Goal: Task Accomplishment & Management: Complete application form

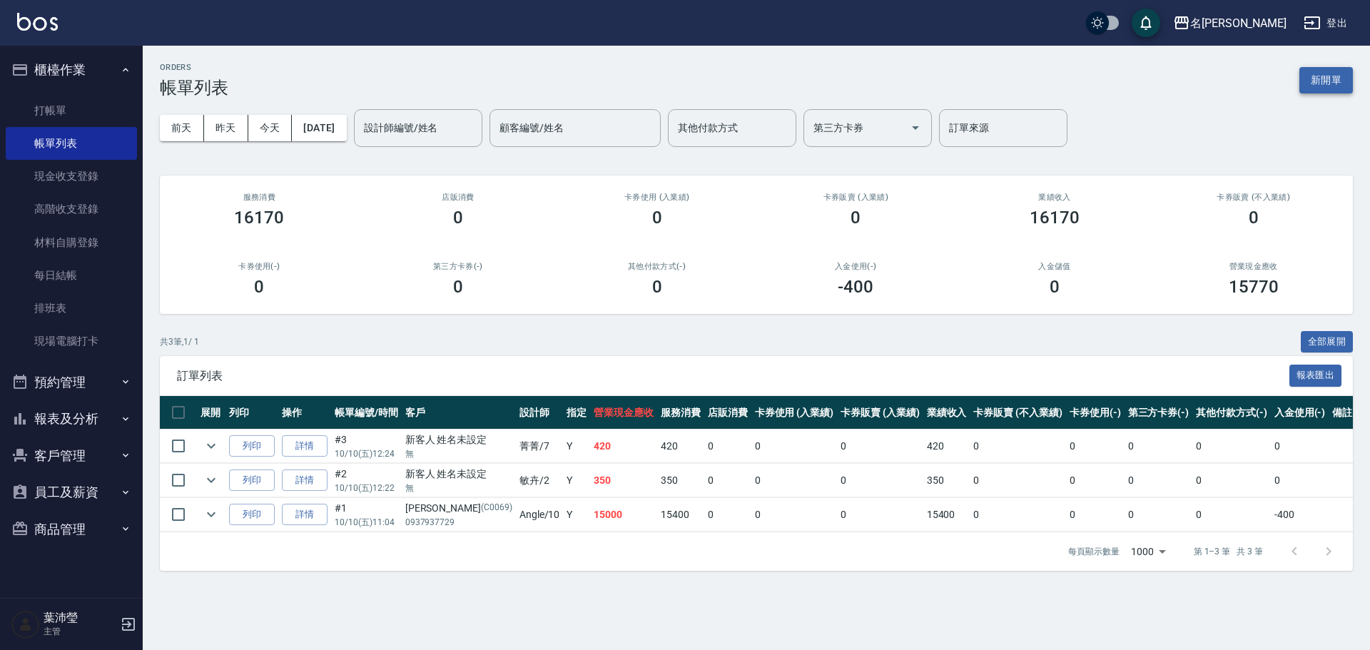
click at [1326, 73] on button "新開單" at bounding box center [1327, 80] width 54 height 26
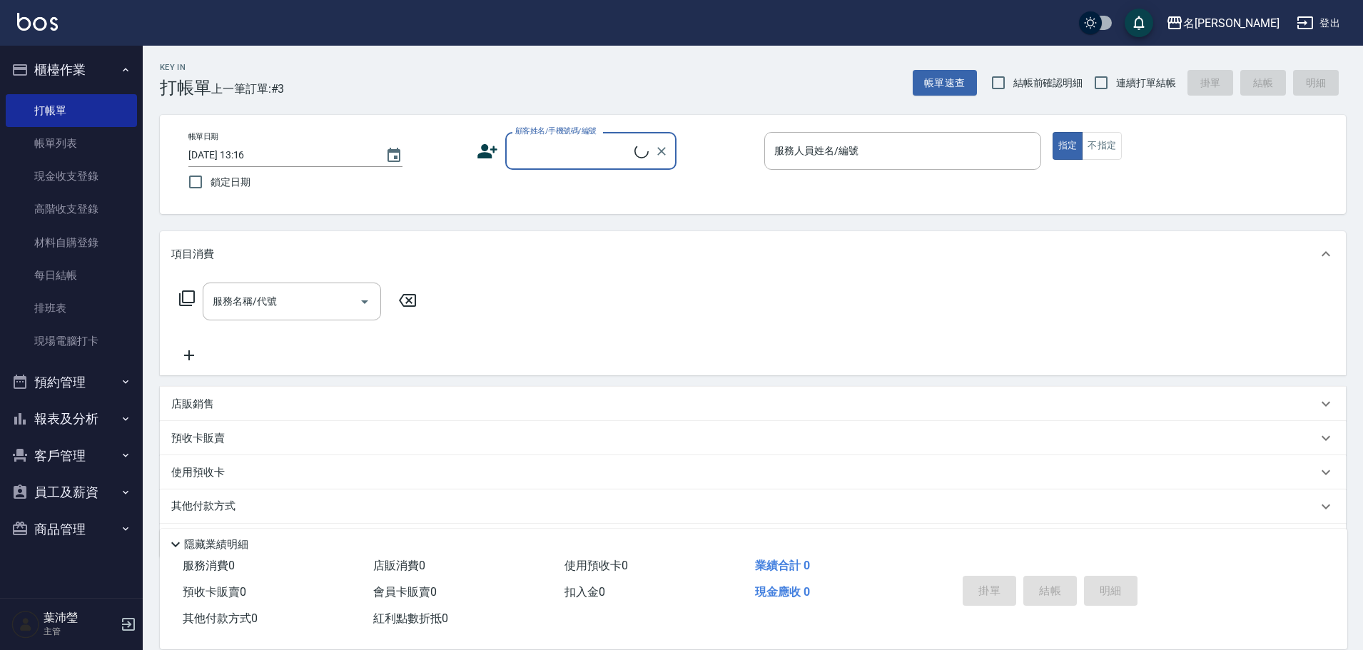
click at [523, 149] on input "顧客姓名/手機號碼/編號" at bounding box center [573, 150] width 123 height 25
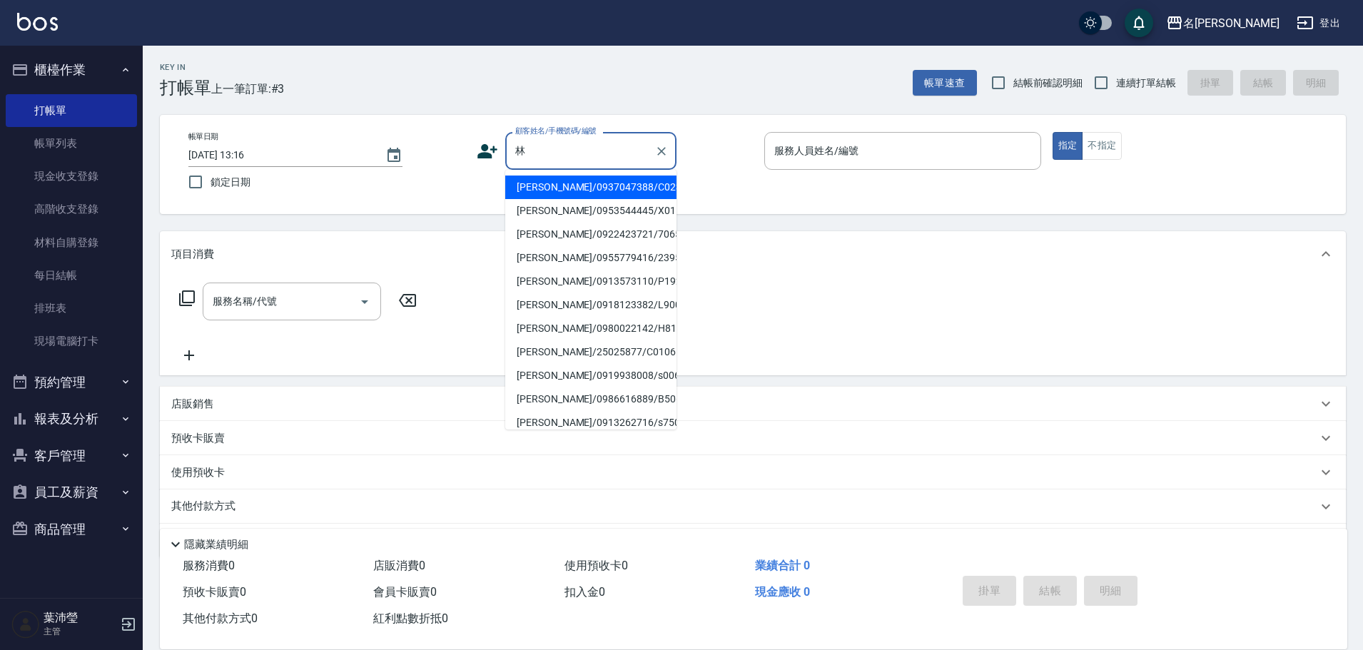
click at [582, 256] on li "[PERSON_NAME]/0955779416/2395" at bounding box center [590, 258] width 171 height 24
type input "[PERSON_NAME]/0955779416/2395"
type input "敏卉-2"
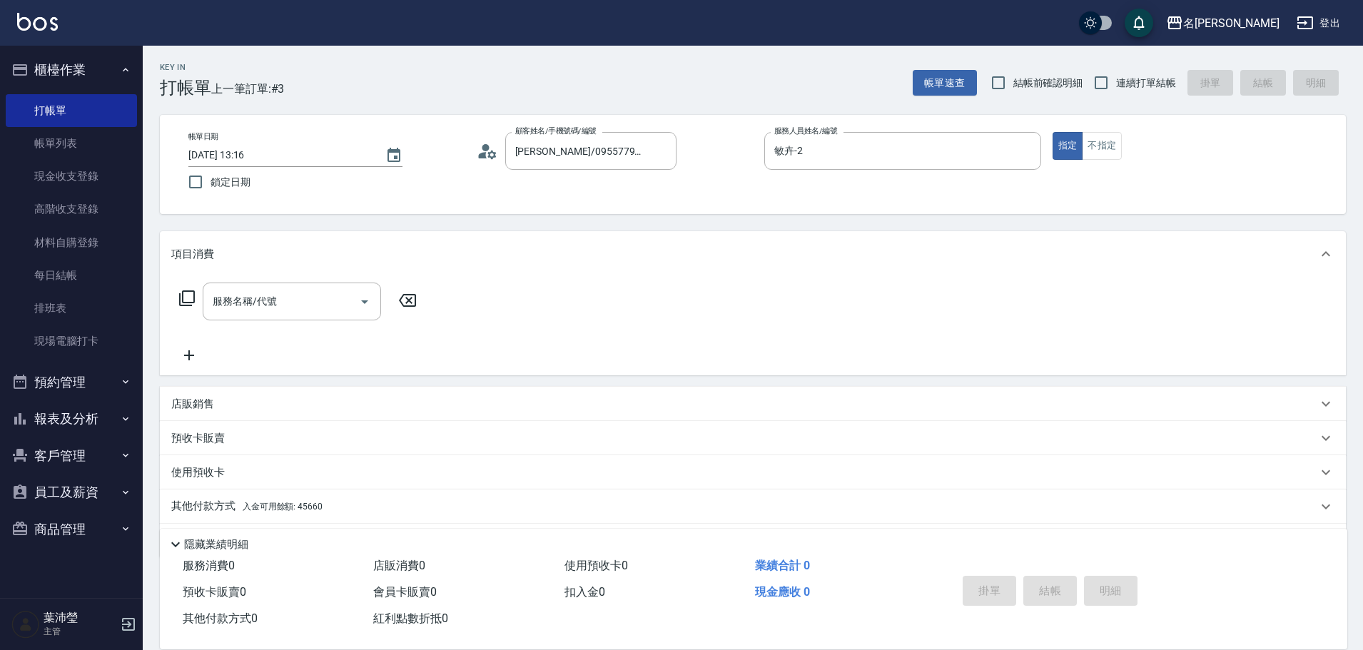
click at [187, 293] on icon at bounding box center [186, 298] width 17 height 17
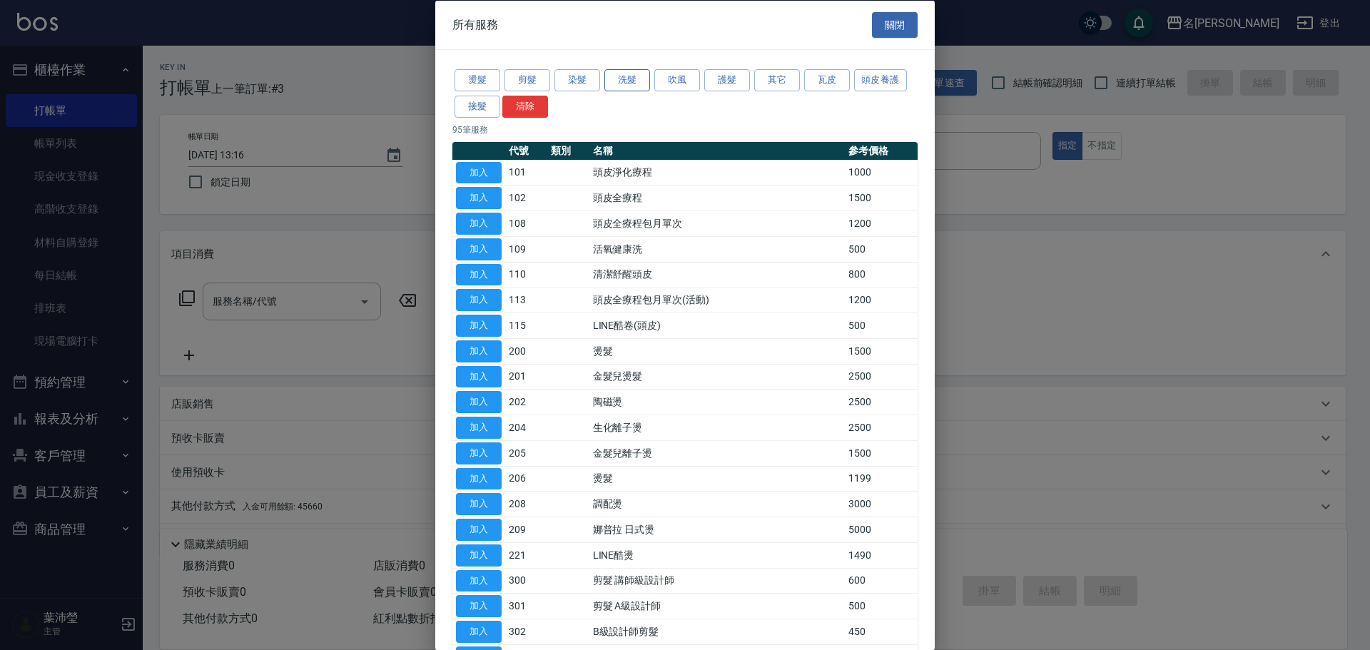
click at [617, 84] on button "洗髮" at bounding box center [627, 80] width 46 height 22
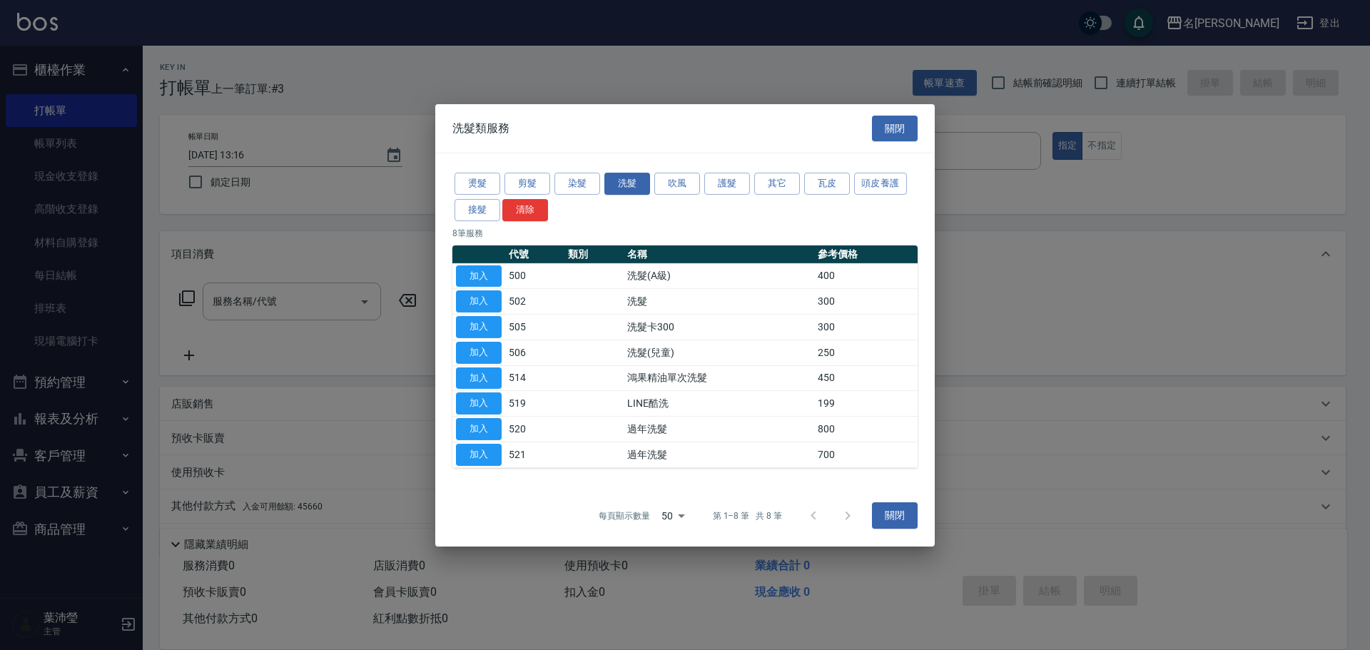
drag, startPoint x: 462, startPoint y: 273, endPoint x: 500, endPoint y: 275, distance: 37.2
click at [459, 276] on button "加入" at bounding box center [479, 276] width 46 height 22
type input "洗髮(A級)(500)"
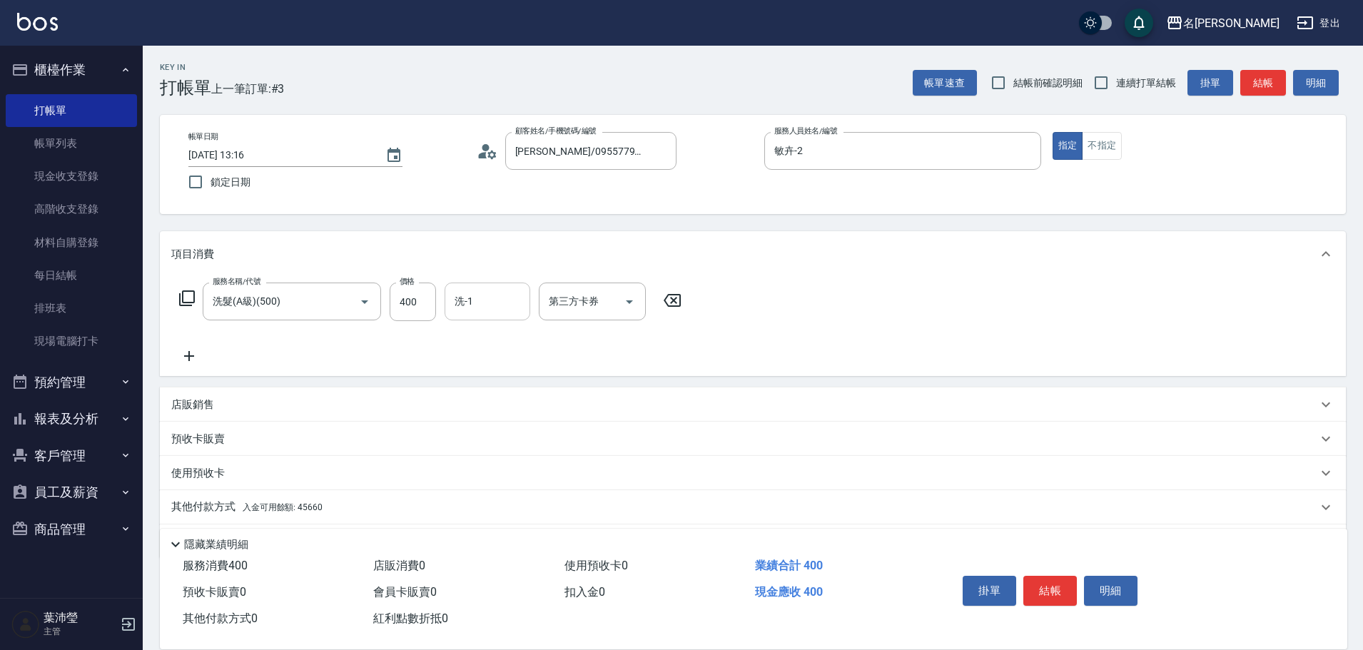
drag, startPoint x: 500, startPoint y: 311, endPoint x: 527, endPoint y: 298, distance: 30.3
click at [499, 310] on input "洗-1" at bounding box center [487, 301] width 73 height 25
type input "語爭-20"
click at [268, 510] on span "入金可用餘額: 45660" at bounding box center [283, 507] width 80 height 10
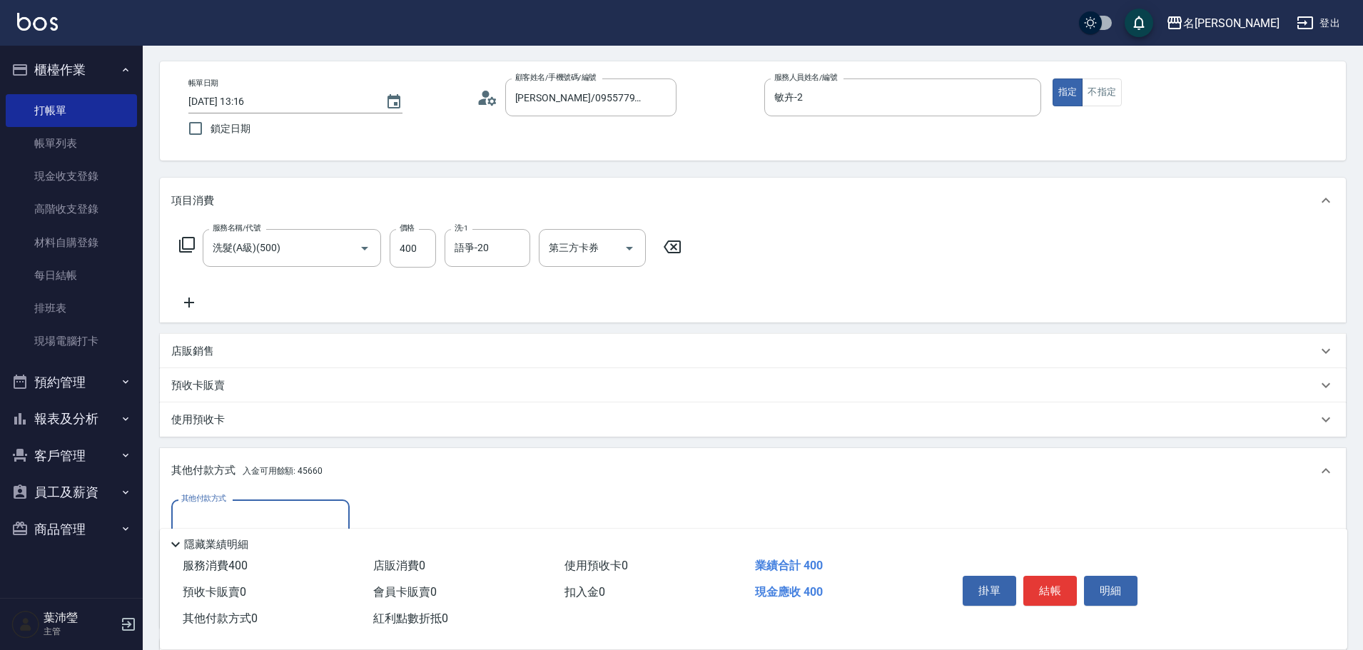
scroll to position [143, 0]
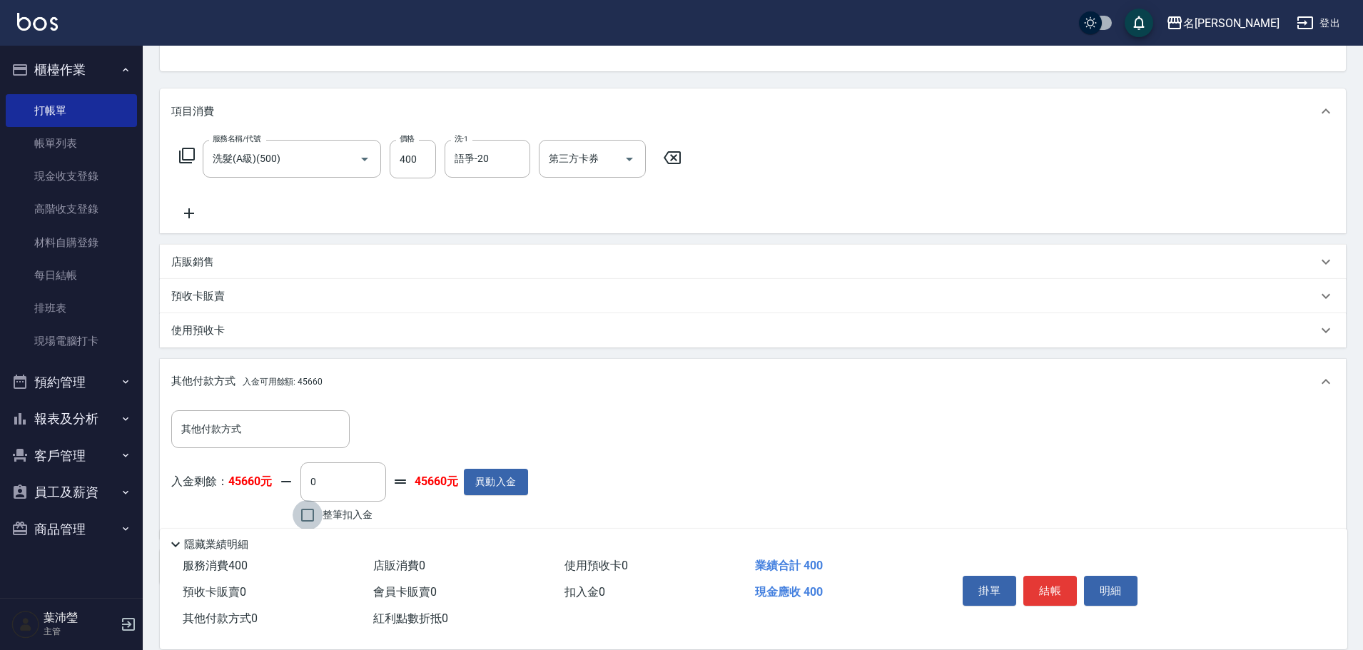
click at [300, 511] on input "整筆扣入金" at bounding box center [308, 515] width 30 height 30
checkbox input "true"
type input "400"
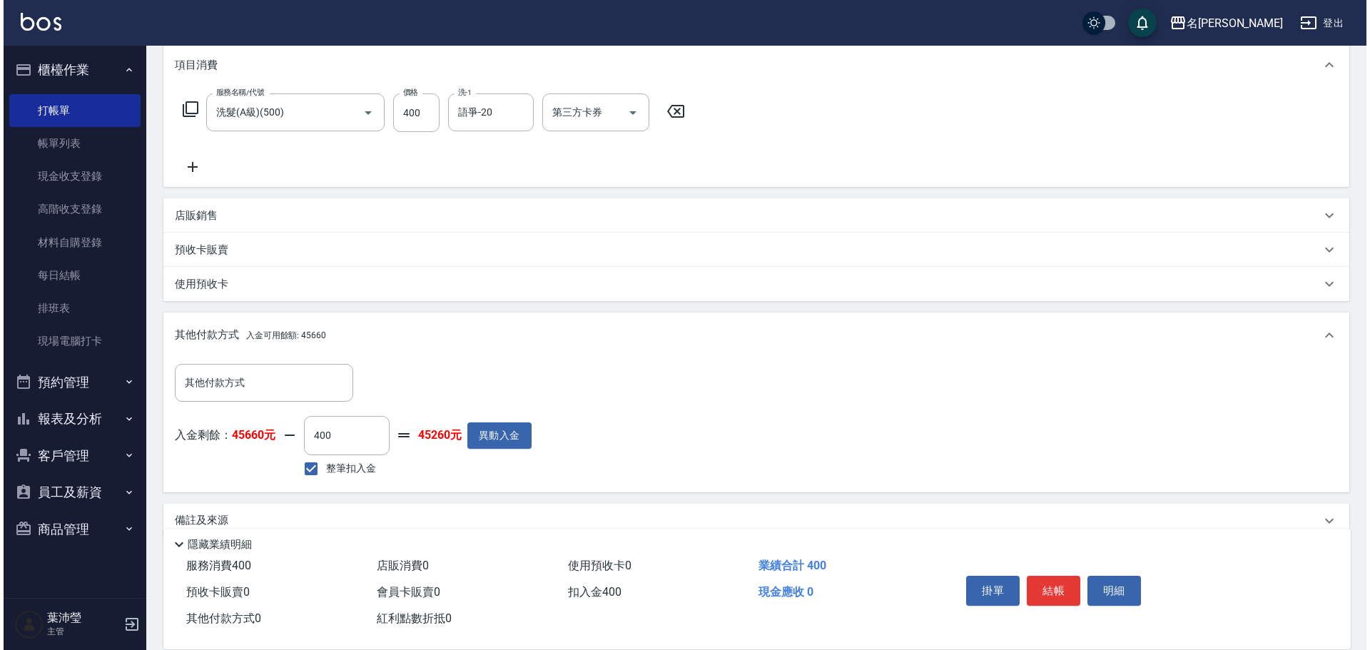
scroll to position [214, 0]
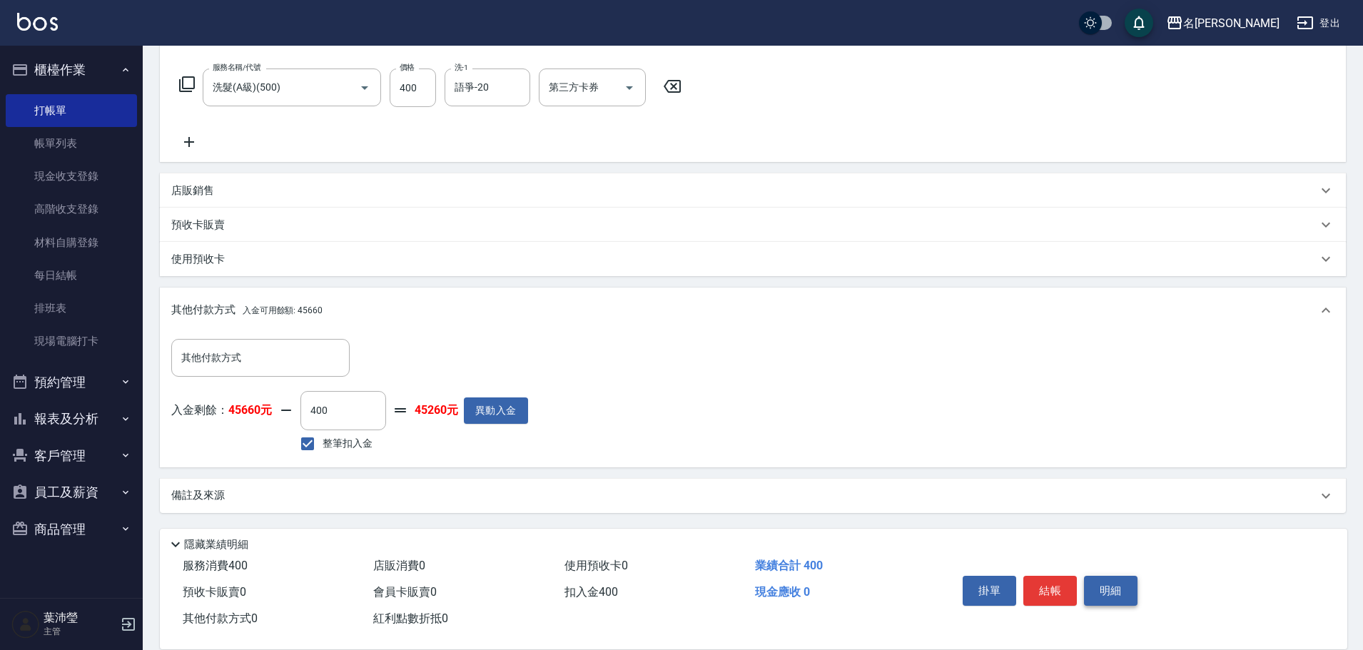
click at [1127, 584] on button "明細" at bounding box center [1111, 591] width 54 height 30
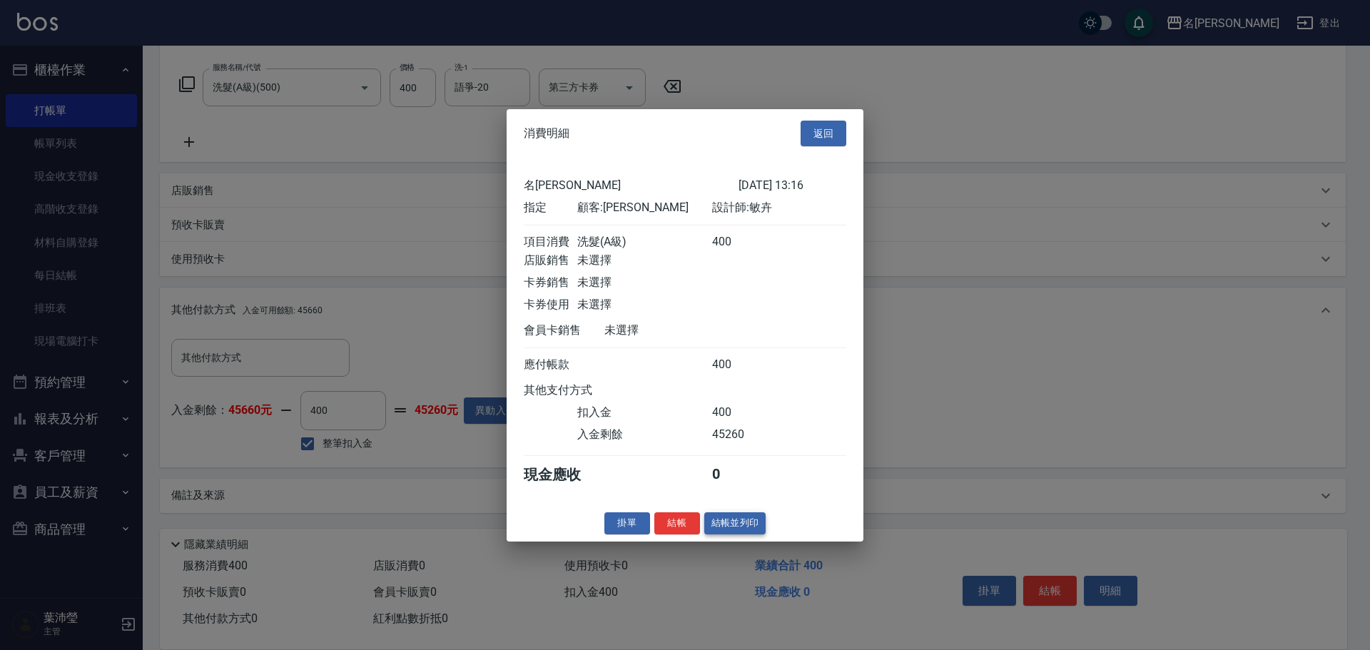
click at [741, 535] on button "結帳並列印" at bounding box center [735, 523] width 62 height 22
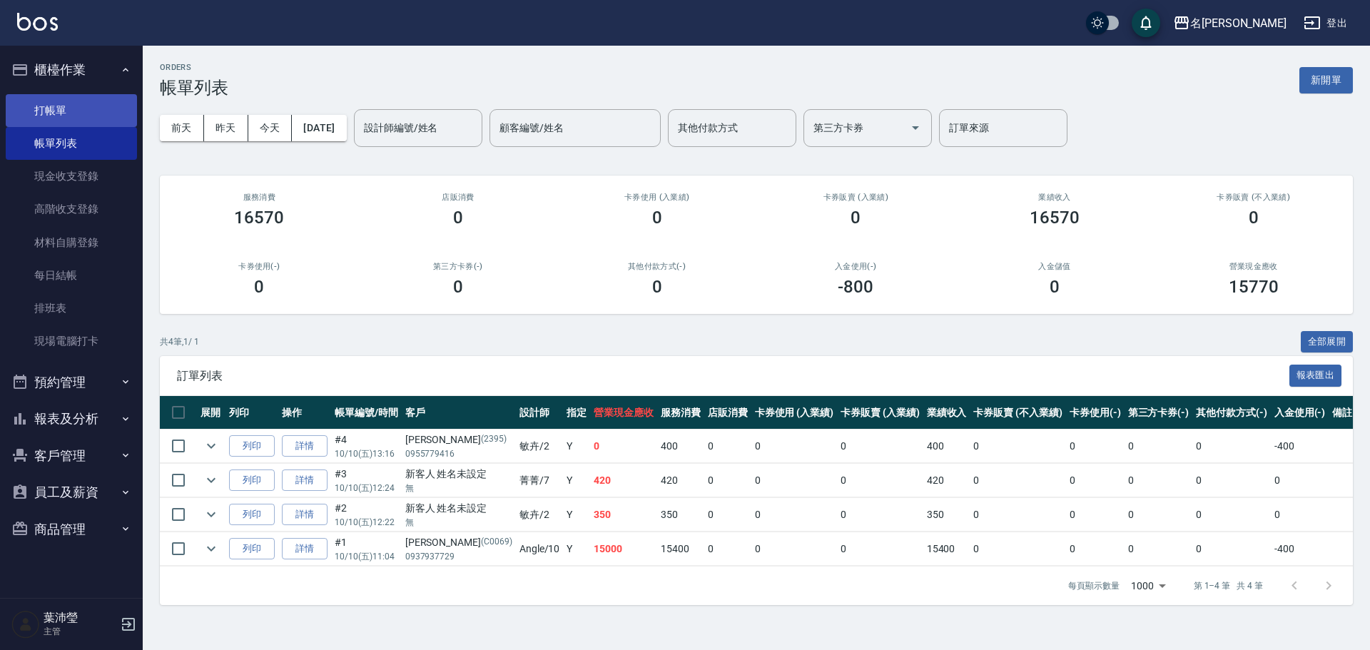
click at [63, 116] on link "打帳單" at bounding box center [71, 110] width 131 height 33
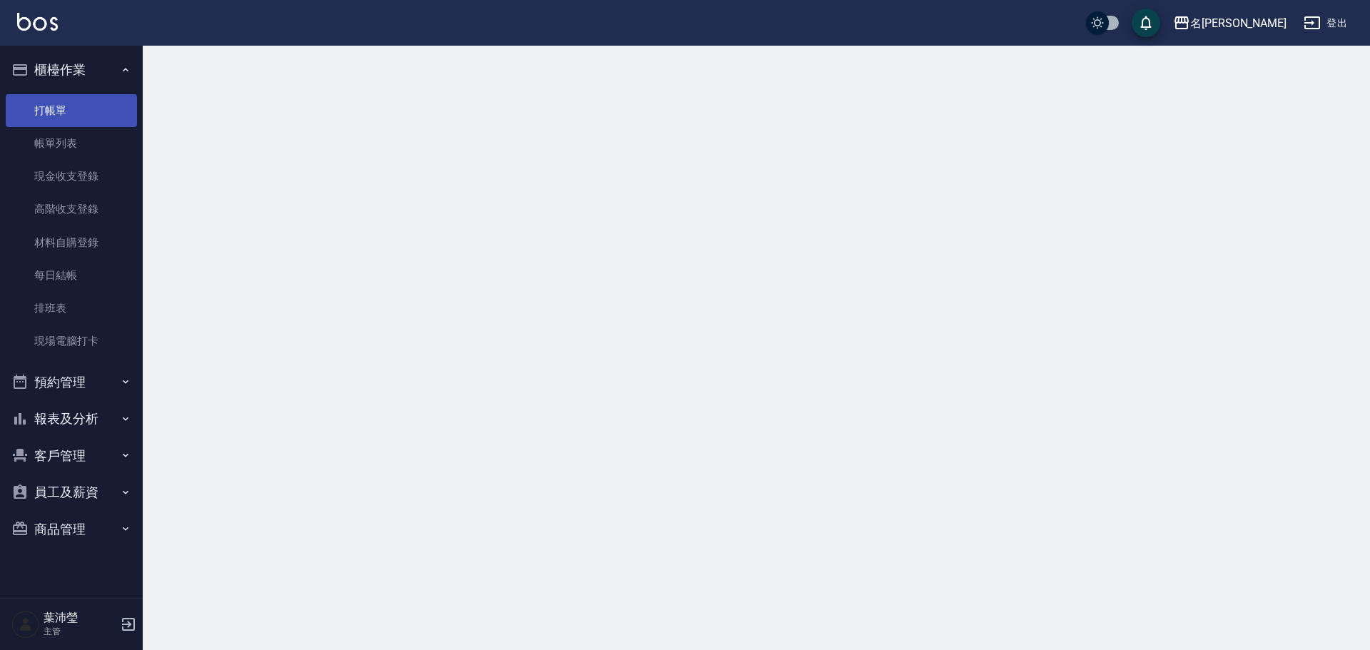
click at [63, 116] on link "打帳單" at bounding box center [71, 110] width 131 height 33
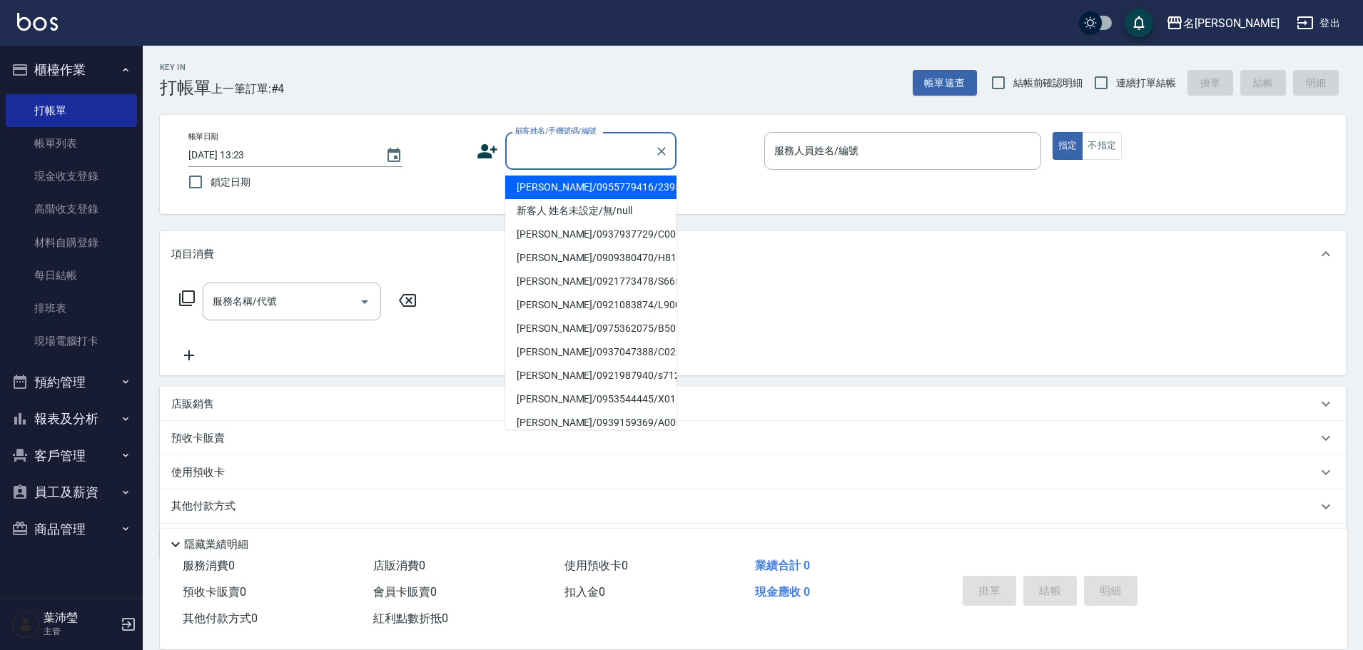
click at [625, 145] on input "顧客姓名/手機號碼/編號" at bounding box center [580, 150] width 137 height 25
click at [597, 153] on input "顧客姓名/手機號碼/編號" at bounding box center [580, 150] width 137 height 25
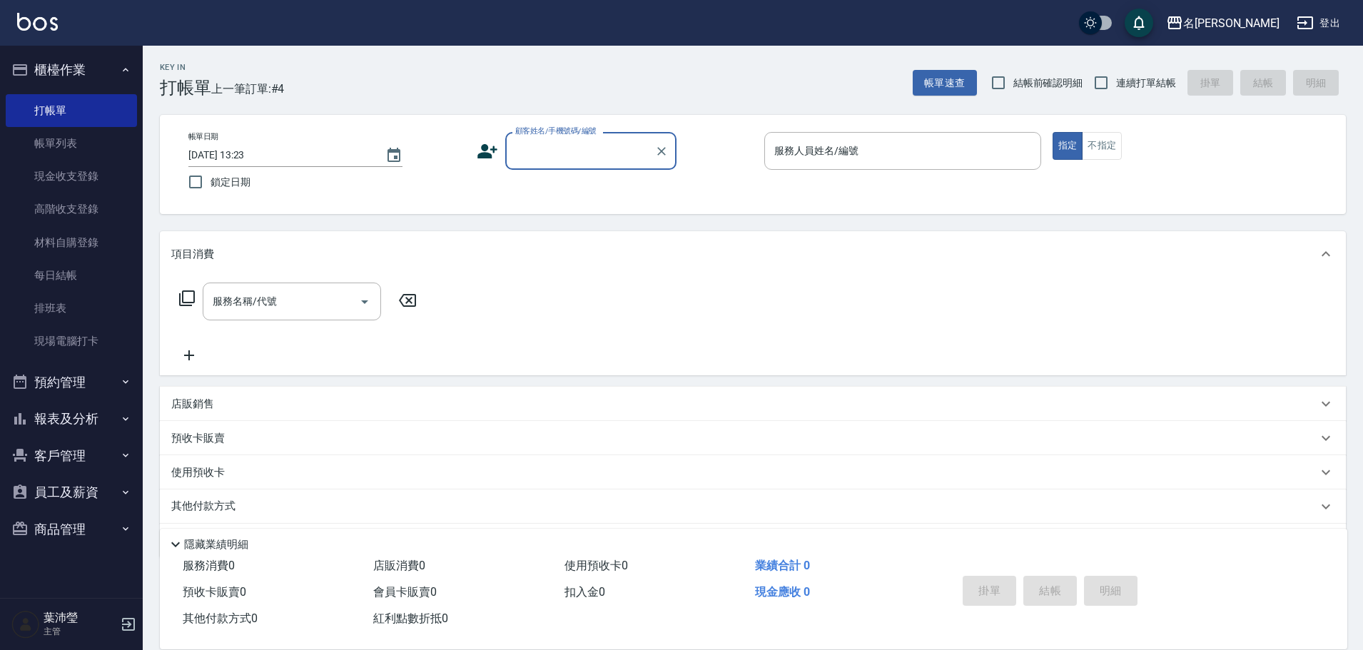
type input "-"
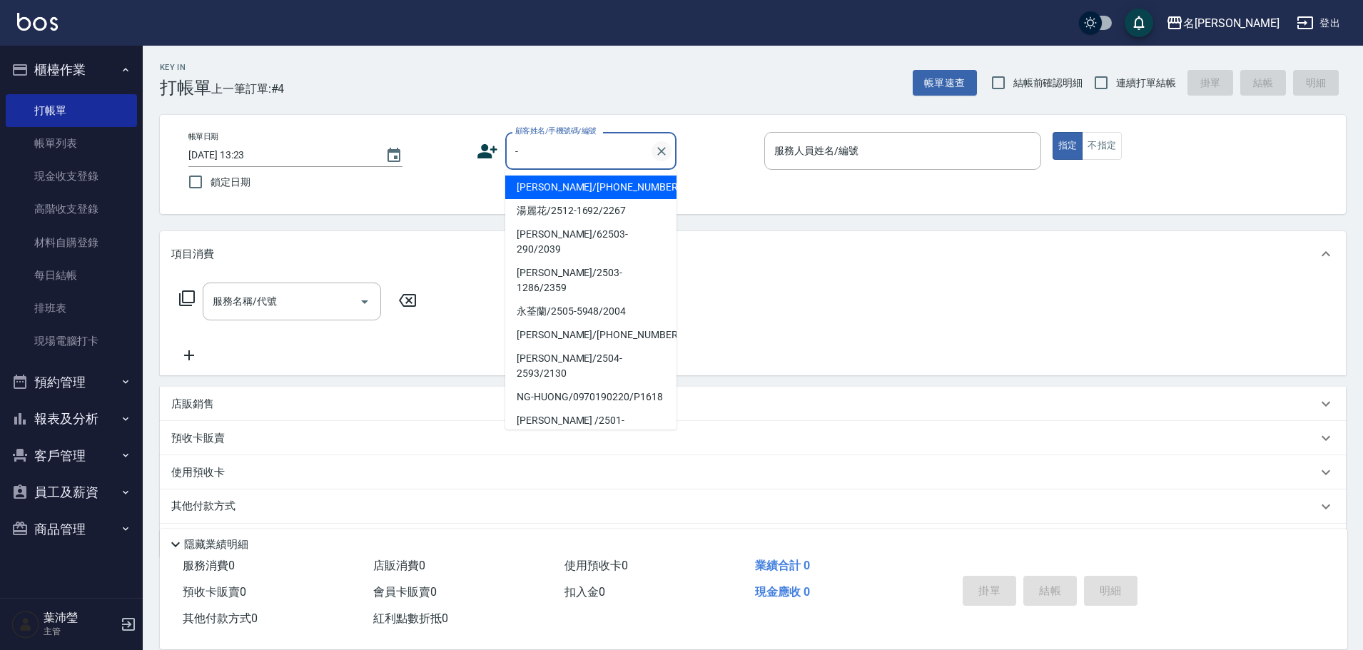
click at [662, 147] on icon "Clear" at bounding box center [661, 151] width 14 height 14
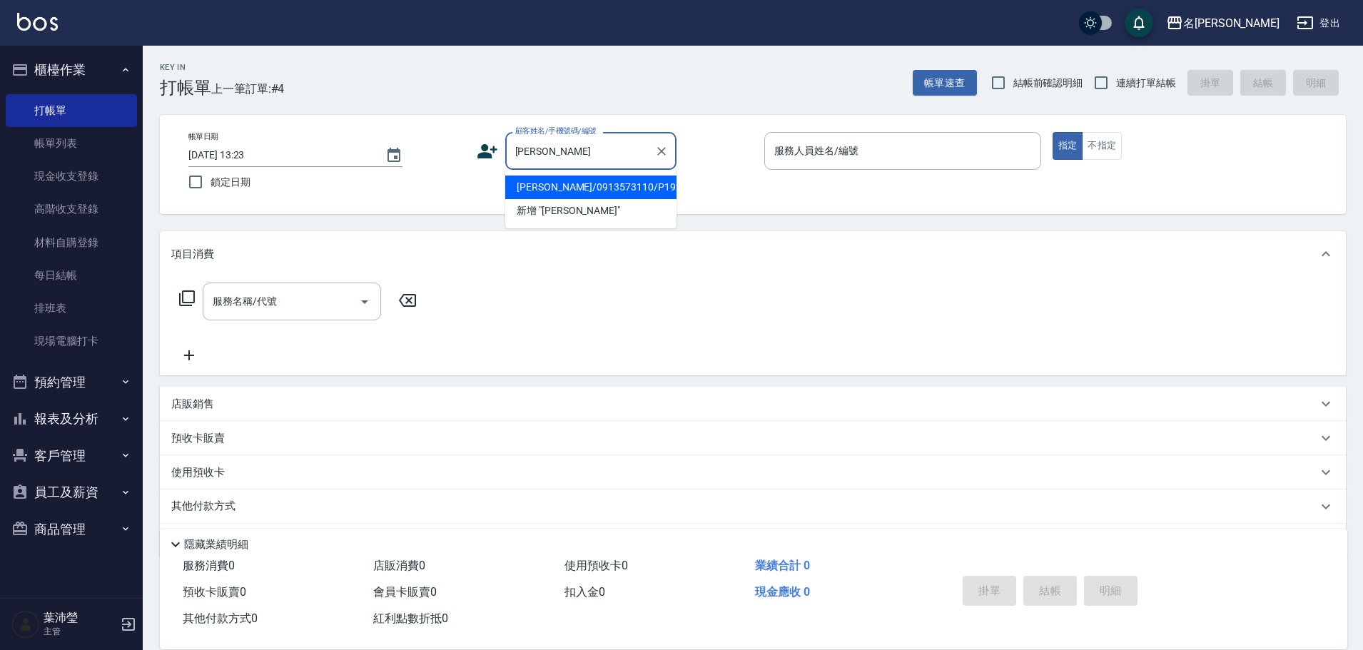
drag, startPoint x: 599, startPoint y: 188, endPoint x: 760, endPoint y: 162, distance: 163.3
click at [599, 188] on li "[PERSON_NAME]/0913573110/P1925" at bounding box center [590, 188] width 171 height 24
type input "[PERSON_NAME]/0913573110/P1925"
type input "Bella-5"
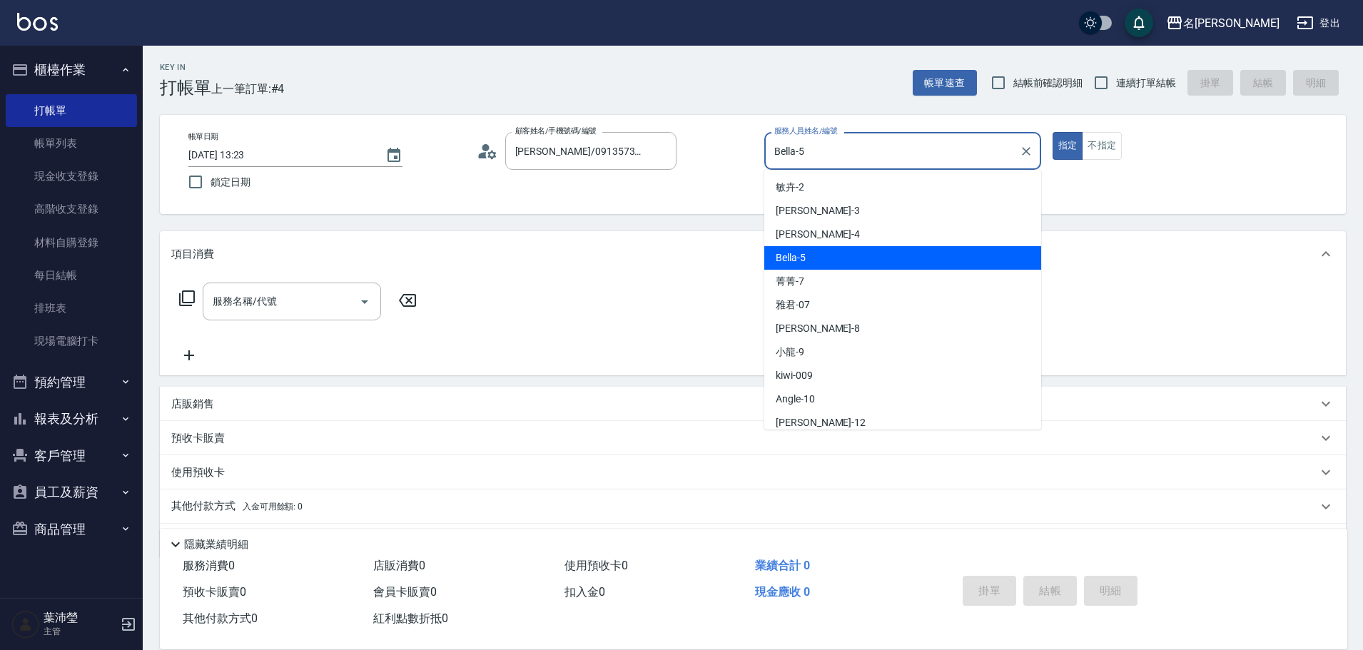
click at [848, 154] on input "Bella-5" at bounding box center [892, 150] width 243 height 25
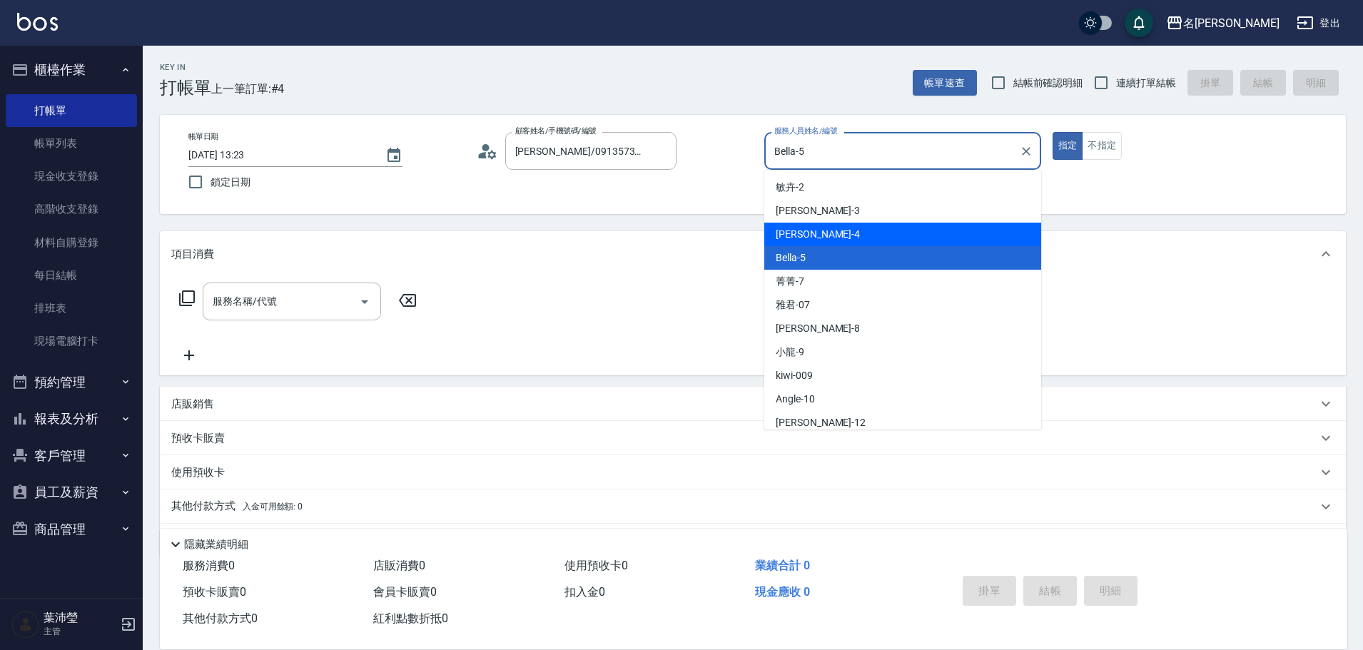
click at [685, 263] on div "項目消費" at bounding box center [753, 254] width 1186 height 46
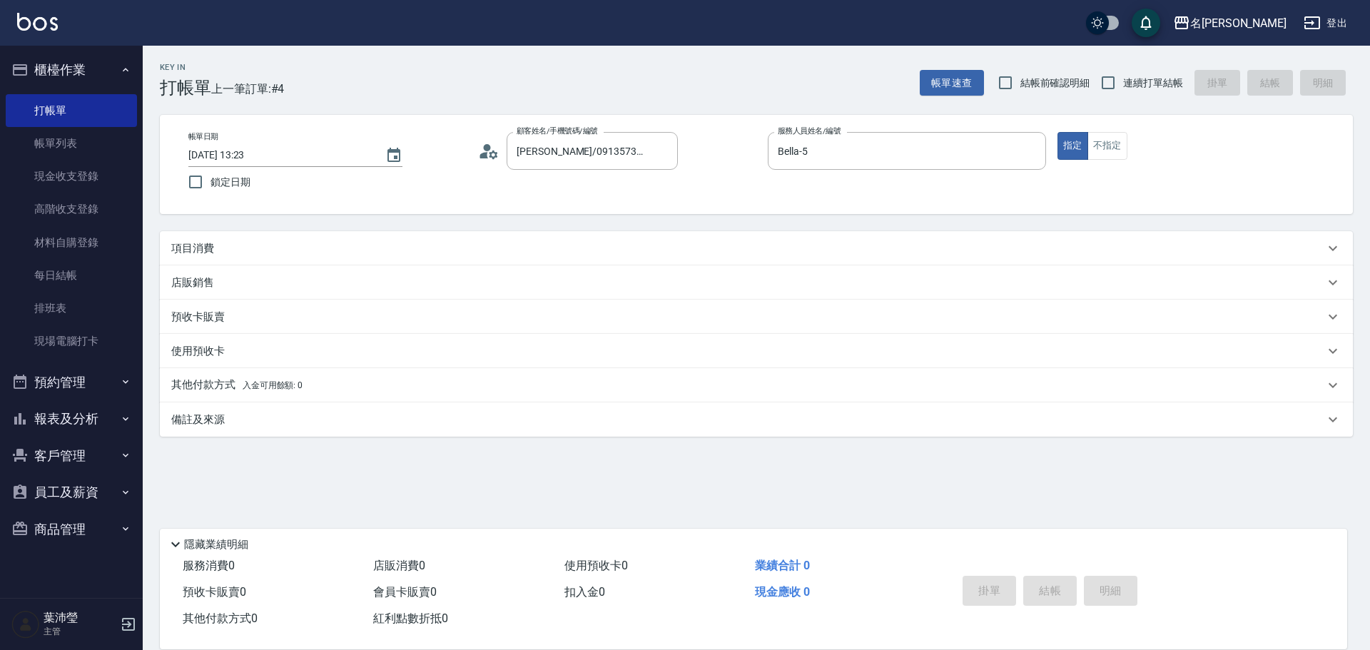
click at [283, 251] on div "項目消費" at bounding box center [747, 248] width 1153 height 15
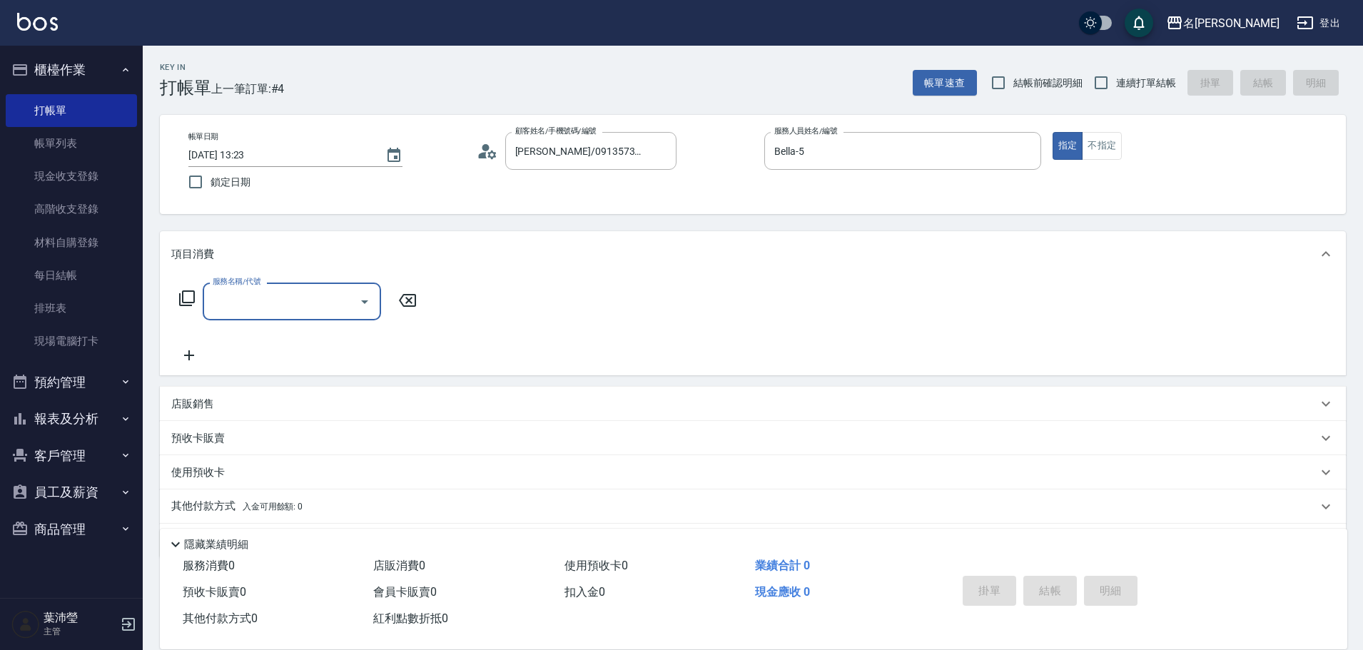
click at [183, 300] on icon at bounding box center [187, 298] width 16 height 16
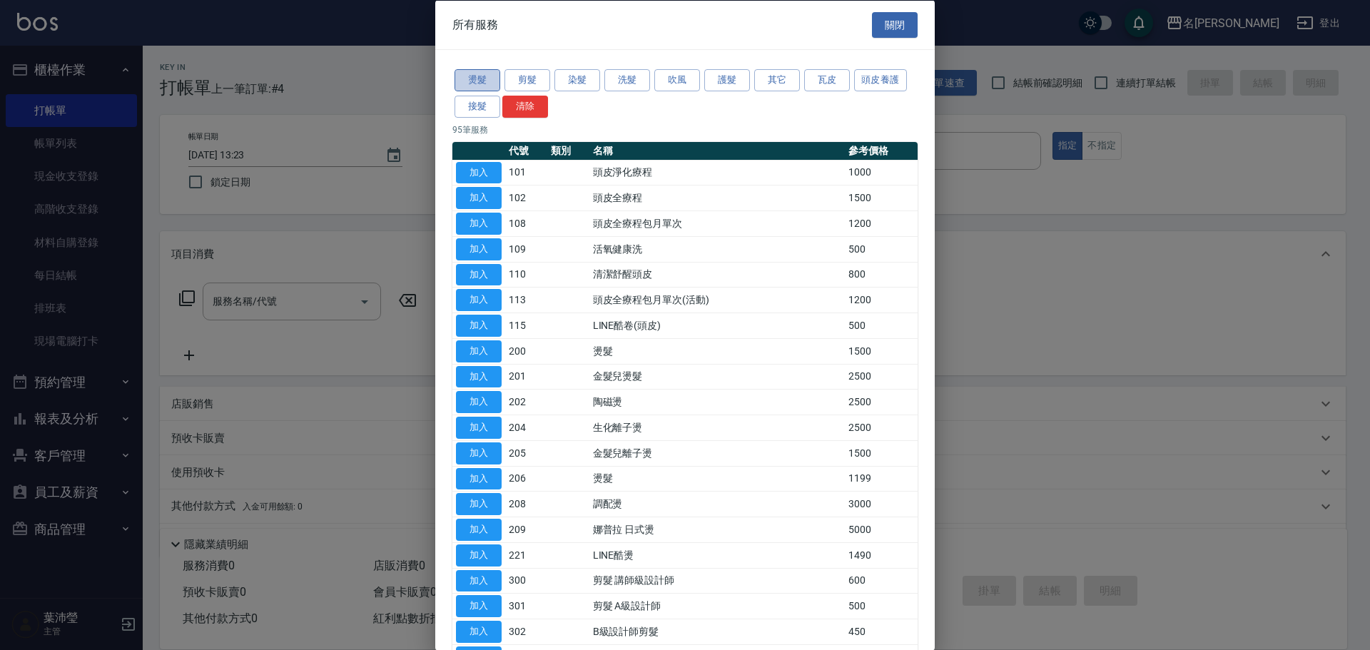
click at [469, 86] on button "燙髮" at bounding box center [478, 80] width 46 height 22
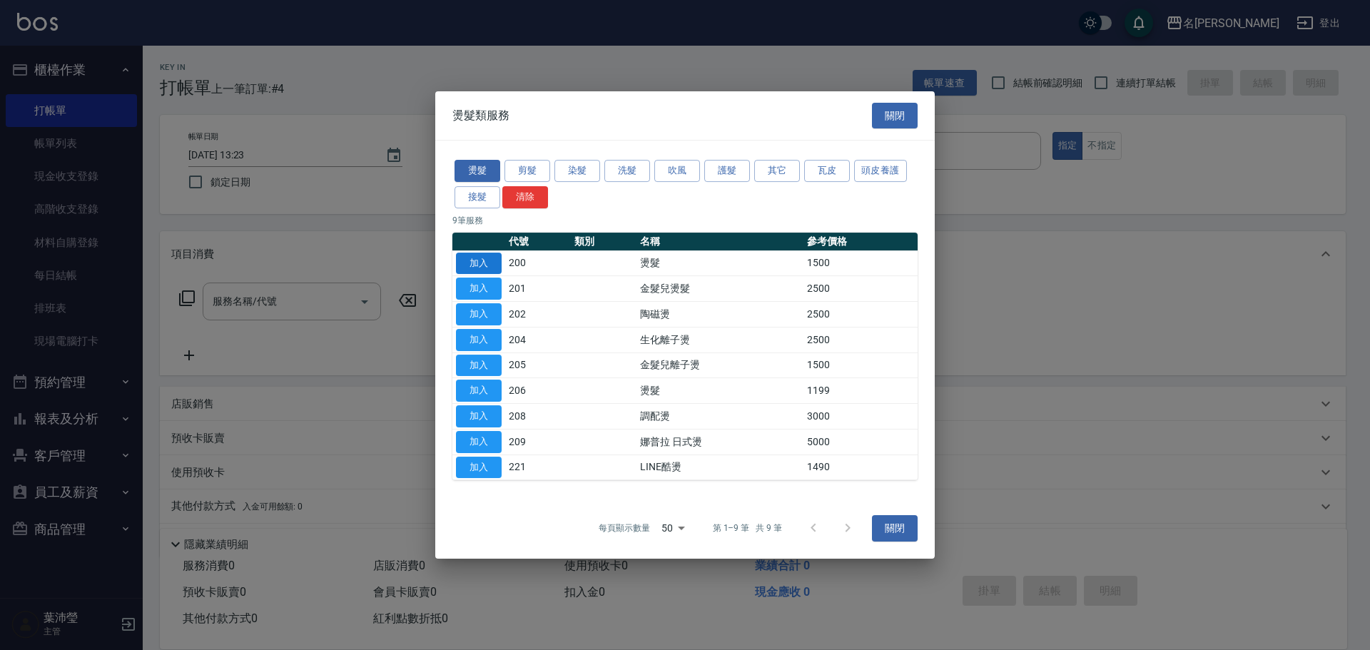
click at [477, 266] on button "加入" at bounding box center [479, 264] width 46 height 22
type input "燙髮(200)"
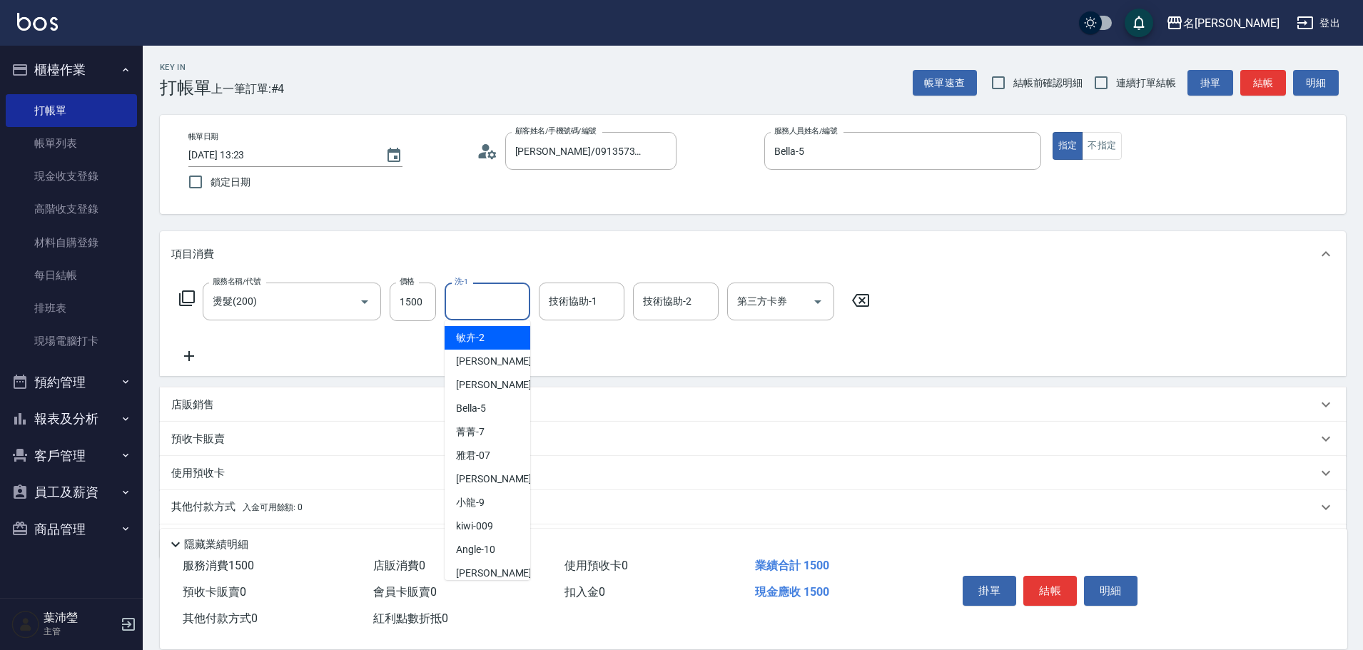
click at [474, 310] on input "洗-1" at bounding box center [487, 301] width 73 height 25
drag, startPoint x: 425, startPoint y: 301, endPoint x: 454, endPoint y: 298, distance: 28.8
click at [425, 301] on input "1500" at bounding box center [413, 302] width 46 height 39
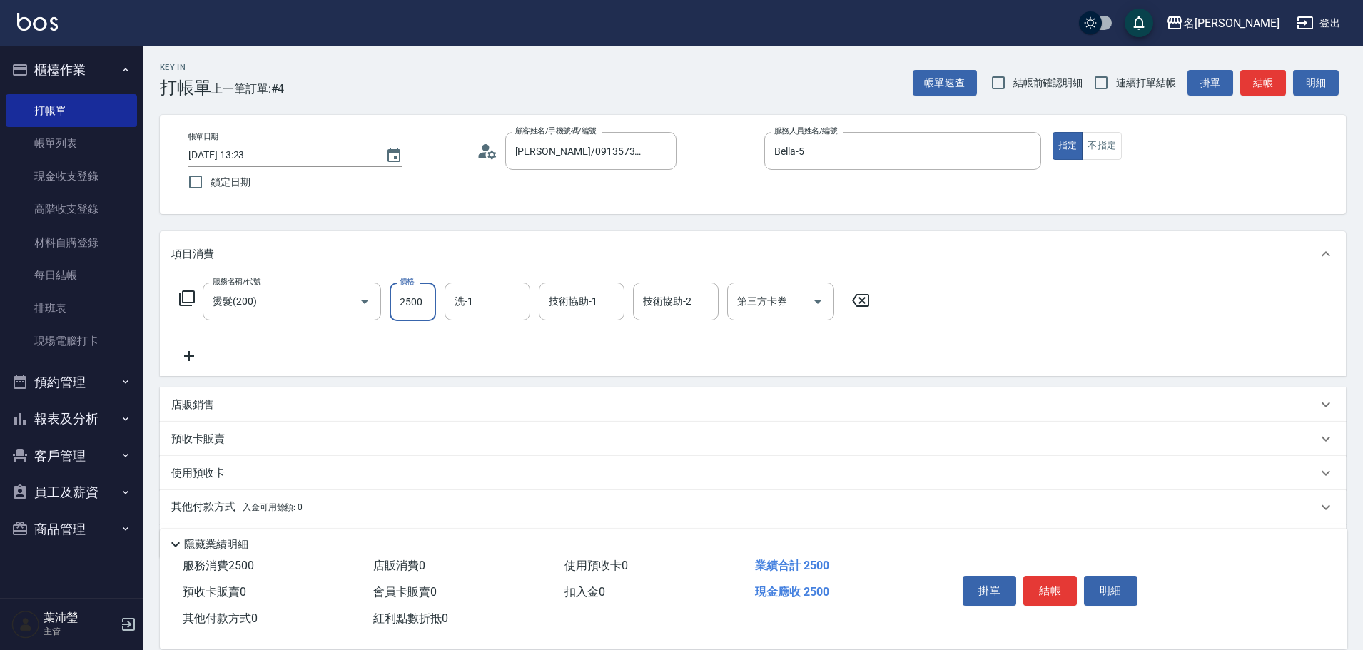
scroll to position [46, 0]
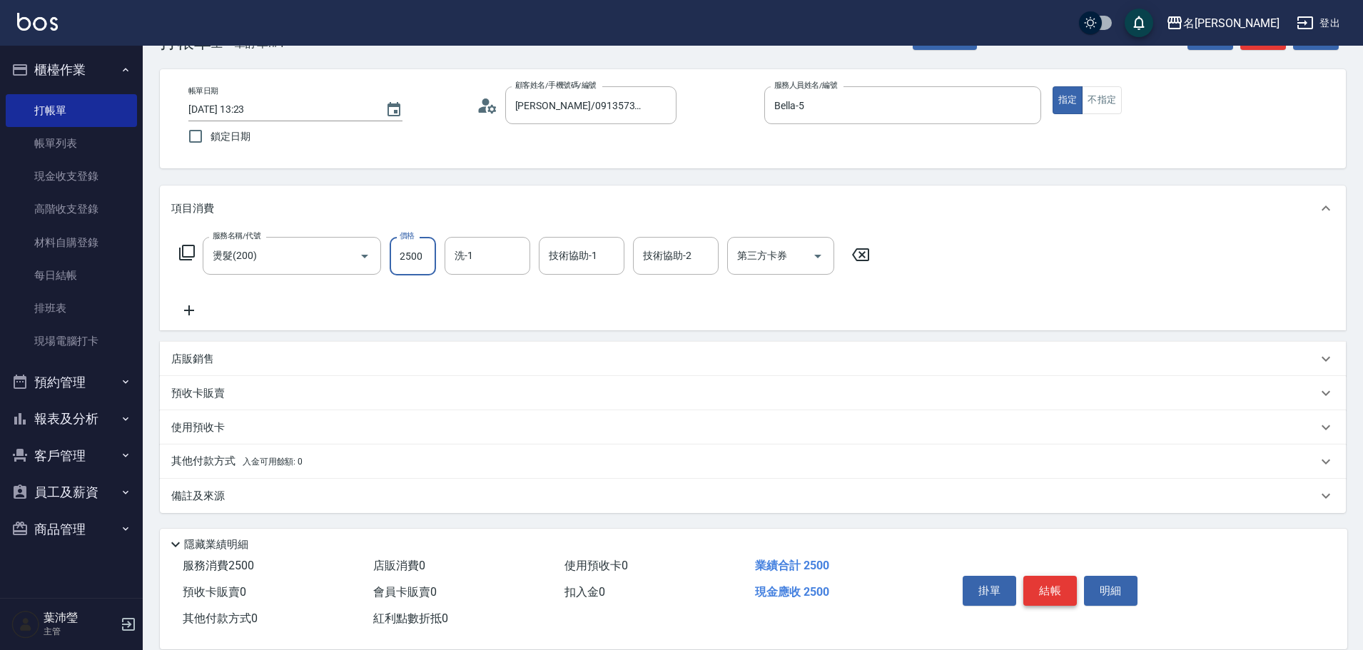
type input "2500"
drag, startPoint x: 1055, startPoint y: 587, endPoint x: 1032, endPoint y: 578, distance: 25.1
click at [1055, 588] on button "結帳" at bounding box center [1050, 591] width 54 height 30
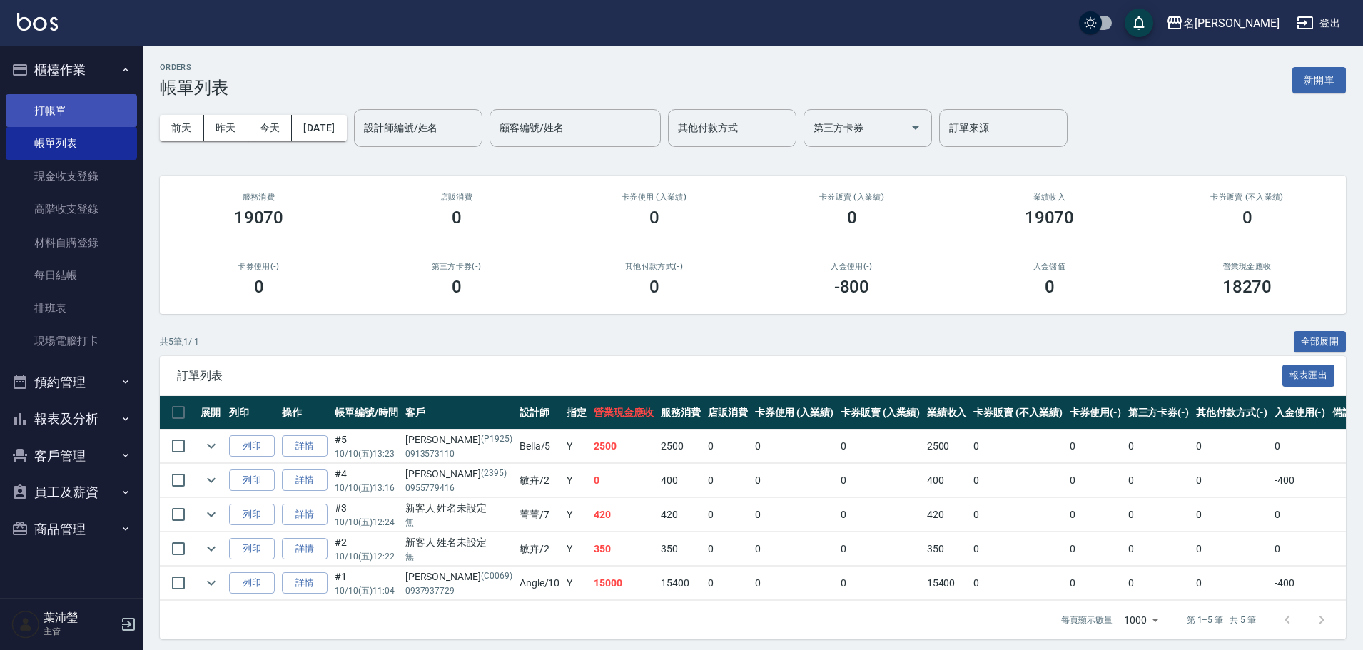
click at [82, 121] on link "打帳單" at bounding box center [71, 110] width 131 height 33
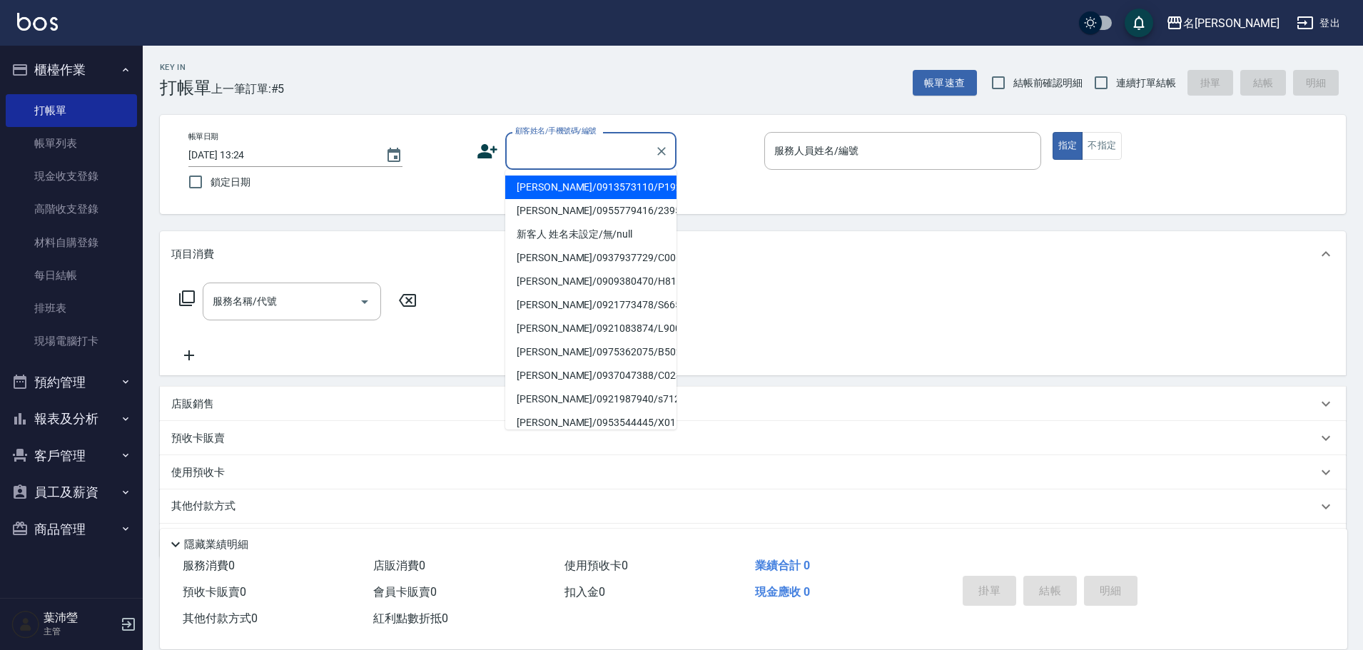
click at [609, 149] on input "顧客姓名/手機號碼/編號" at bounding box center [580, 150] width 137 height 25
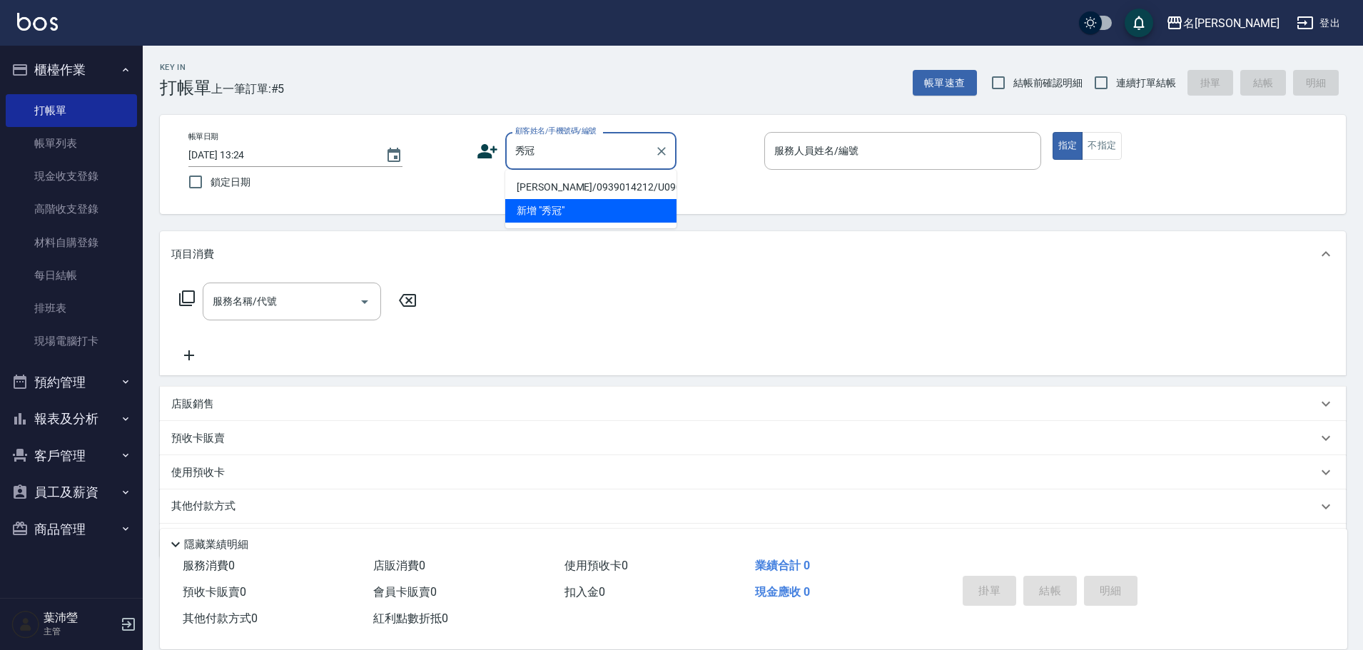
click at [527, 193] on li "[PERSON_NAME]/0939014212/U090" at bounding box center [590, 188] width 171 height 24
type input "[PERSON_NAME]/0939014212/U090"
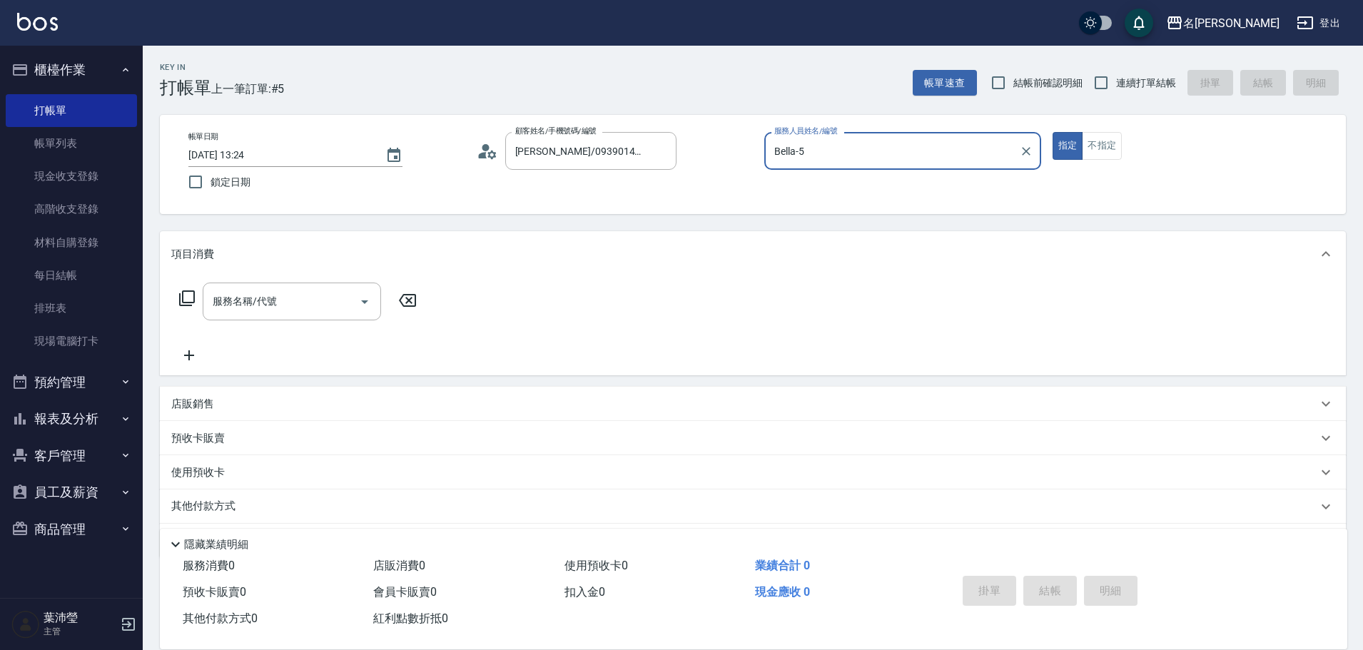
type input "Bella-5"
click at [324, 300] on input "服務名稱/代號" at bounding box center [281, 301] width 144 height 25
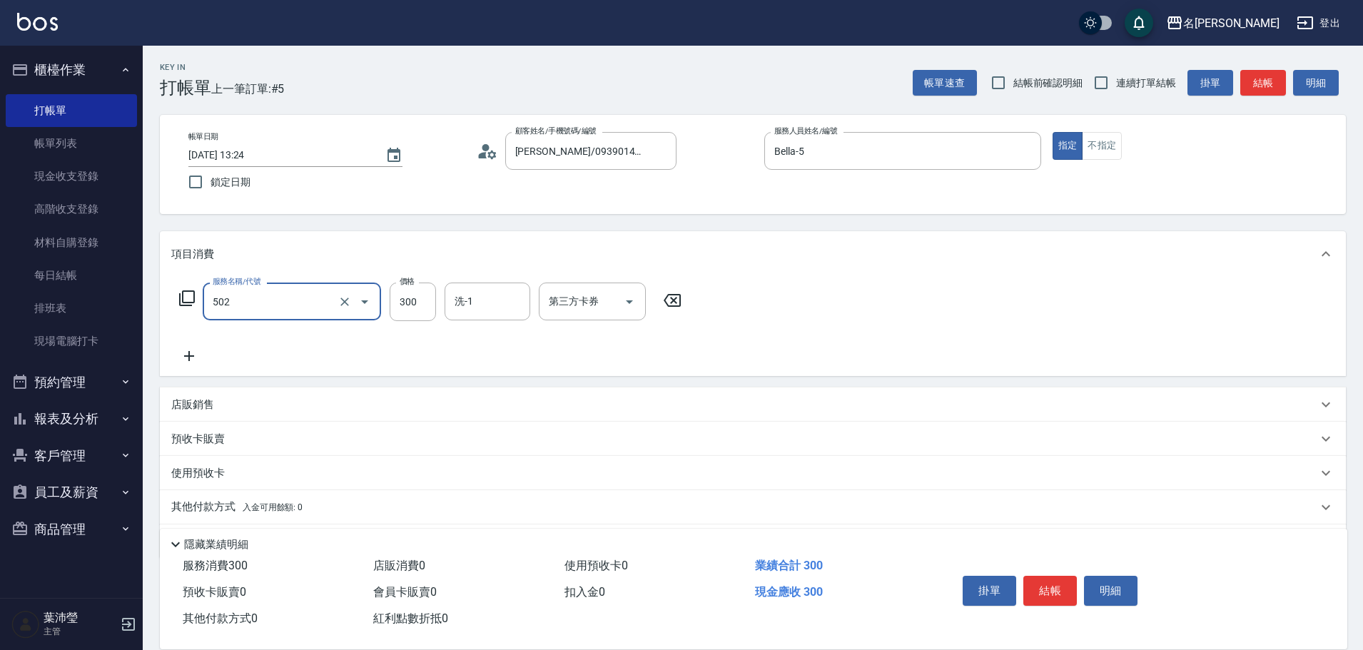
type input "洗髮(502)"
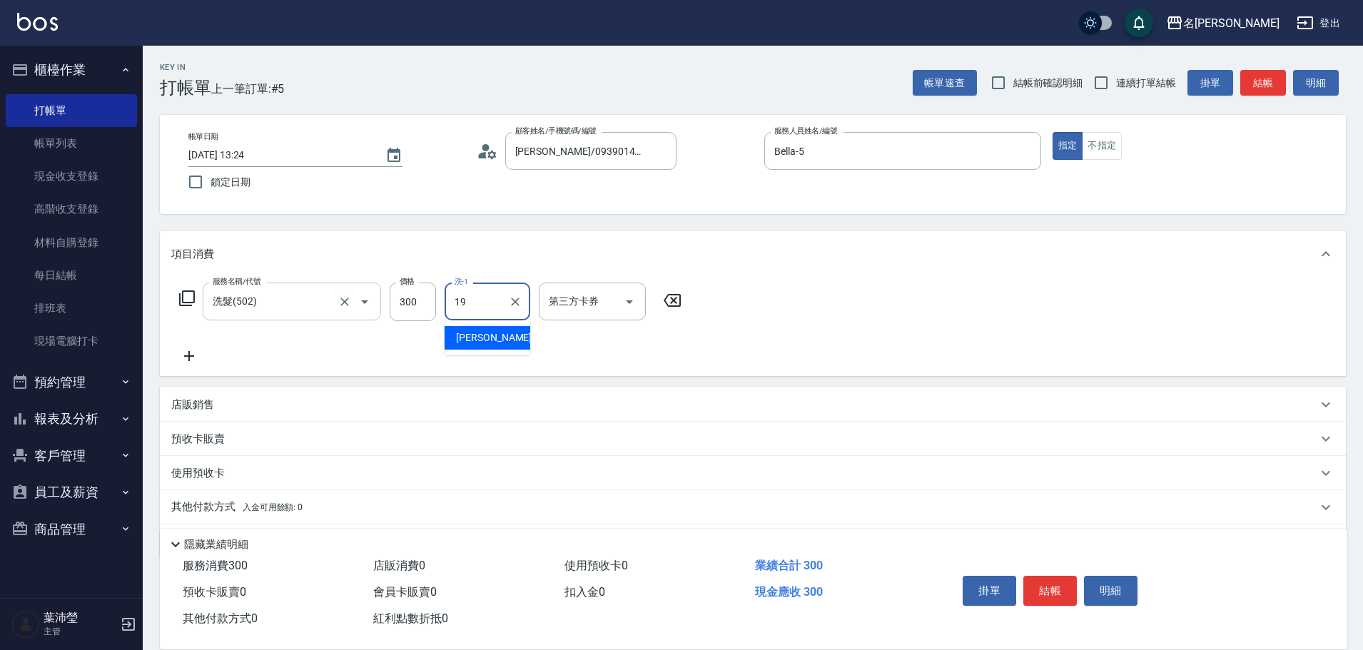
type input "[PERSON_NAME]-19"
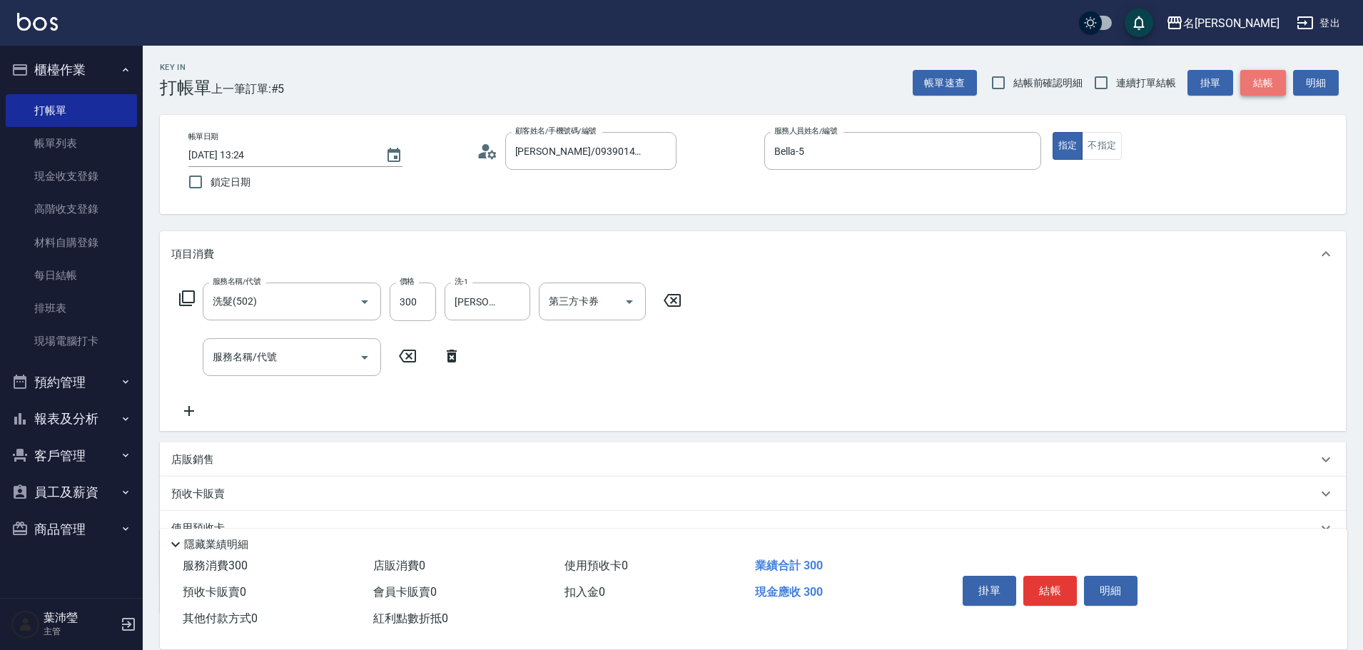
click at [1256, 88] on button "結帳" at bounding box center [1263, 83] width 46 height 26
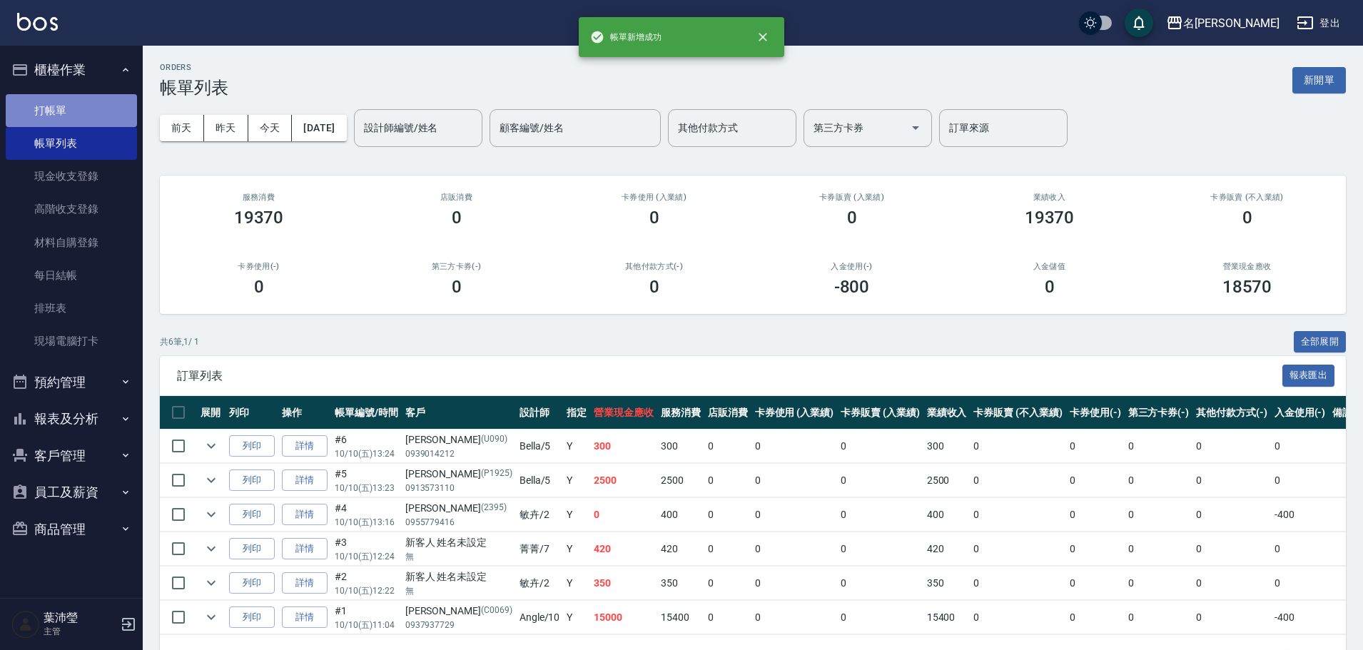
click at [59, 114] on link "打帳單" at bounding box center [71, 110] width 131 height 33
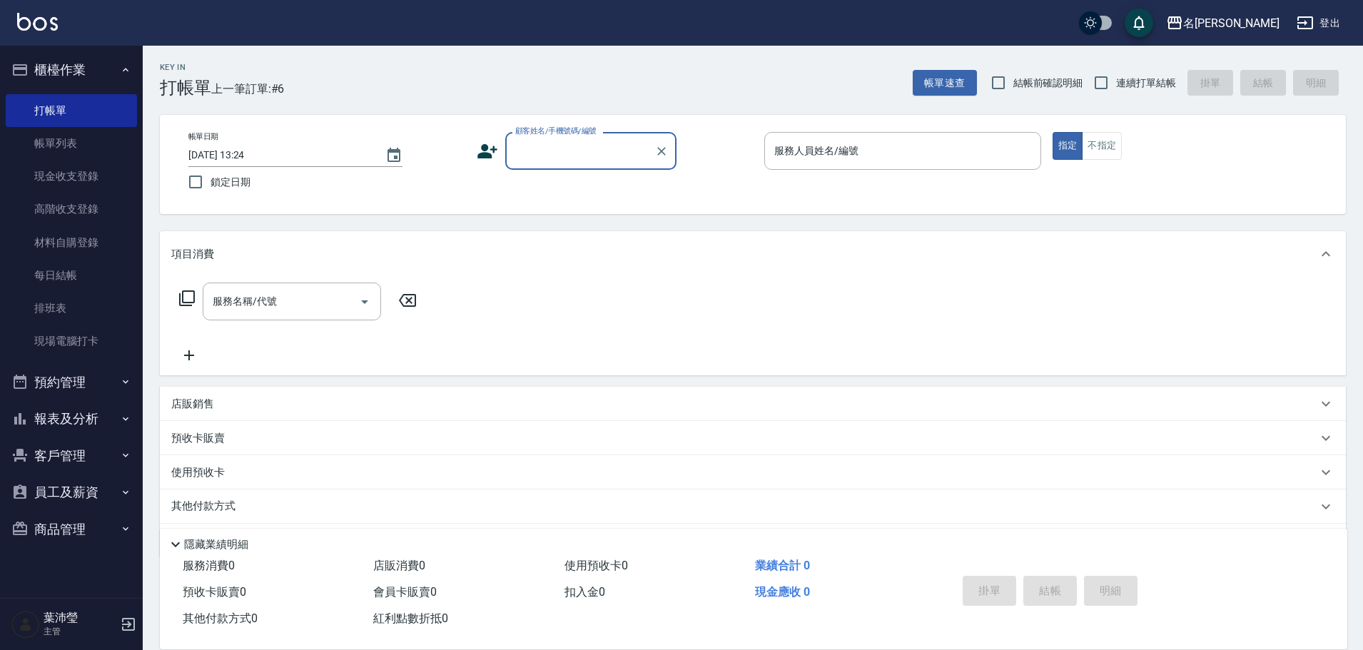
click at [571, 161] on input "顧客姓名/手機號碼/編號" at bounding box center [580, 150] width 137 height 25
type input "許"
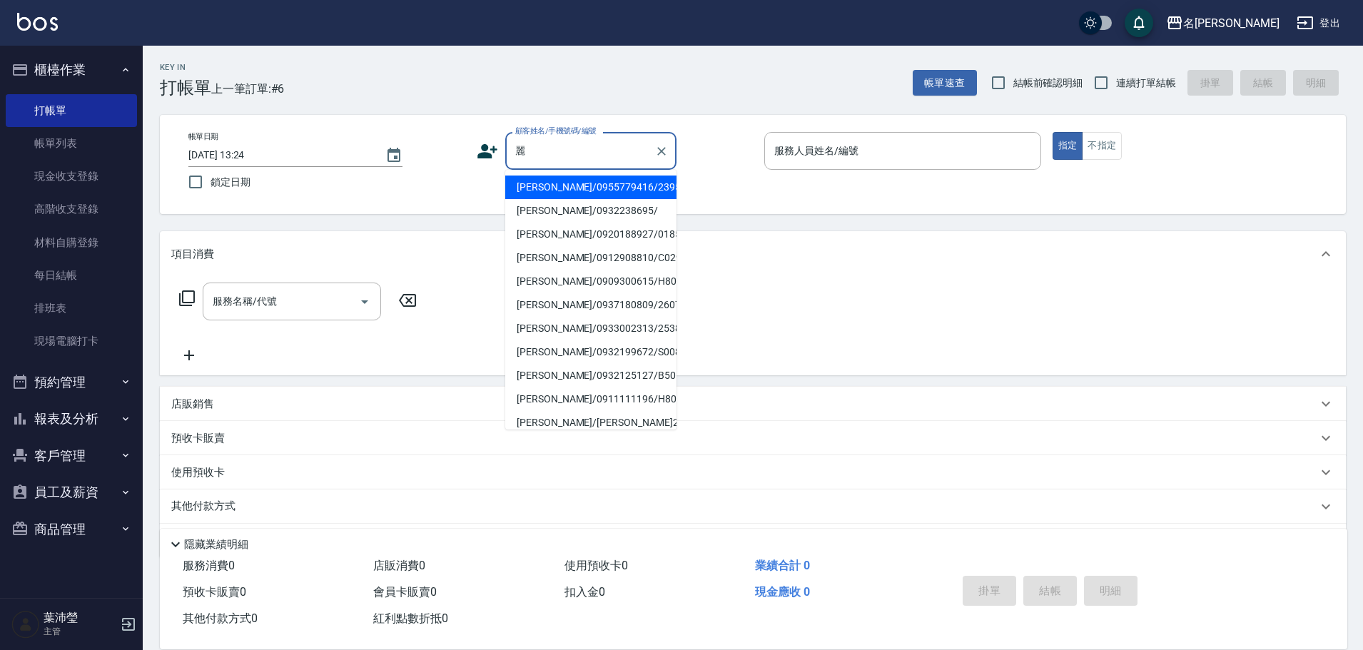
click at [544, 383] on li "[PERSON_NAME]/0932125127/B50128" at bounding box center [590, 376] width 171 height 24
type input "[PERSON_NAME]/0932125127/B50128"
type input "Bella-5"
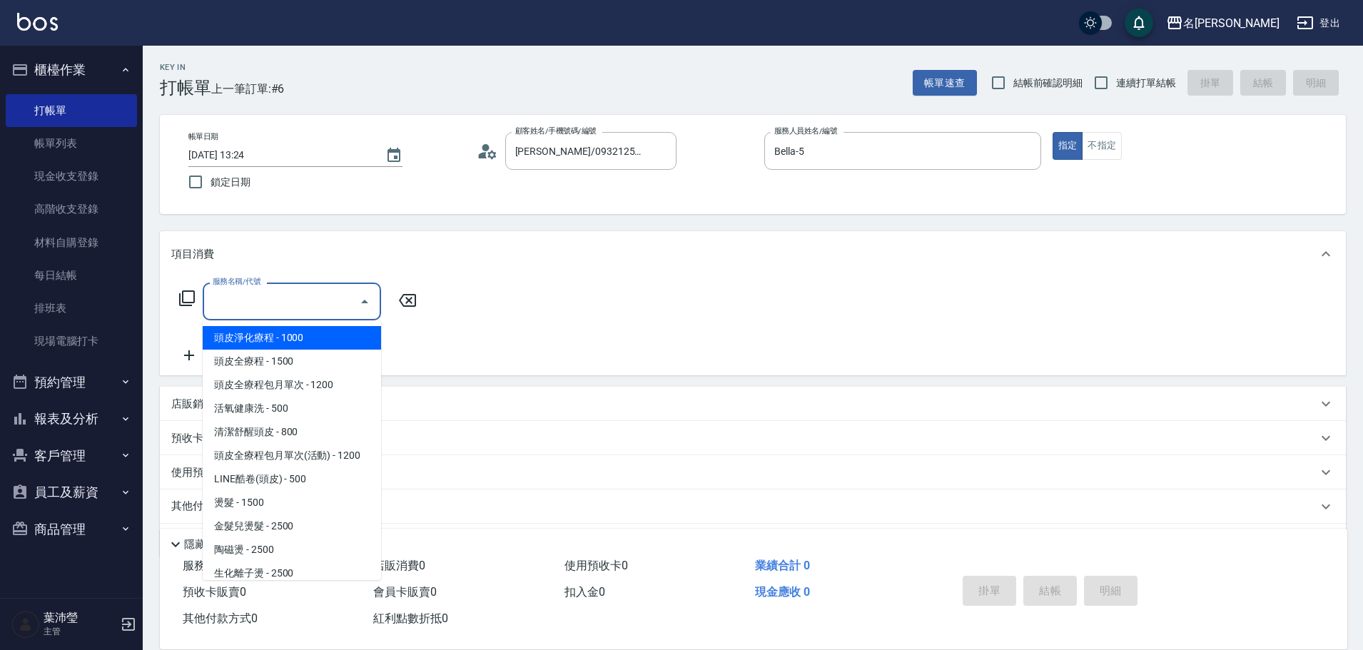
click at [286, 308] on input "服務名稱/代號" at bounding box center [281, 301] width 144 height 25
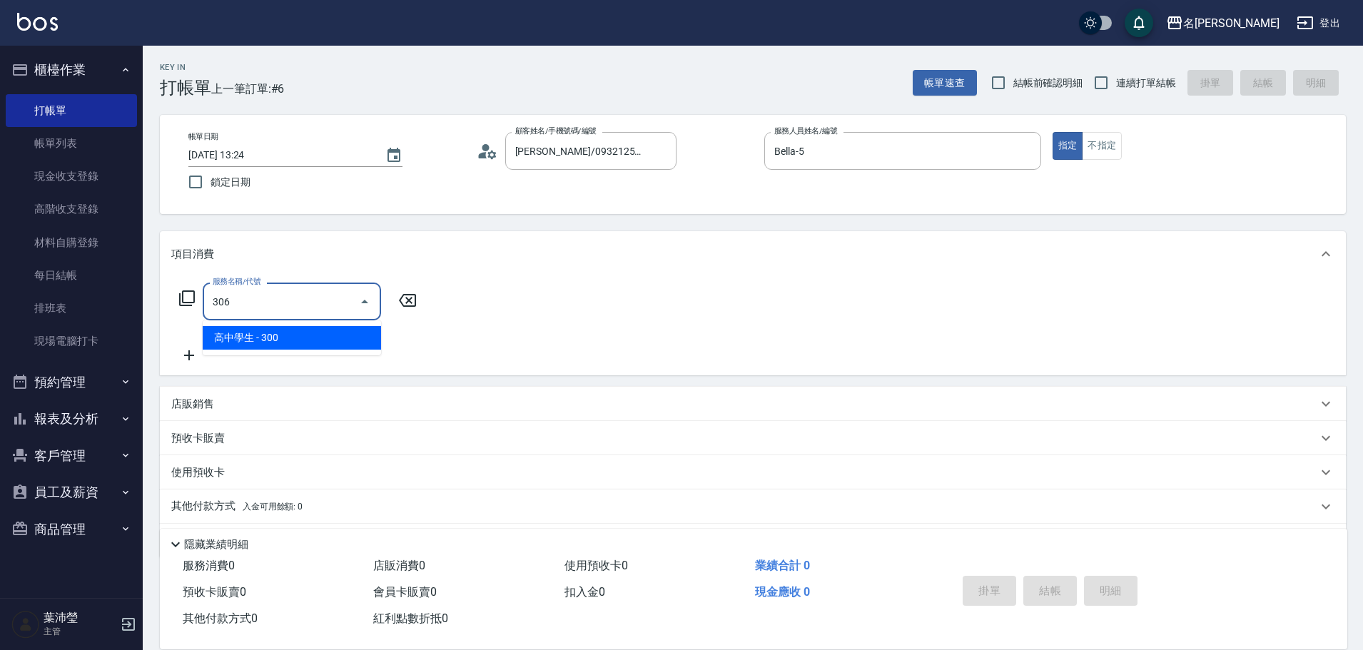
type input "高中學生(306)"
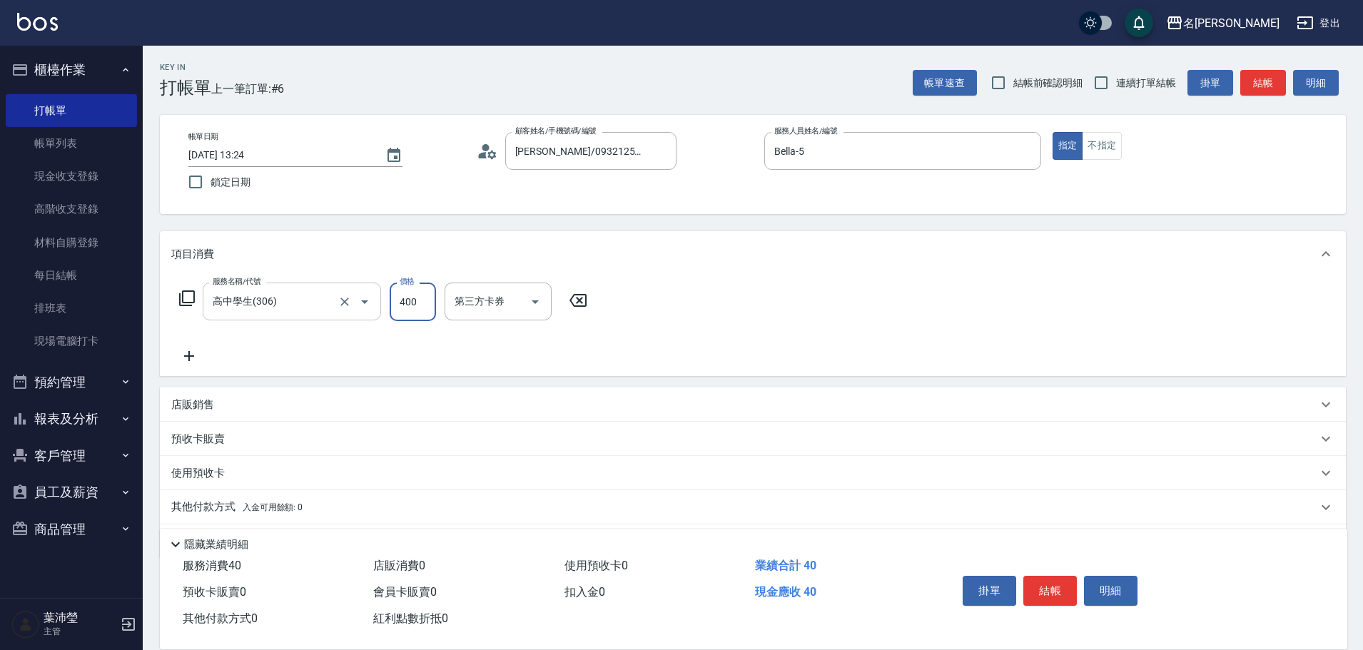
type input "400"
click at [1247, 88] on button "結帳" at bounding box center [1263, 83] width 46 height 26
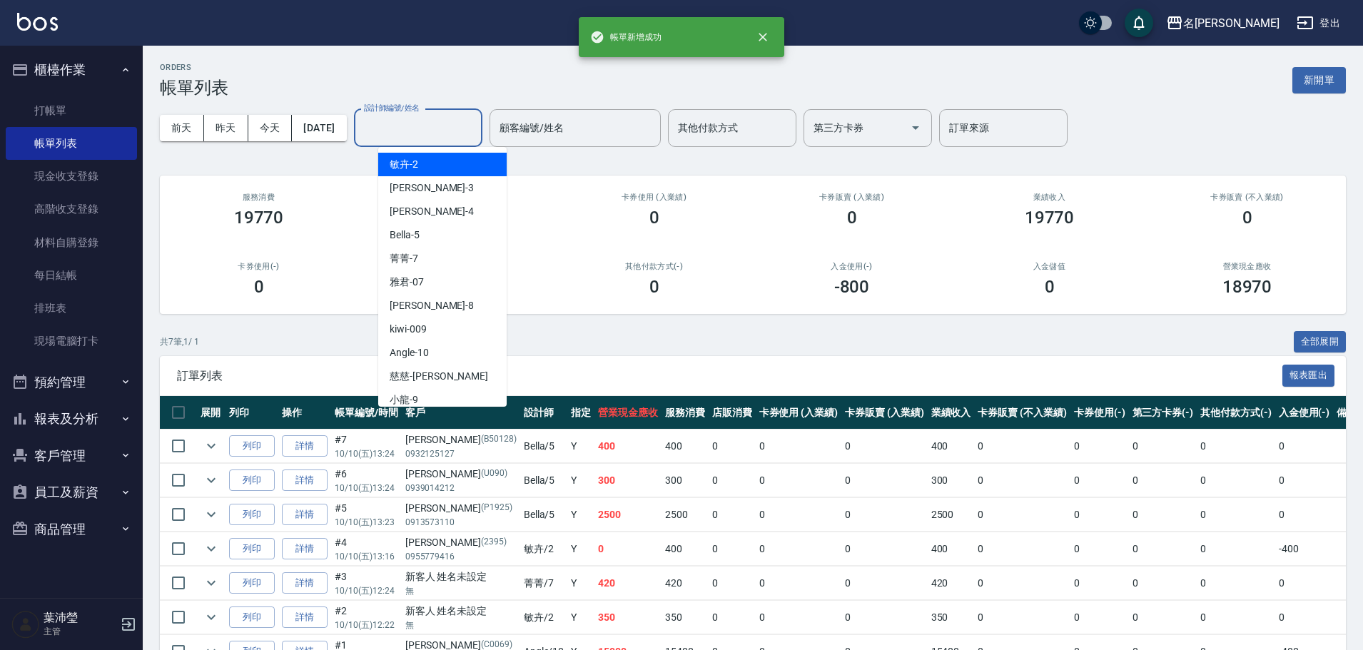
drag, startPoint x: 427, startPoint y: 123, endPoint x: 432, endPoint y: 136, distance: 12.9
click at [427, 124] on input "設計師編號/姓名" at bounding box center [418, 128] width 116 height 25
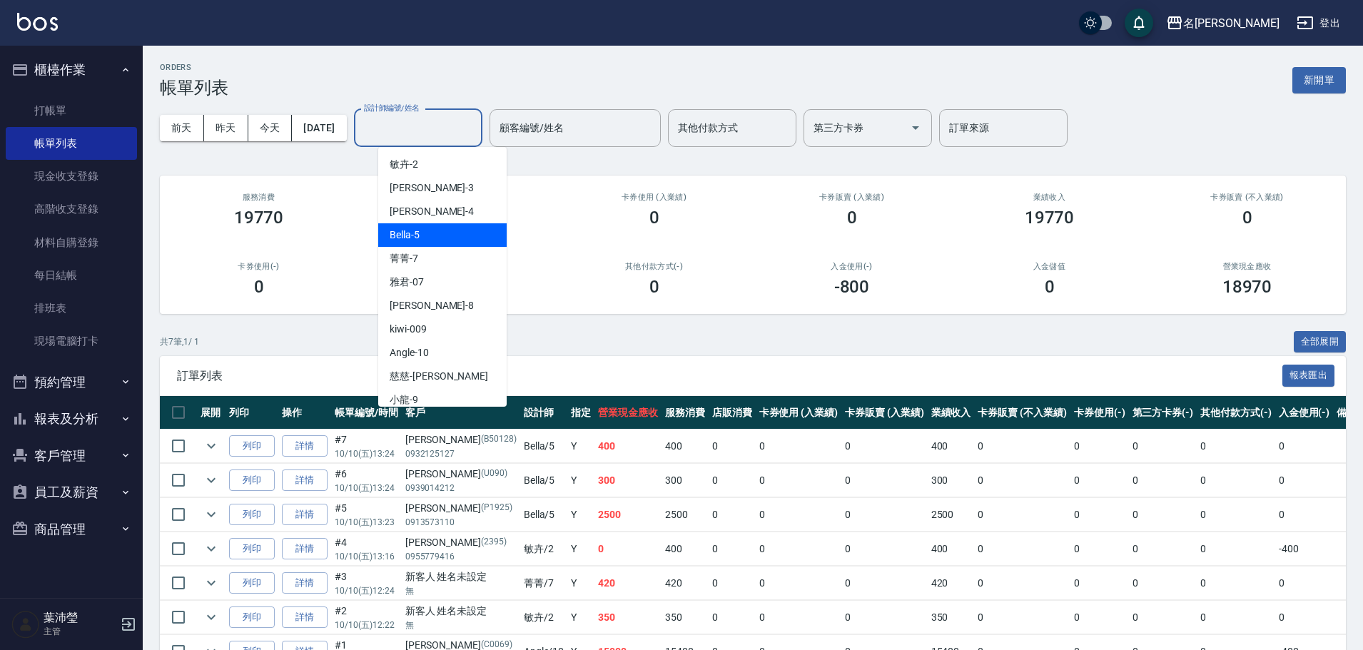
click at [455, 230] on div "Bella -5" at bounding box center [442, 235] width 128 height 24
type input "Bella-5"
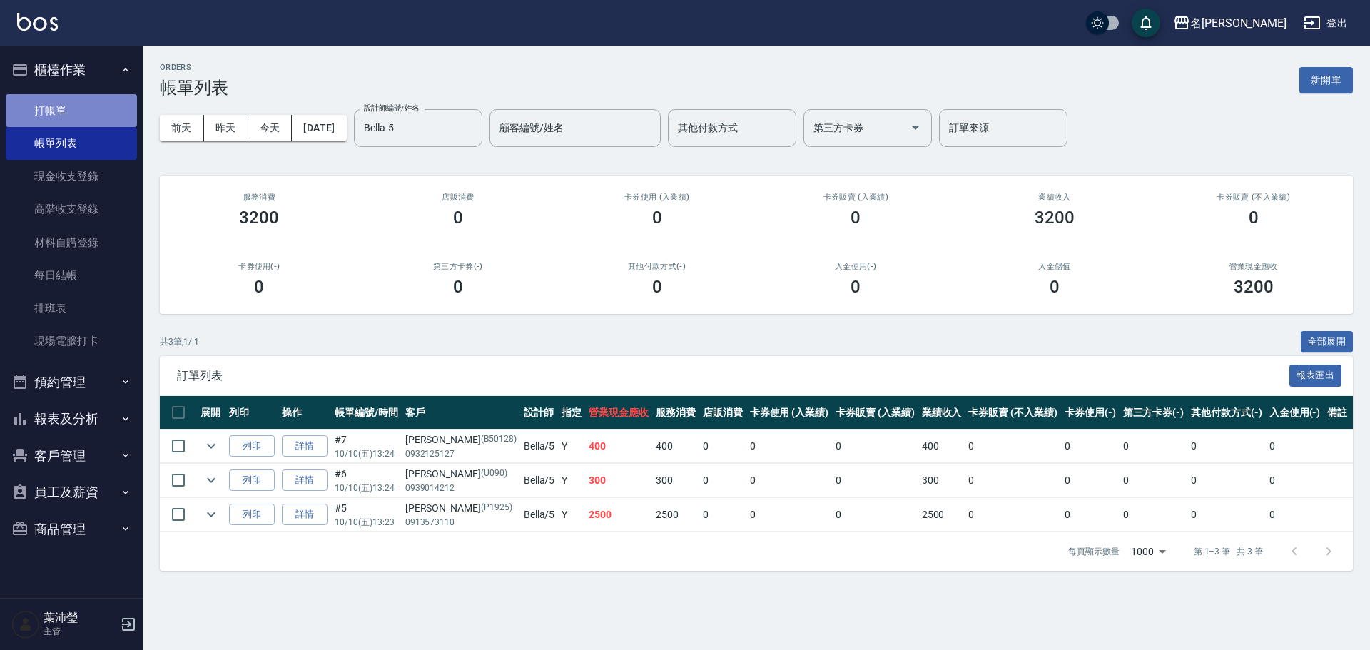
click at [56, 109] on link "打帳單" at bounding box center [71, 110] width 131 height 33
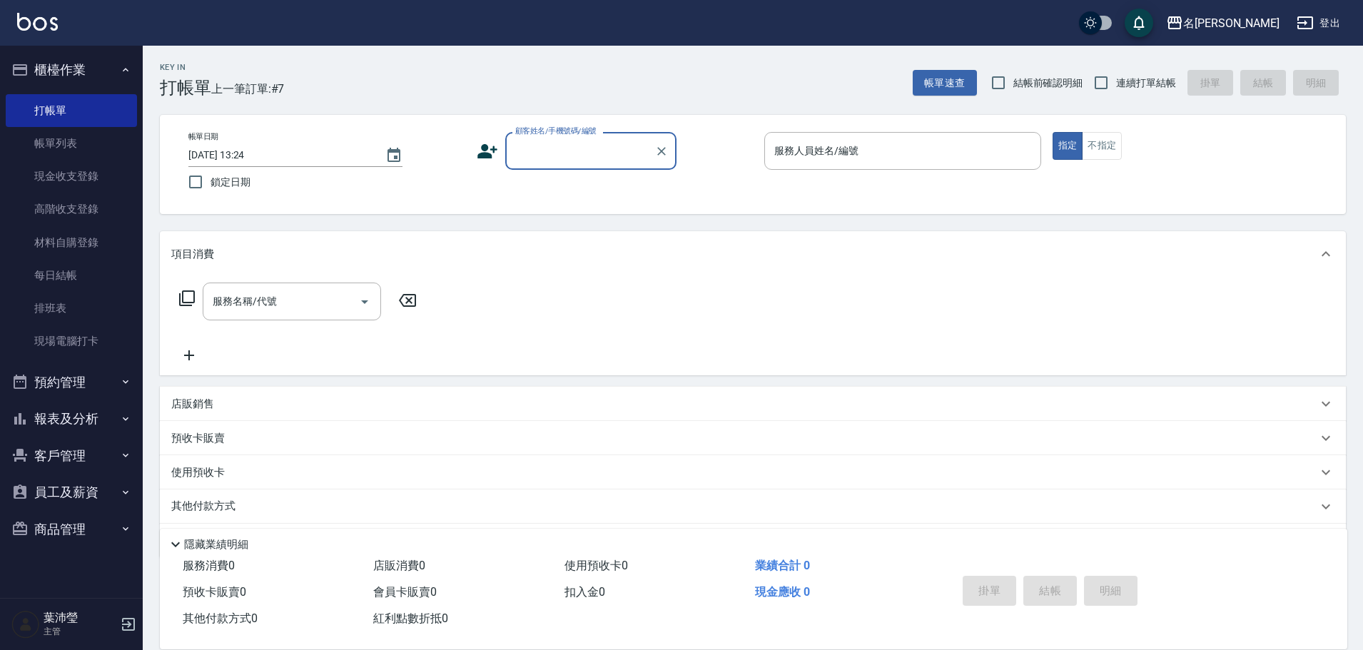
click at [591, 164] on div "顧客姓名/手機號碼/編號" at bounding box center [590, 151] width 171 height 38
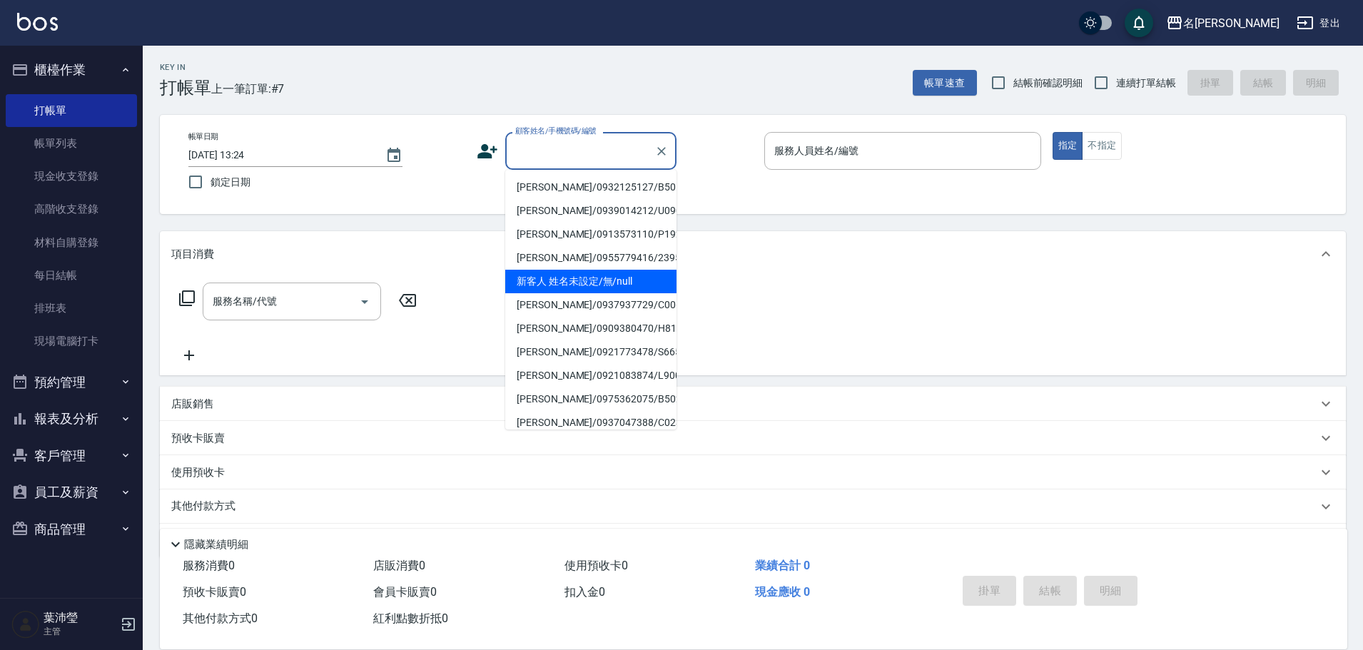
click at [644, 284] on li "新客人 姓名未設定/無/null" at bounding box center [590, 282] width 171 height 24
type input "新客人 姓名未設定/無/null"
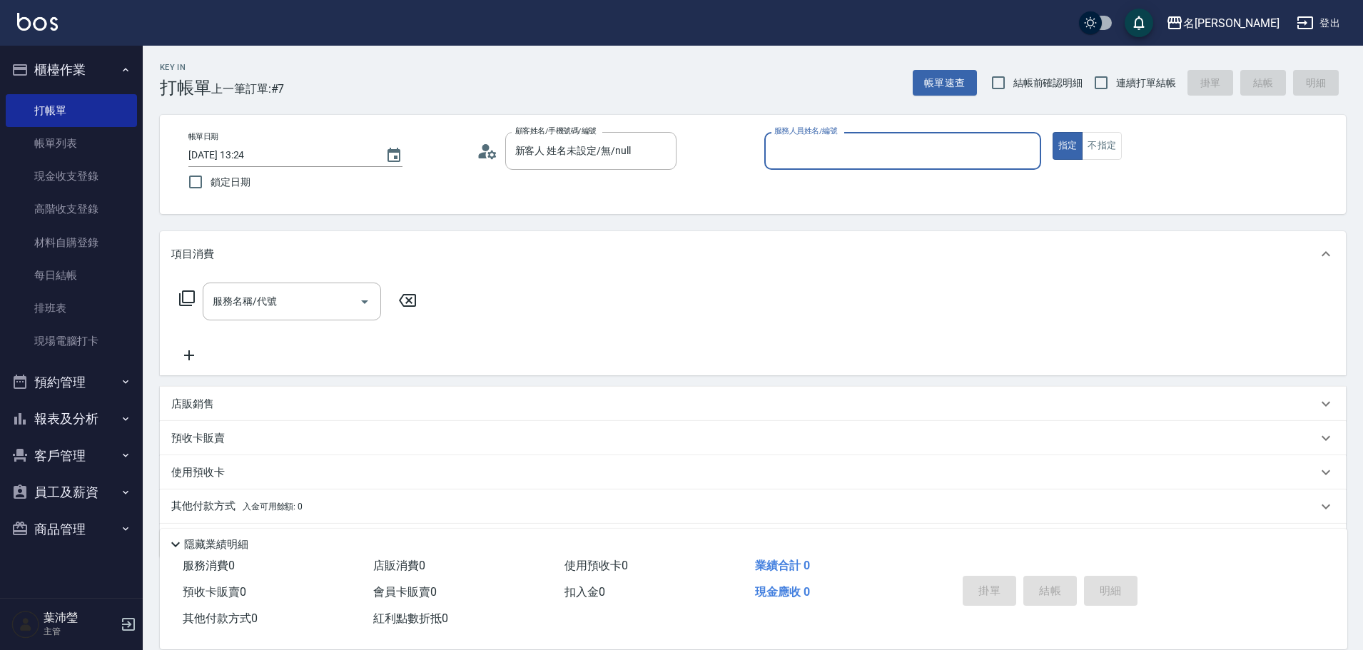
click at [942, 137] on div "服務人員姓名/編號" at bounding box center [902, 151] width 277 height 38
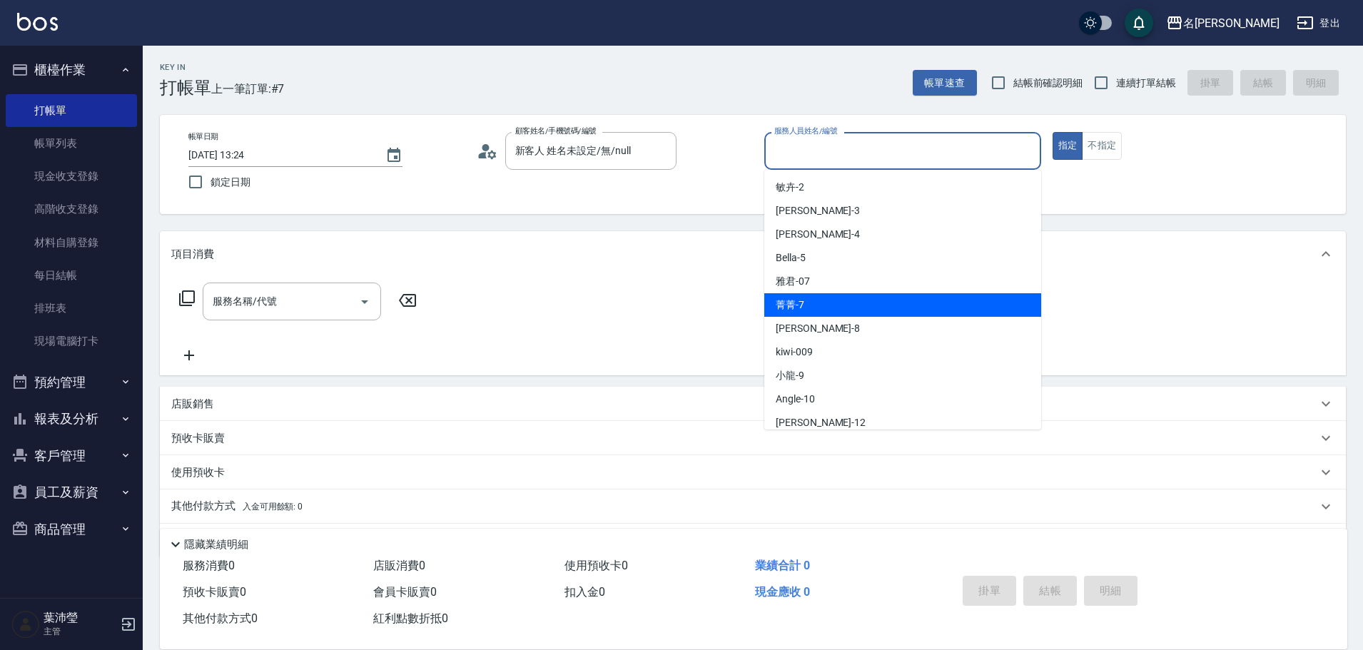
click at [858, 314] on div "菁菁 -7" at bounding box center [902, 305] width 277 height 24
type input "菁菁-7"
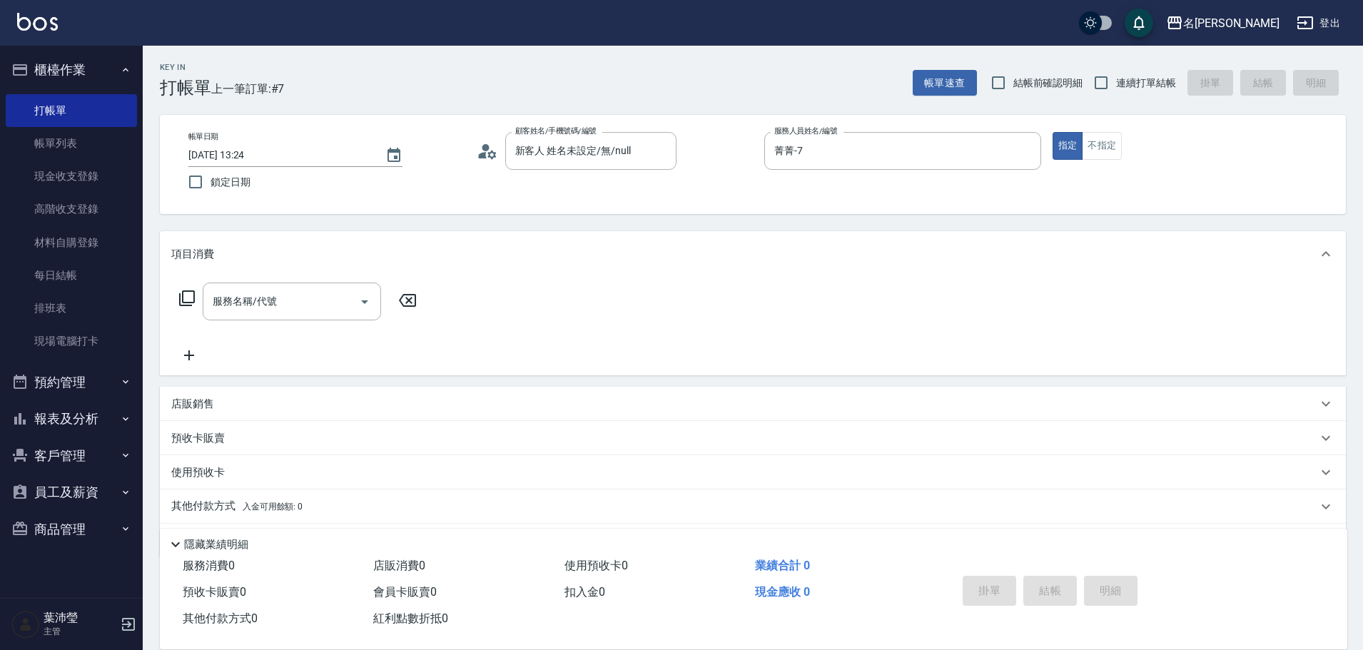
click at [178, 302] on icon at bounding box center [186, 298] width 17 height 17
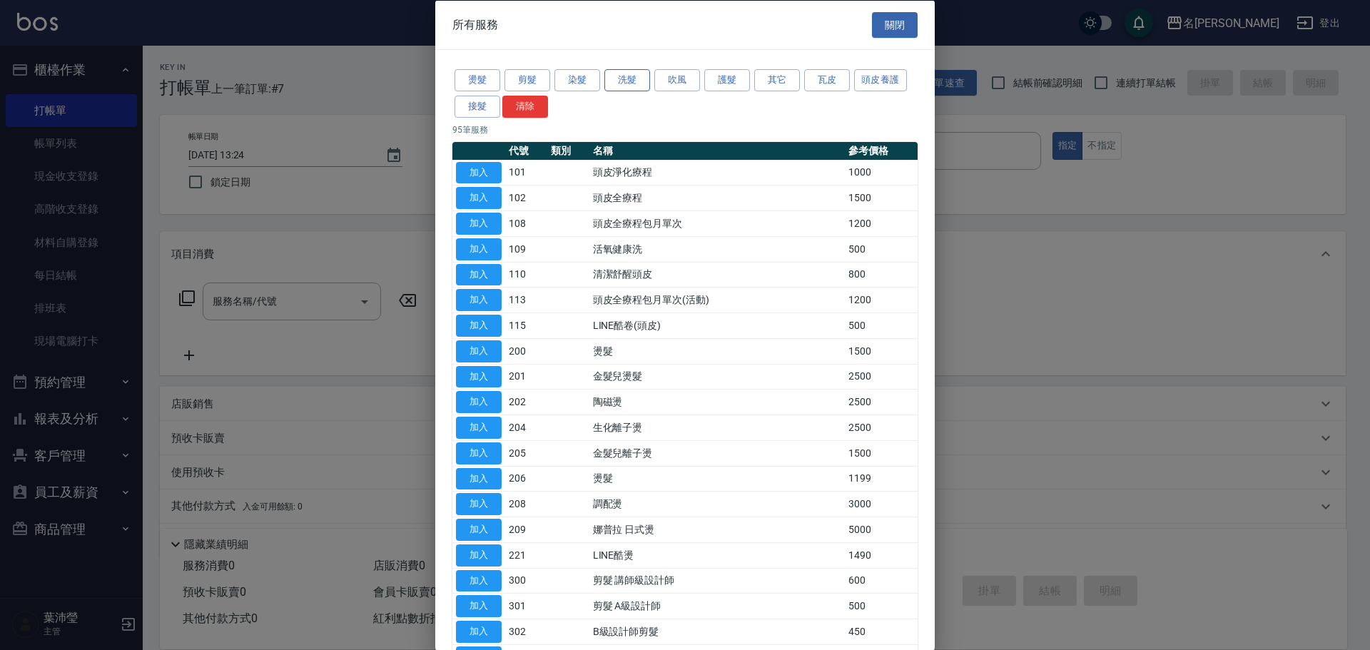
click at [629, 74] on button "洗髮" at bounding box center [627, 80] width 46 height 22
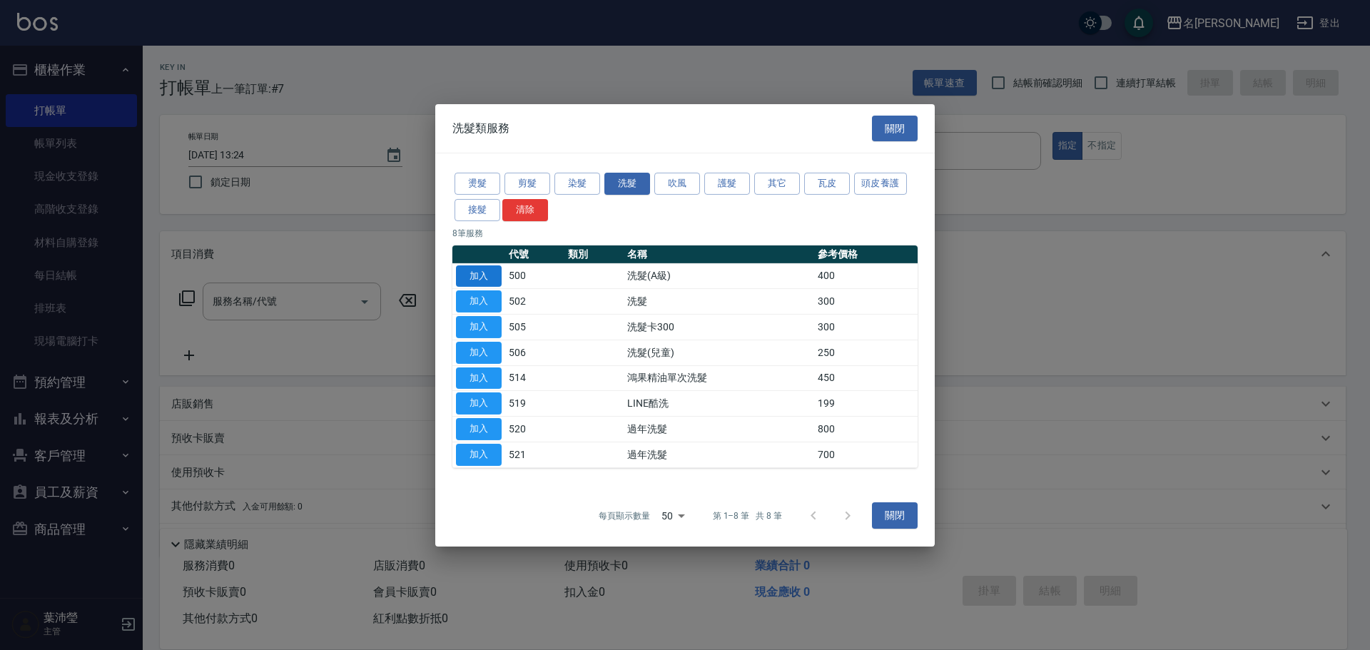
click at [465, 273] on button "加入" at bounding box center [479, 276] width 46 height 22
type input "洗髮(A級)(500)"
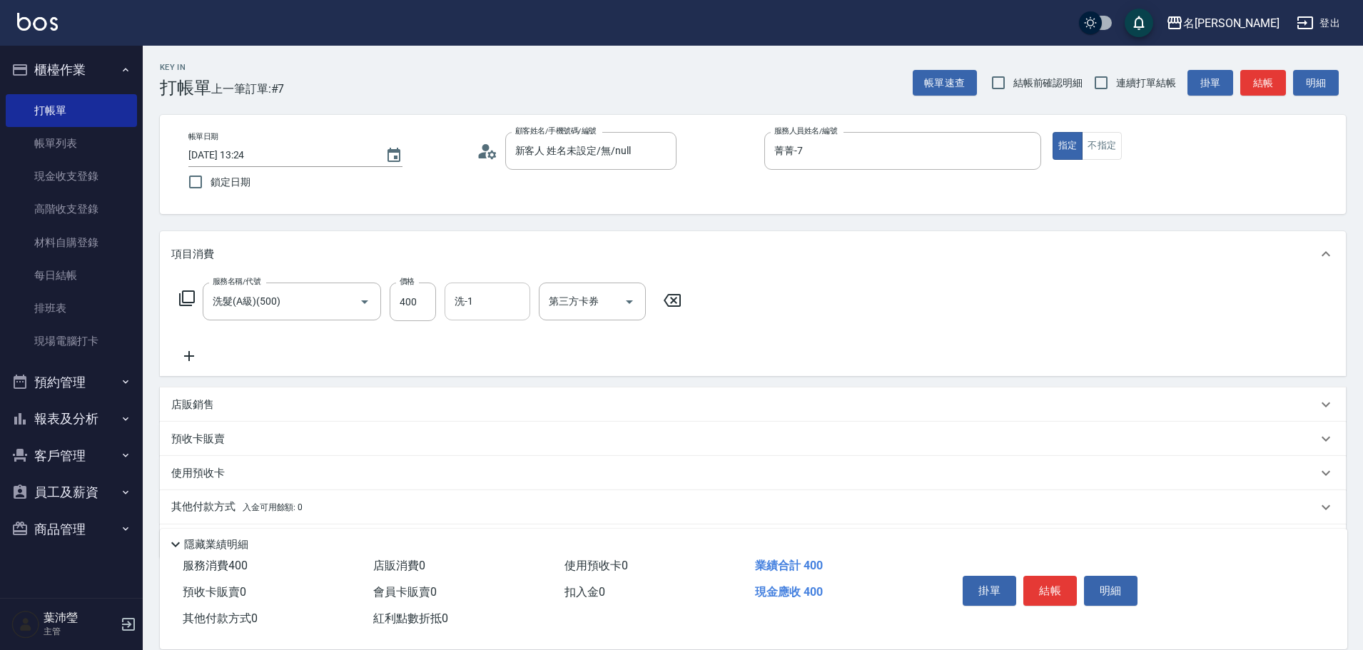
click at [452, 310] on input "洗-1" at bounding box center [487, 301] width 73 height 25
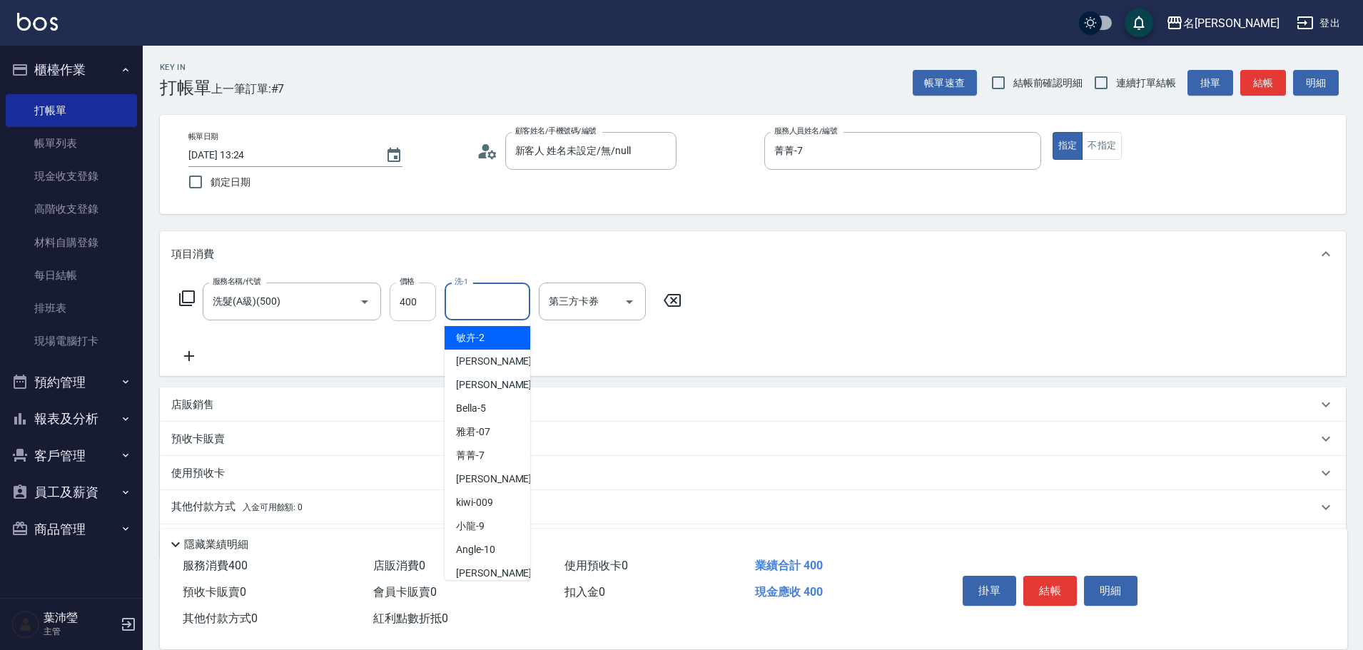
click at [430, 304] on input "400" at bounding box center [413, 302] width 46 height 39
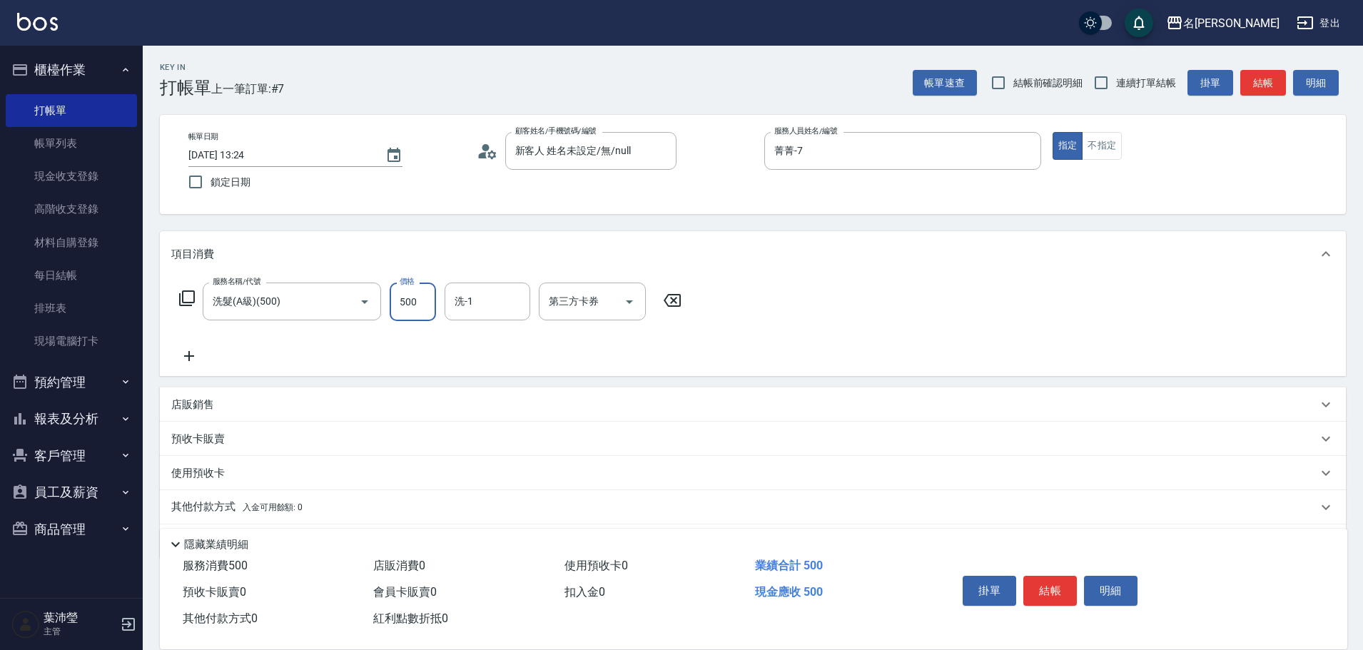
type input "500"
type input "2"
click at [498, 366] on div "[PERSON_NAME] -18" at bounding box center [488, 362] width 86 height 24
type input "[PERSON_NAME]-18"
drag, startPoint x: 852, startPoint y: 301, endPoint x: 835, endPoint y: 312, distance: 20.2
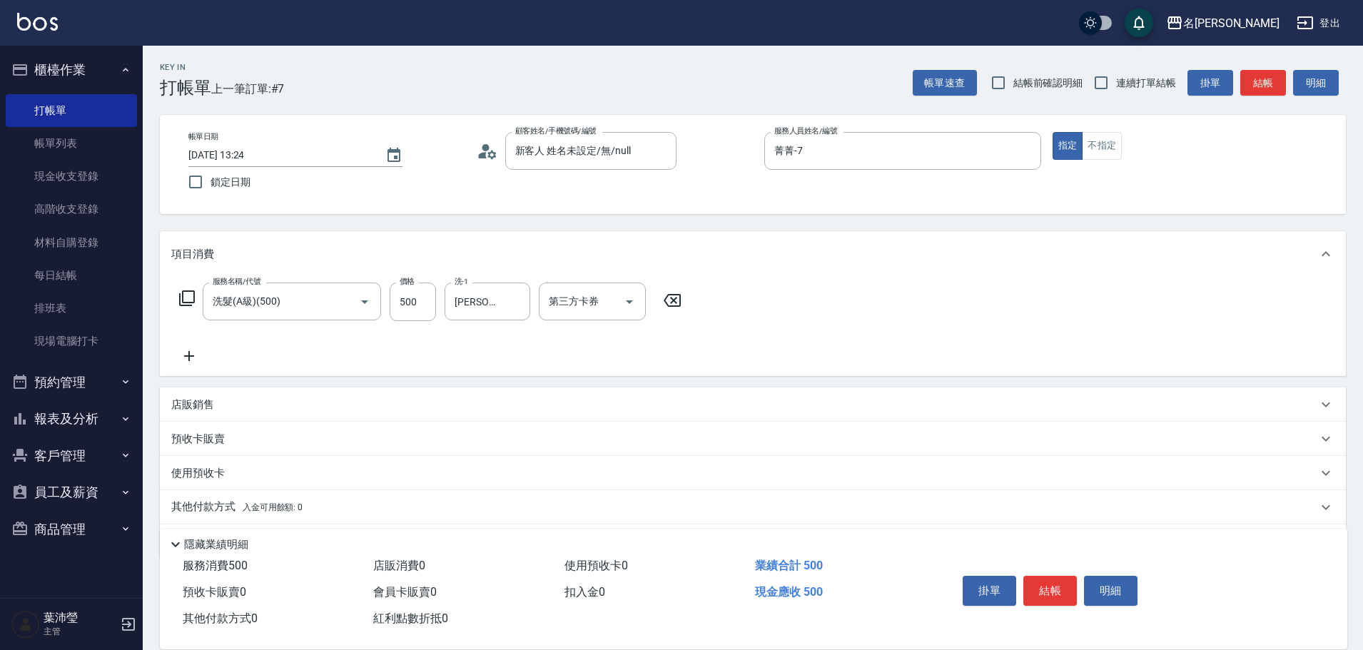
click at [853, 300] on div "服務名稱/代號 洗髮(A級)(500) 服務名稱/代號 價格 500 價格 洗-1 [PERSON_NAME]-18 洗-1 第三方卡券 第三方卡券" at bounding box center [753, 326] width 1186 height 99
click at [1066, 589] on button "結帳" at bounding box center [1050, 591] width 54 height 30
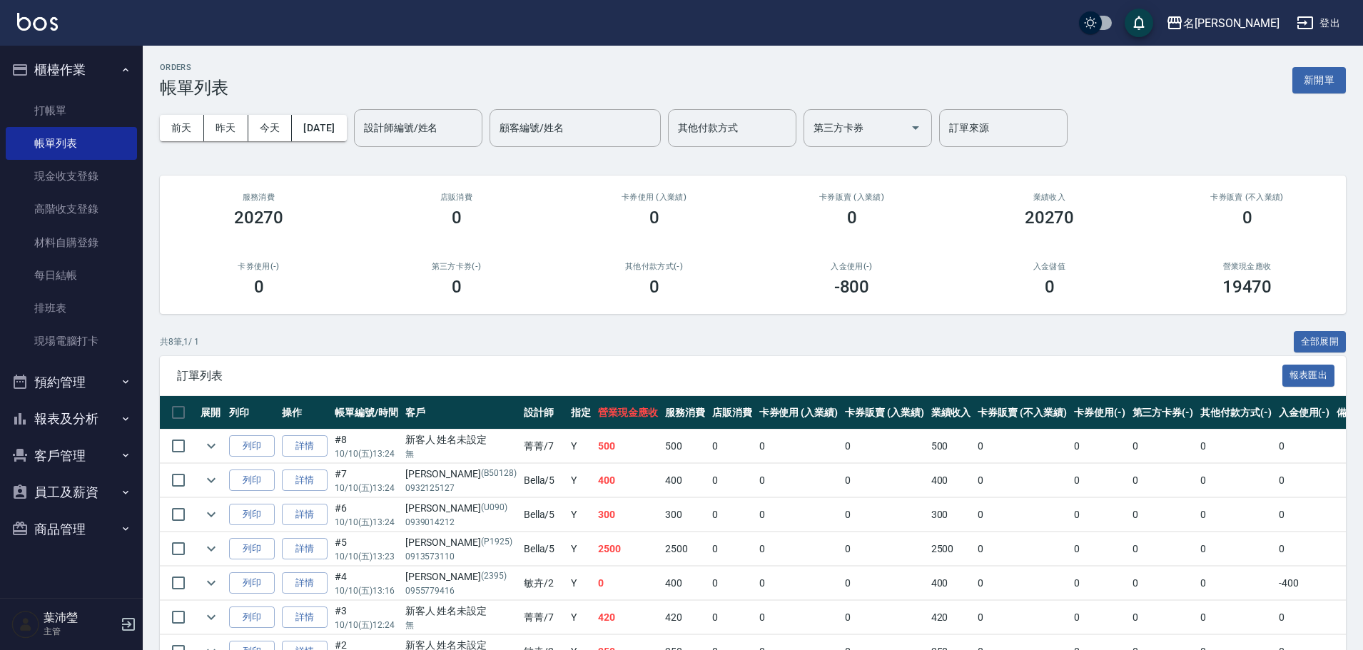
drag, startPoint x: 852, startPoint y: 278, endPoint x: 808, endPoint y: 276, distance: 44.3
click at [847, 277] on h3 "-800" at bounding box center [852, 287] width 36 height 20
click at [70, 101] on link "打帳單" at bounding box center [71, 110] width 131 height 33
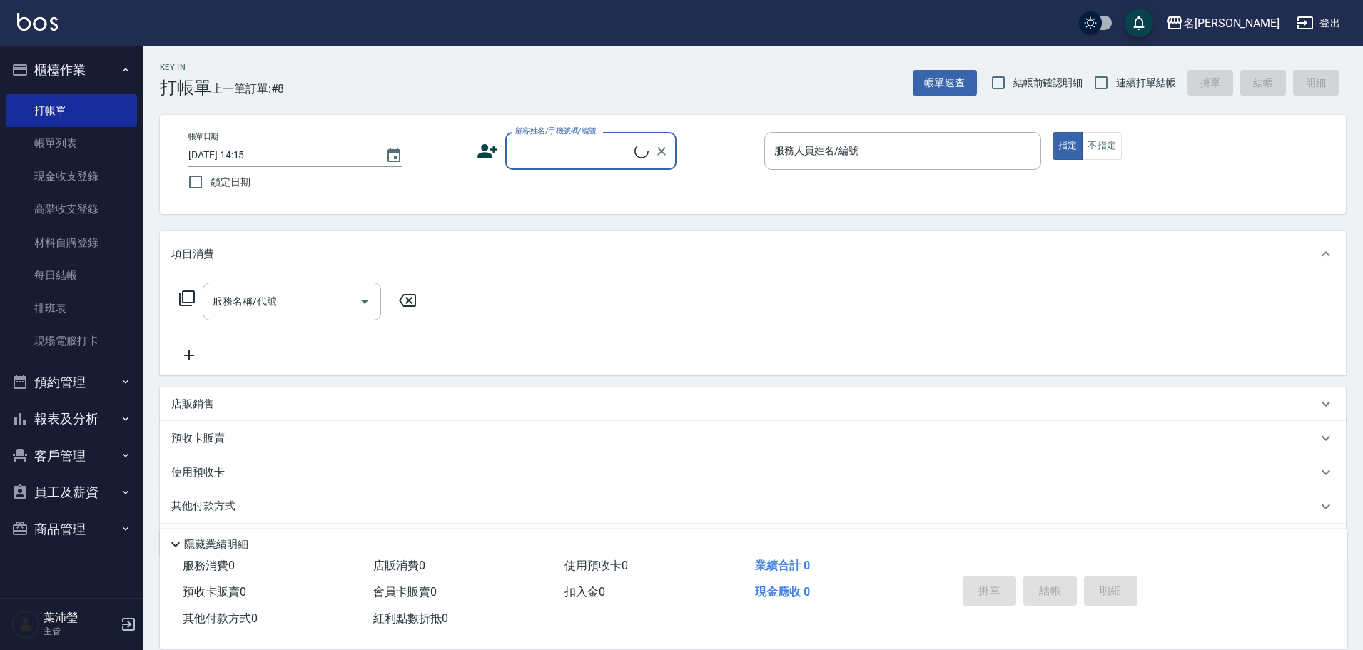
click at [569, 138] on div "顧客姓名/手機號碼/編號" at bounding box center [590, 151] width 171 height 38
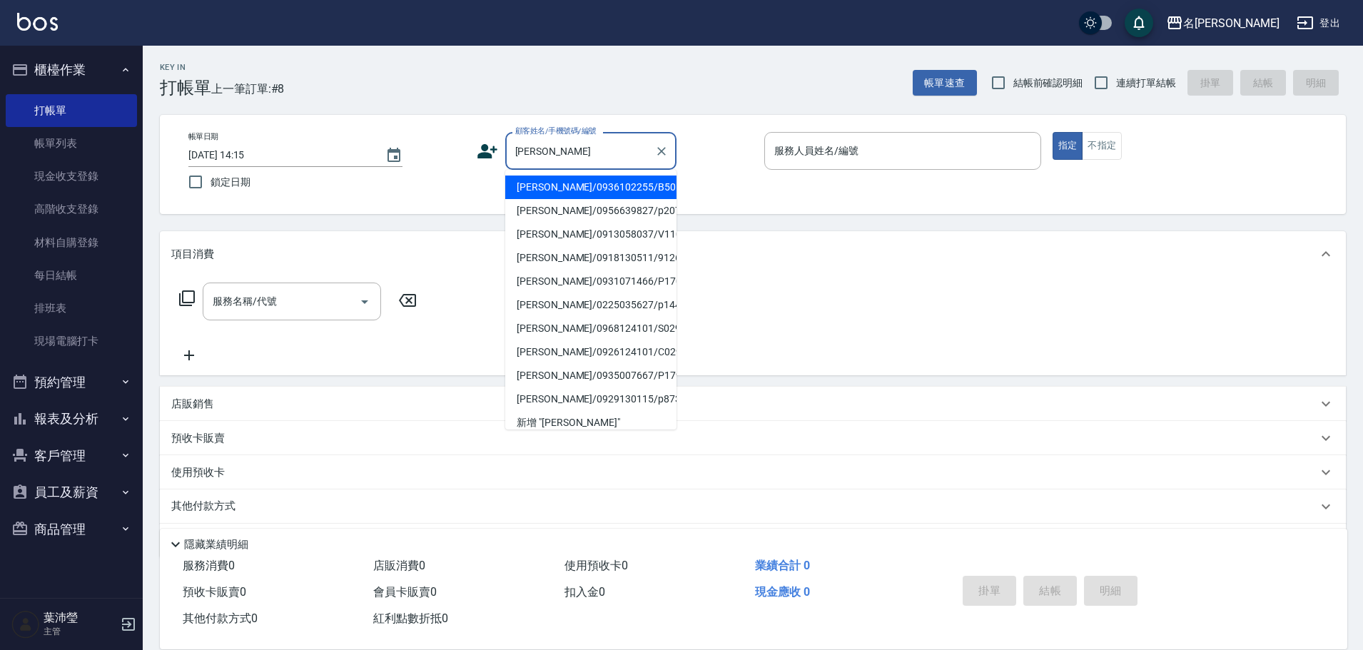
click at [574, 177] on li "[PERSON_NAME]/0936102255/B5019" at bounding box center [590, 188] width 171 height 24
type input "[PERSON_NAME]/0936102255/B5019"
type input "Bella-5"
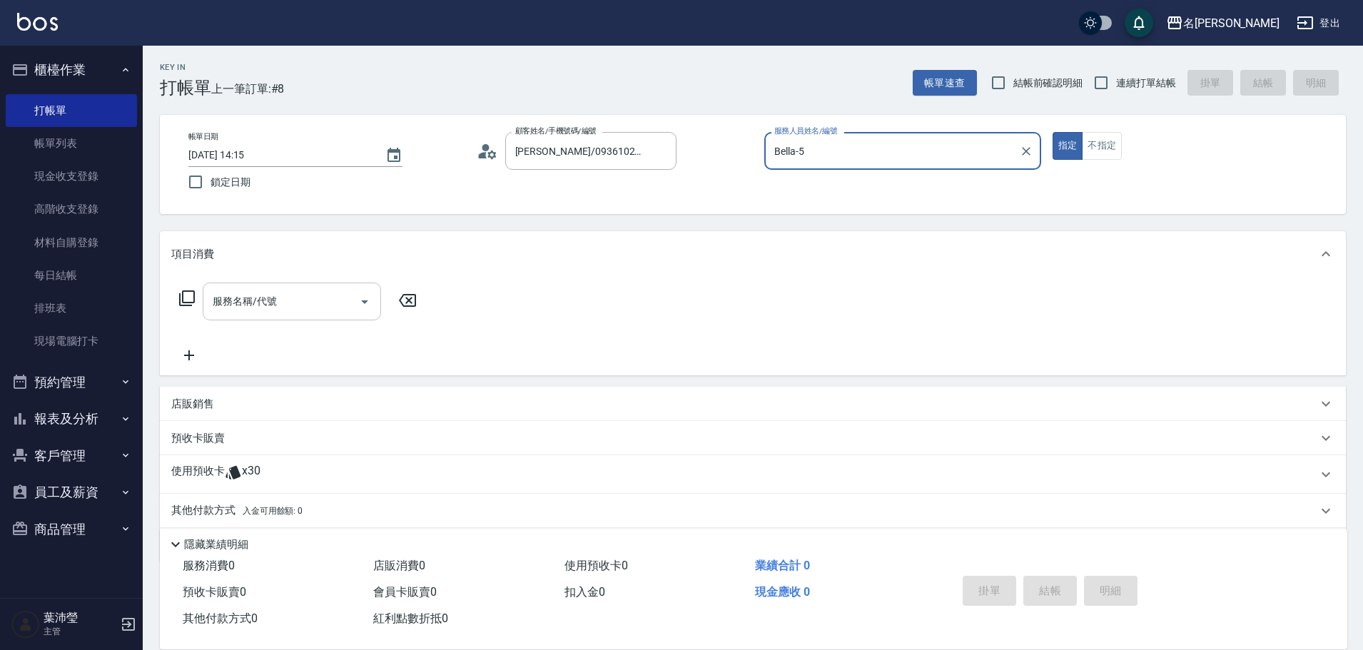
click at [270, 307] on input "服務名稱/代號" at bounding box center [281, 301] width 144 height 25
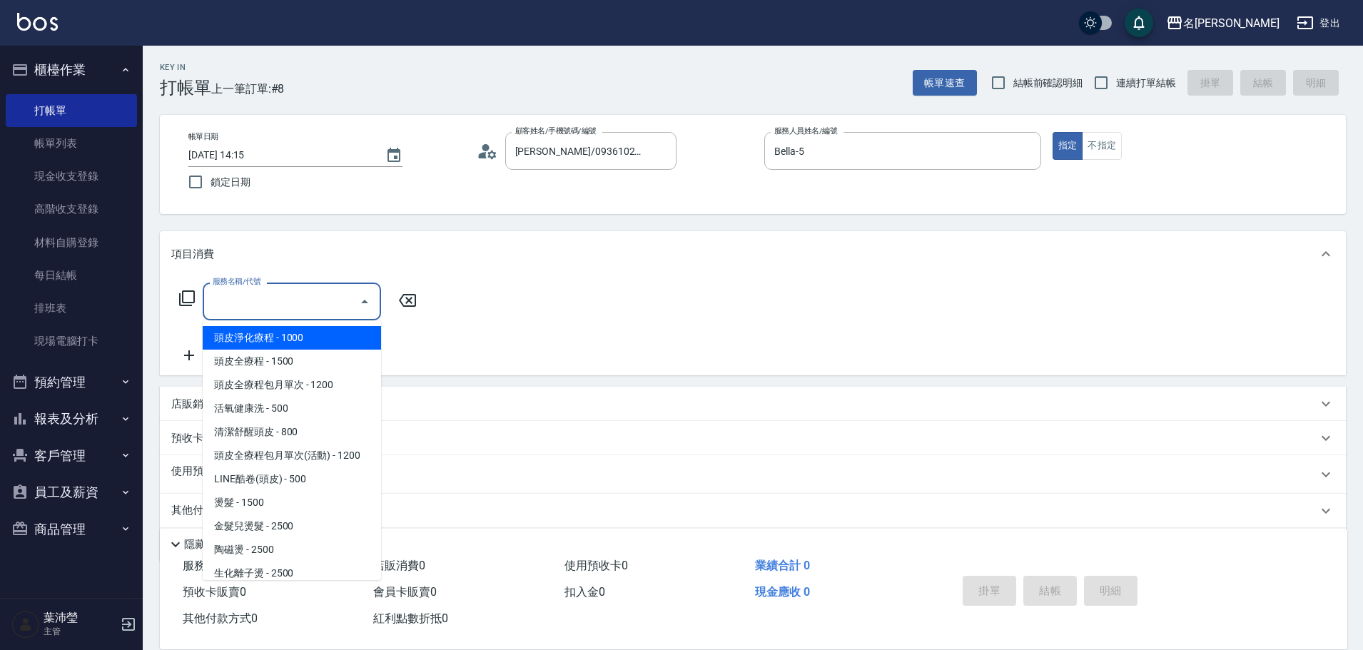
click at [186, 301] on icon at bounding box center [186, 298] width 17 height 17
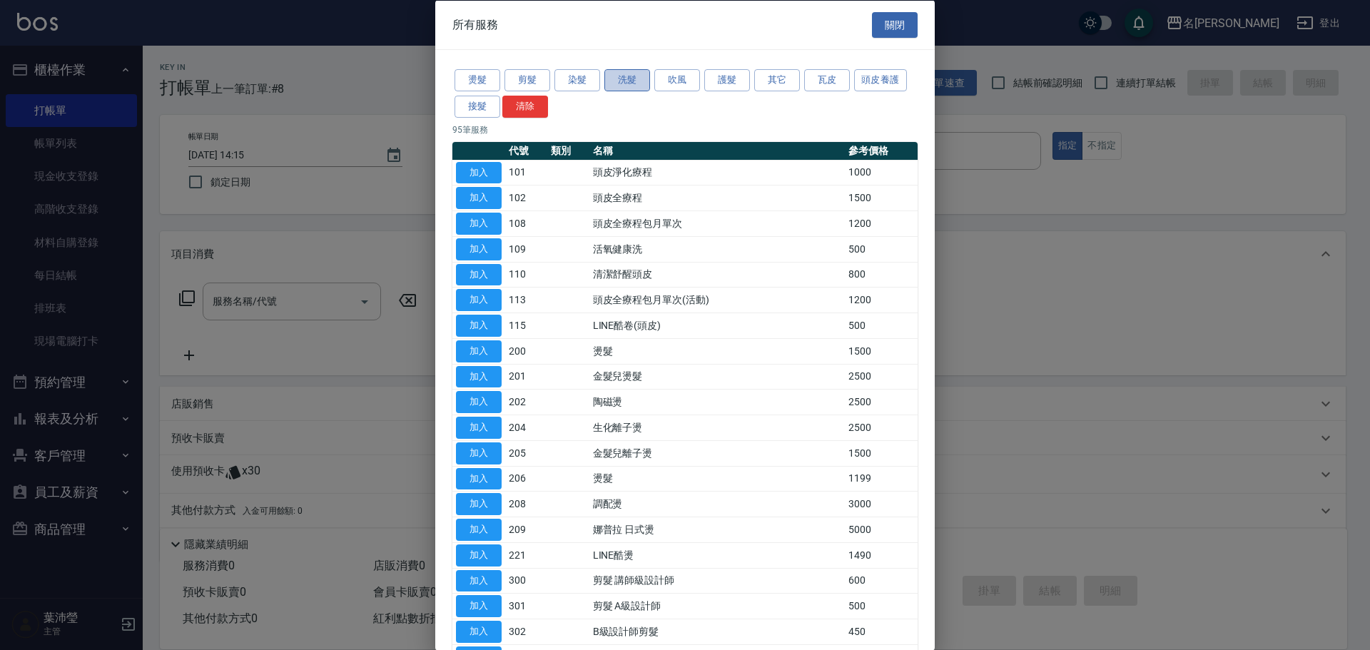
click at [629, 81] on button "洗髮" at bounding box center [627, 80] width 46 height 22
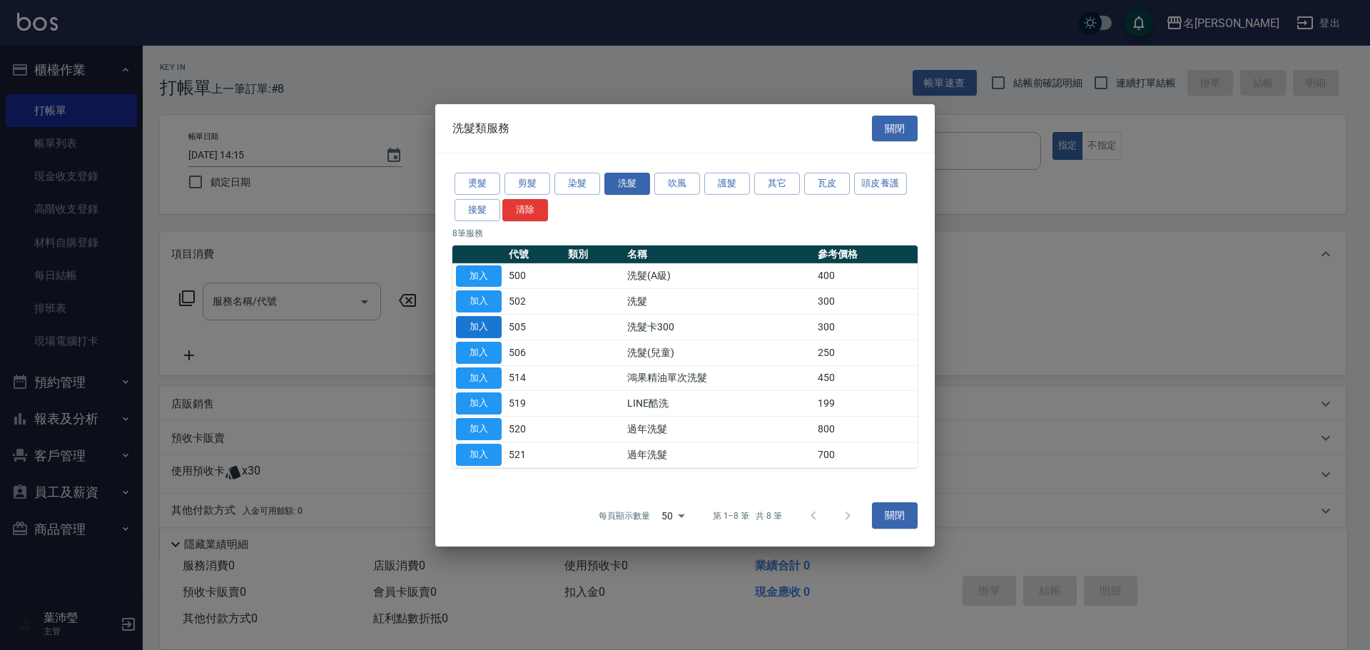
click at [470, 325] on button "加入" at bounding box center [479, 327] width 46 height 22
type input "洗髮卡300(505)"
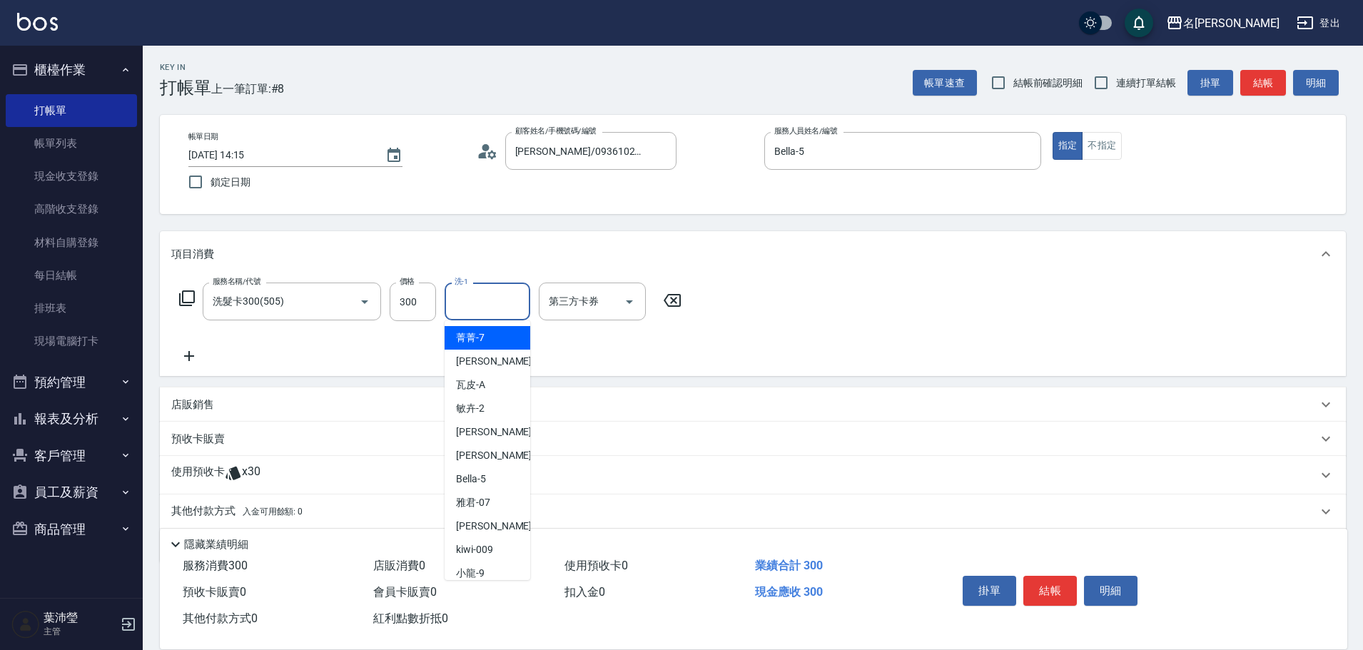
click at [470, 306] on input "洗-1" at bounding box center [487, 301] width 73 height 25
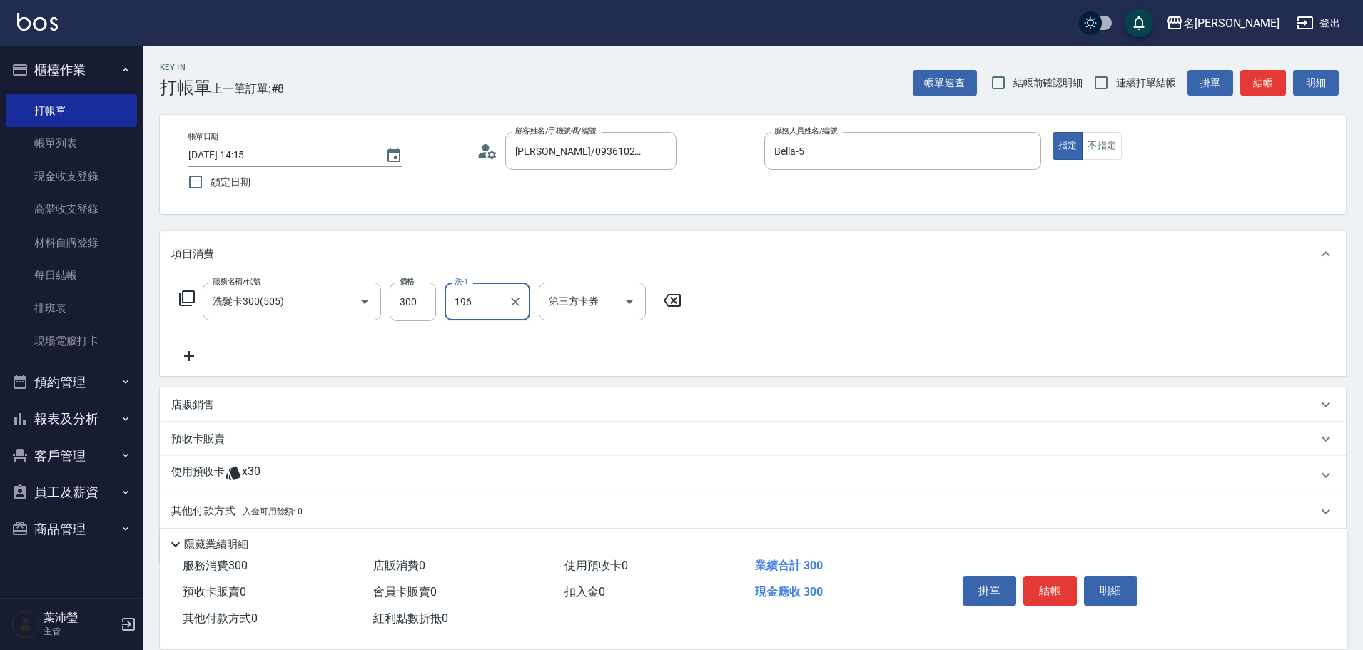
type input "196"
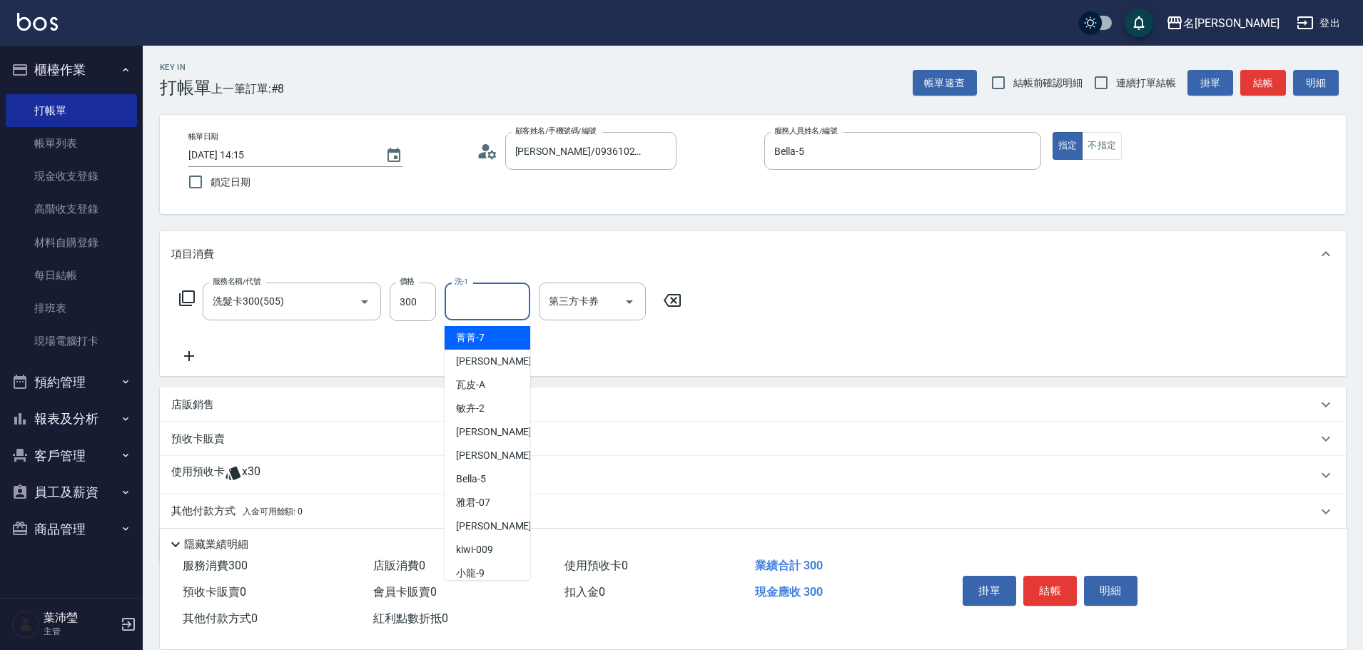
drag, startPoint x: 487, startPoint y: 298, endPoint x: 468, endPoint y: 299, distance: 18.6
click at [468, 299] on input "洗-1" at bounding box center [487, 301] width 73 height 25
type input "[PERSON_NAME]-19"
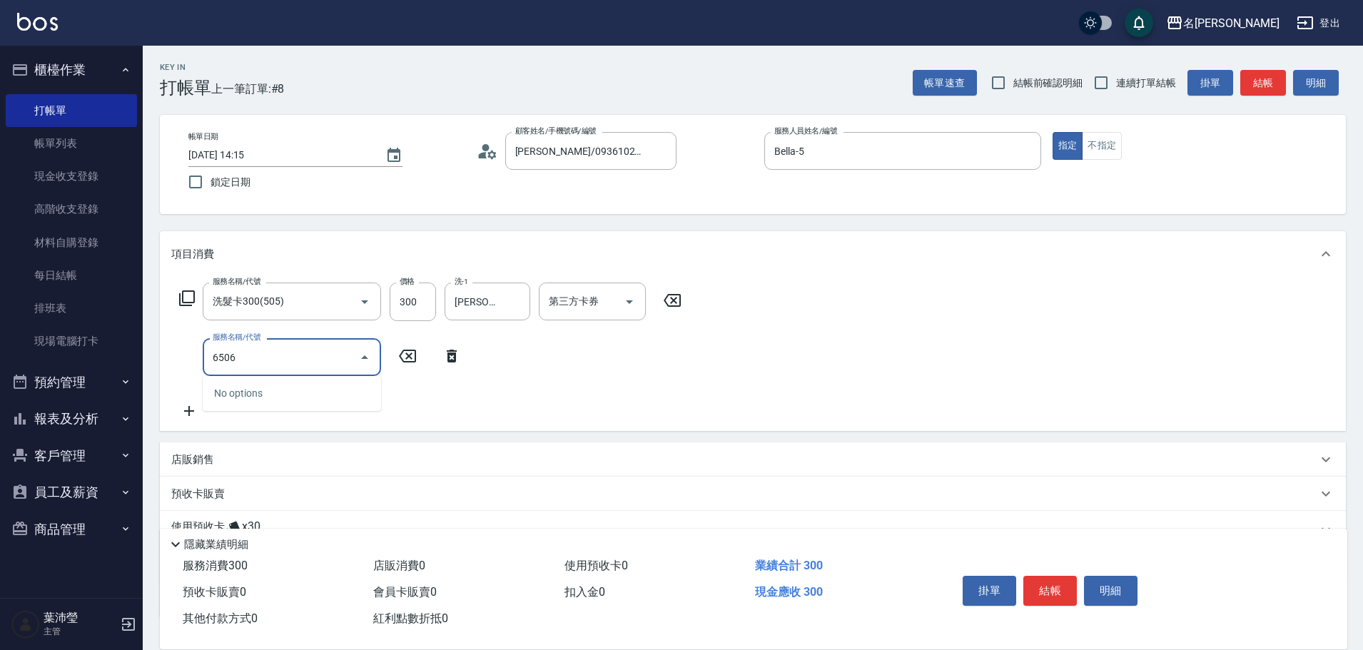
drag, startPoint x: 260, startPoint y: 362, endPoint x: 194, endPoint y: 373, distance: 66.6
click at [194, 373] on div "服務名稱/代號 6506 服務名稱/代號" at bounding box center [320, 357] width 298 height 38
type input "蠟菊.魚子.磷脂.花儷.鑽石護髮(套餐)(606)"
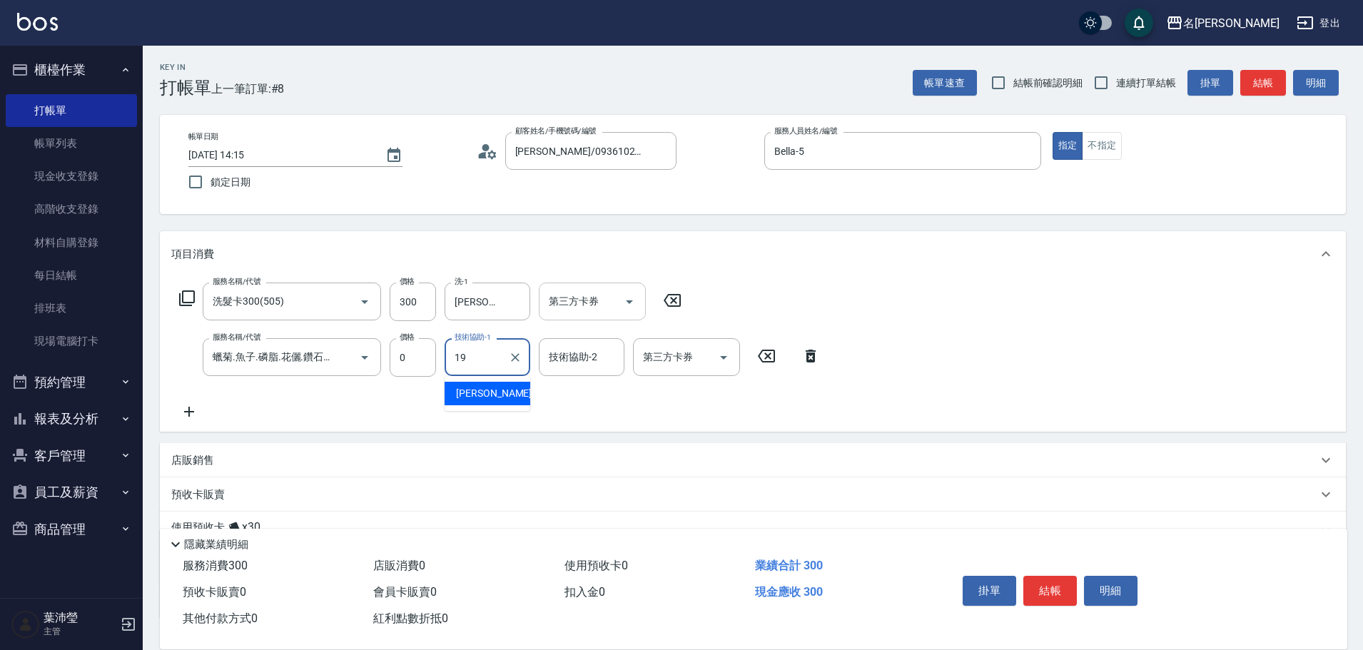
type input "[PERSON_NAME]-19"
click at [584, 296] on input "第三方卡券" at bounding box center [581, 301] width 73 height 25
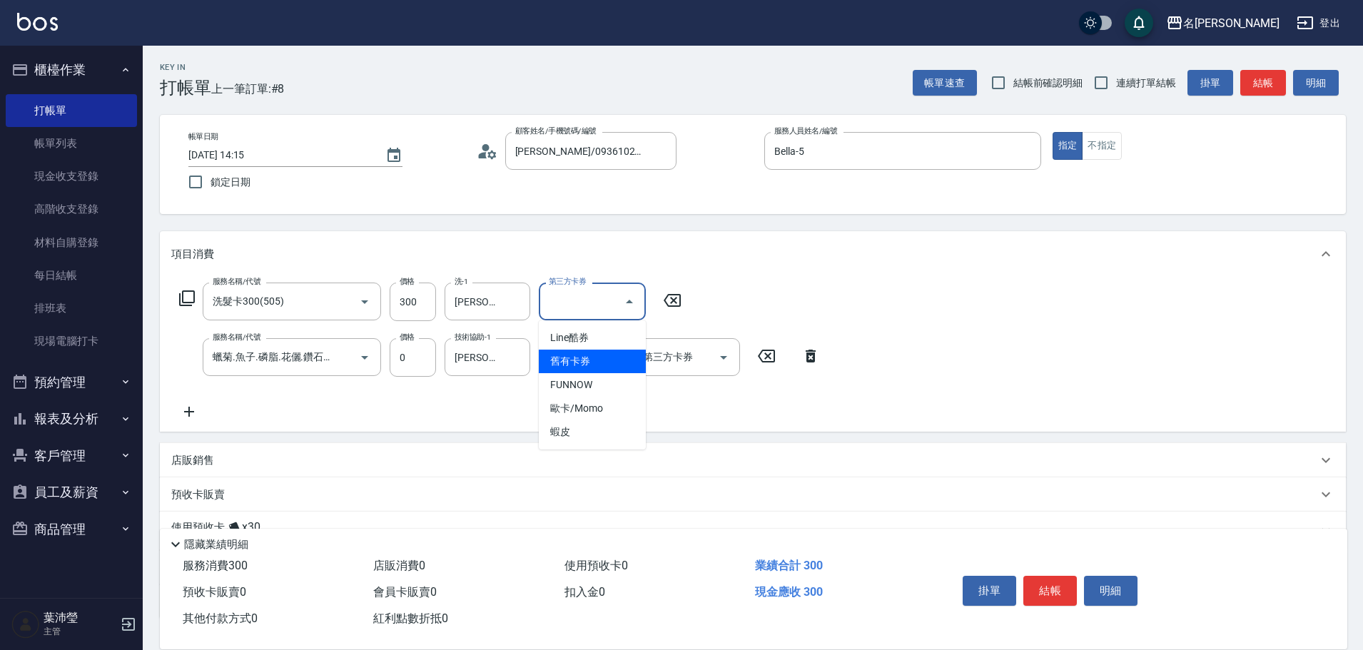
click at [574, 358] on span "舊有卡券" at bounding box center [592, 362] width 107 height 24
type input "舊有卡券"
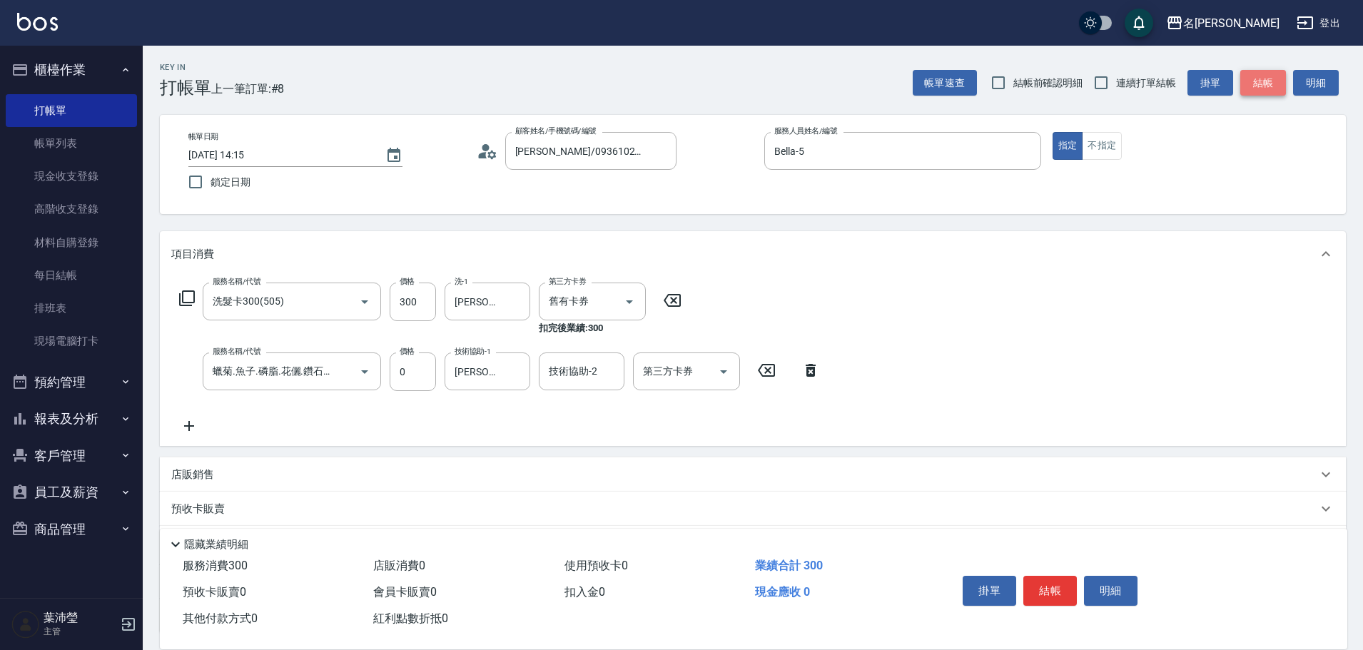
click at [1266, 75] on button "結帳" at bounding box center [1263, 83] width 46 height 26
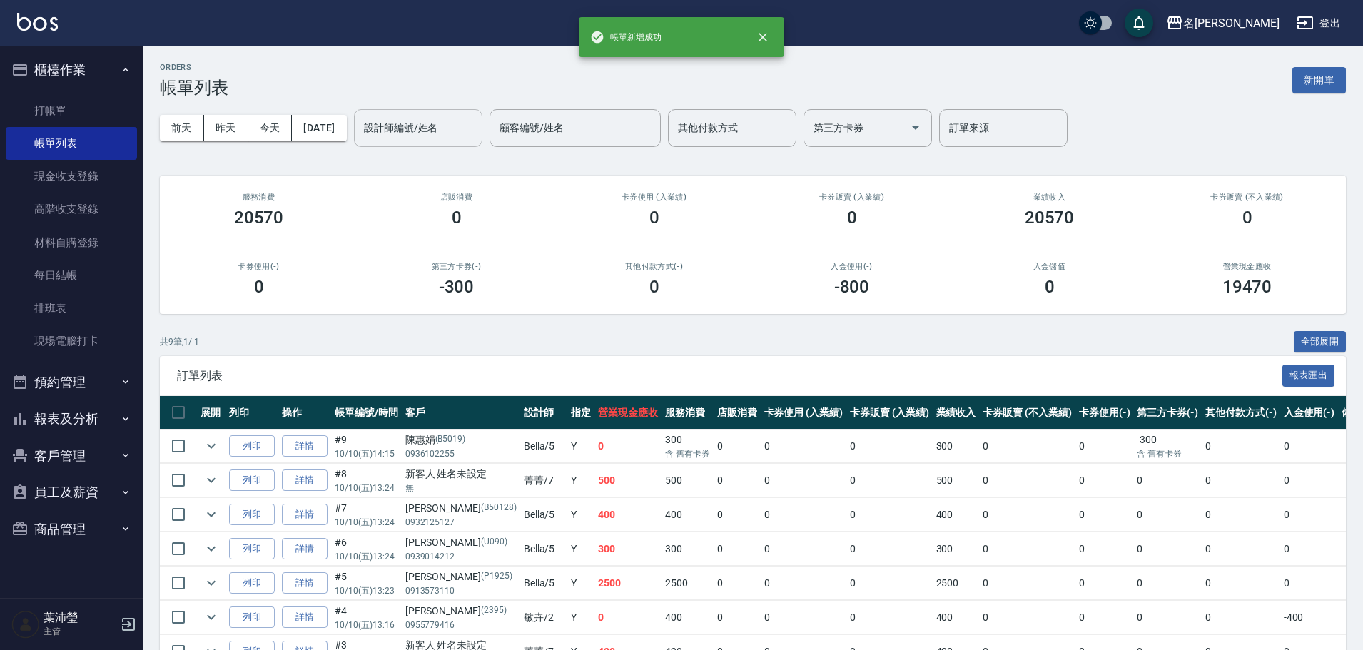
click at [426, 130] on input "設計師編號/姓名" at bounding box center [418, 128] width 116 height 25
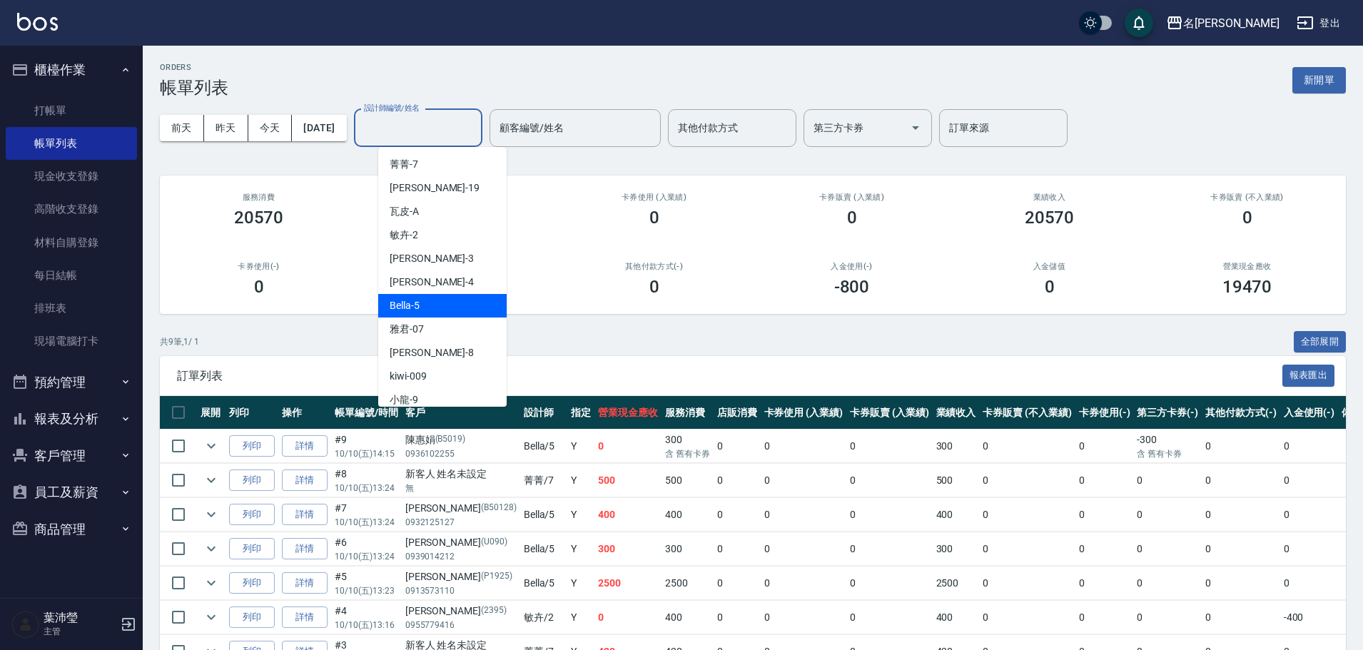
click at [450, 300] on div "Bella -5" at bounding box center [442, 306] width 128 height 24
type input "Bella-5"
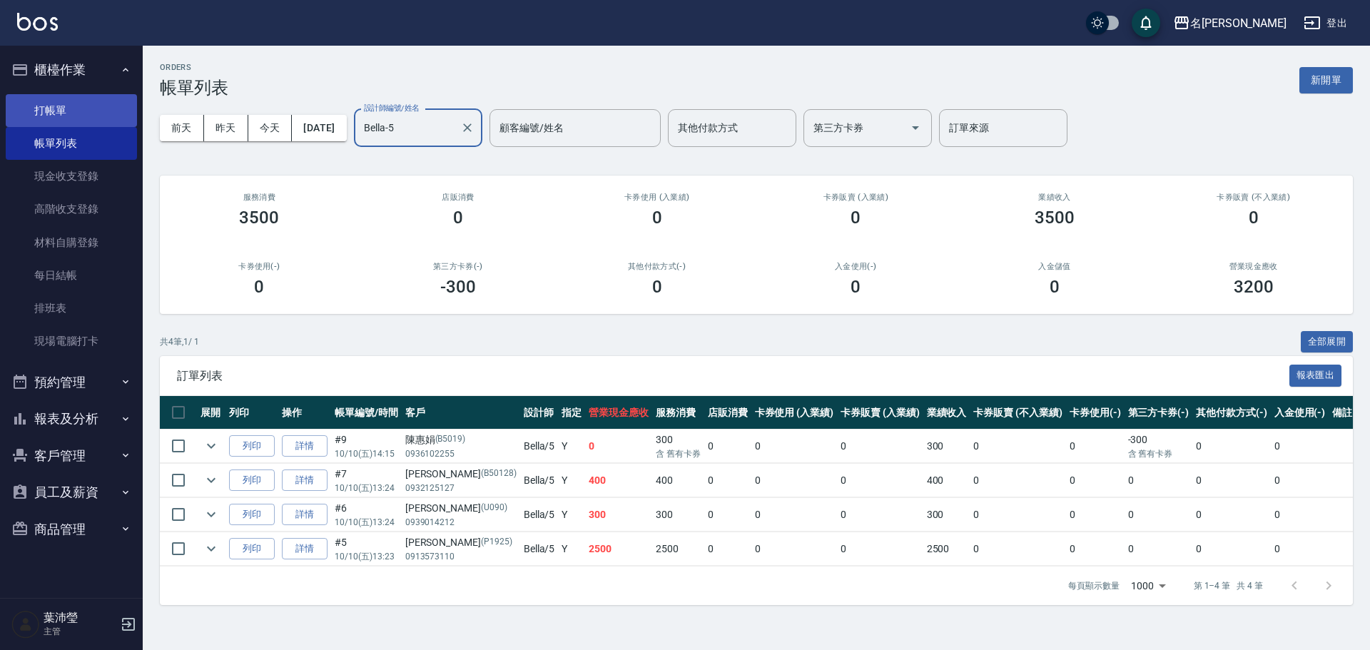
click at [86, 118] on link "打帳單" at bounding box center [71, 110] width 131 height 33
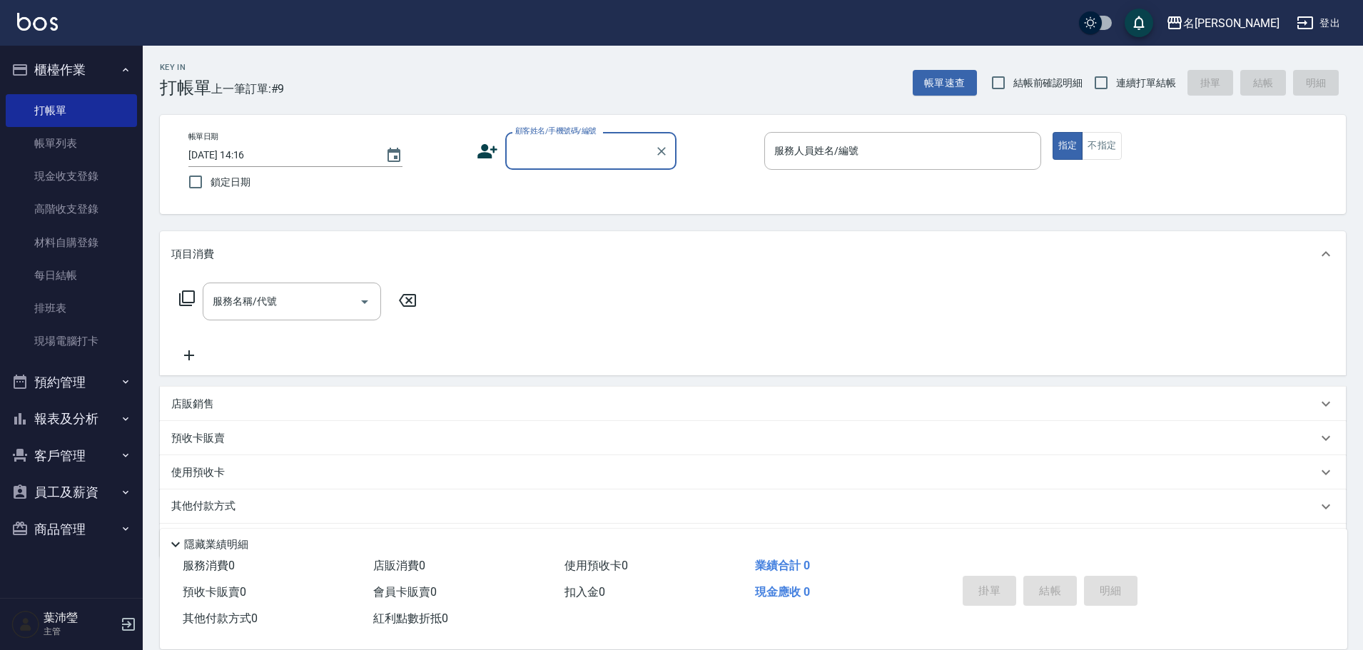
drag, startPoint x: 1287, startPoint y: 2, endPoint x: 1242, endPoint y: 70, distance: 81.7
click at [1287, 2] on div "名[PERSON_NAME]出" at bounding box center [681, 23] width 1363 height 46
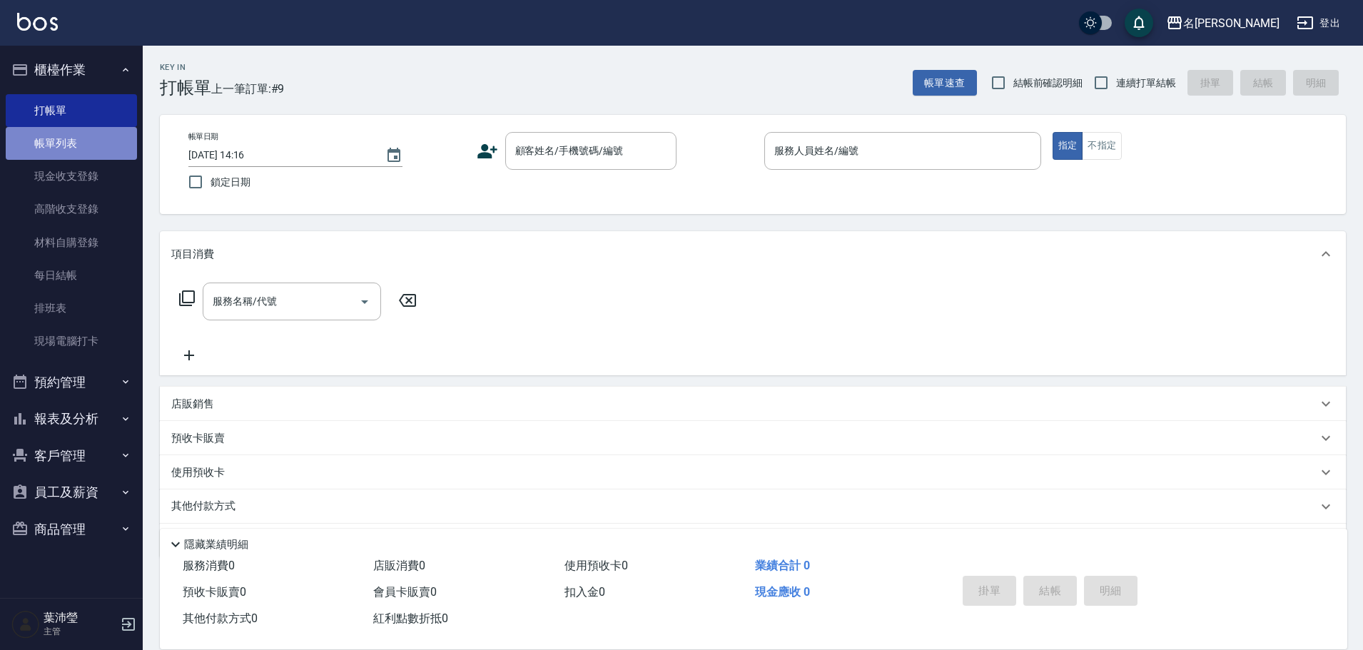
click at [88, 146] on link "帳單列表" at bounding box center [71, 143] width 131 height 33
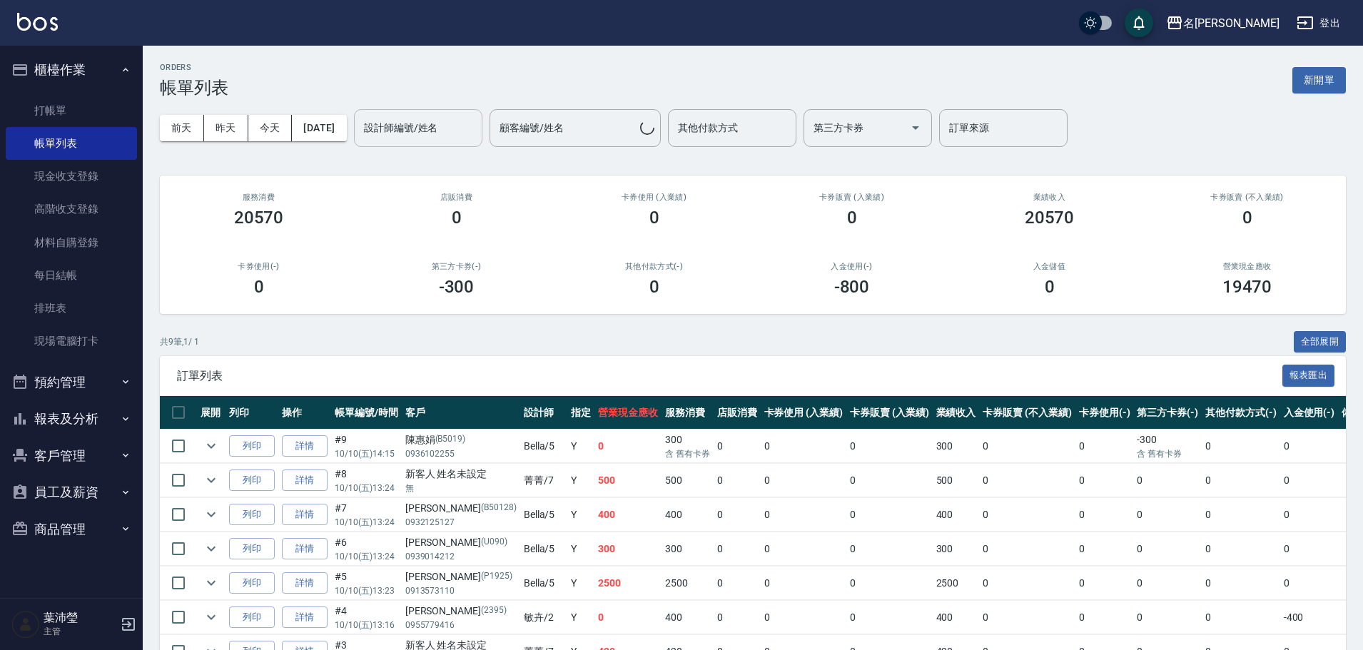
drag, startPoint x: 410, startPoint y: 134, endPoint x: 417, endPoint y: 136, distance: 8.1
click at [412, 131] on input "設計師編號/姓名" at bounding box center [418, 128] width 116 height 25
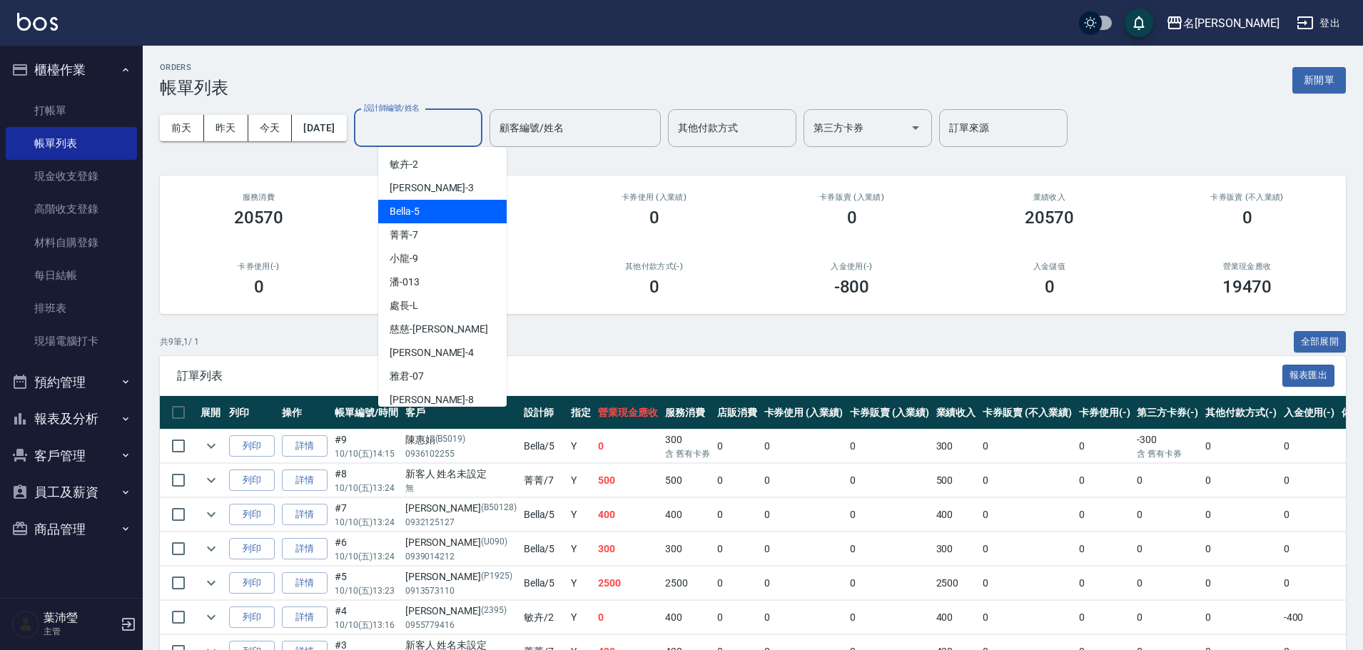
click at [434, 218] on div "Bella -5" at bounding box center [442, 212] width 128 height 24
type input "Bella-5"
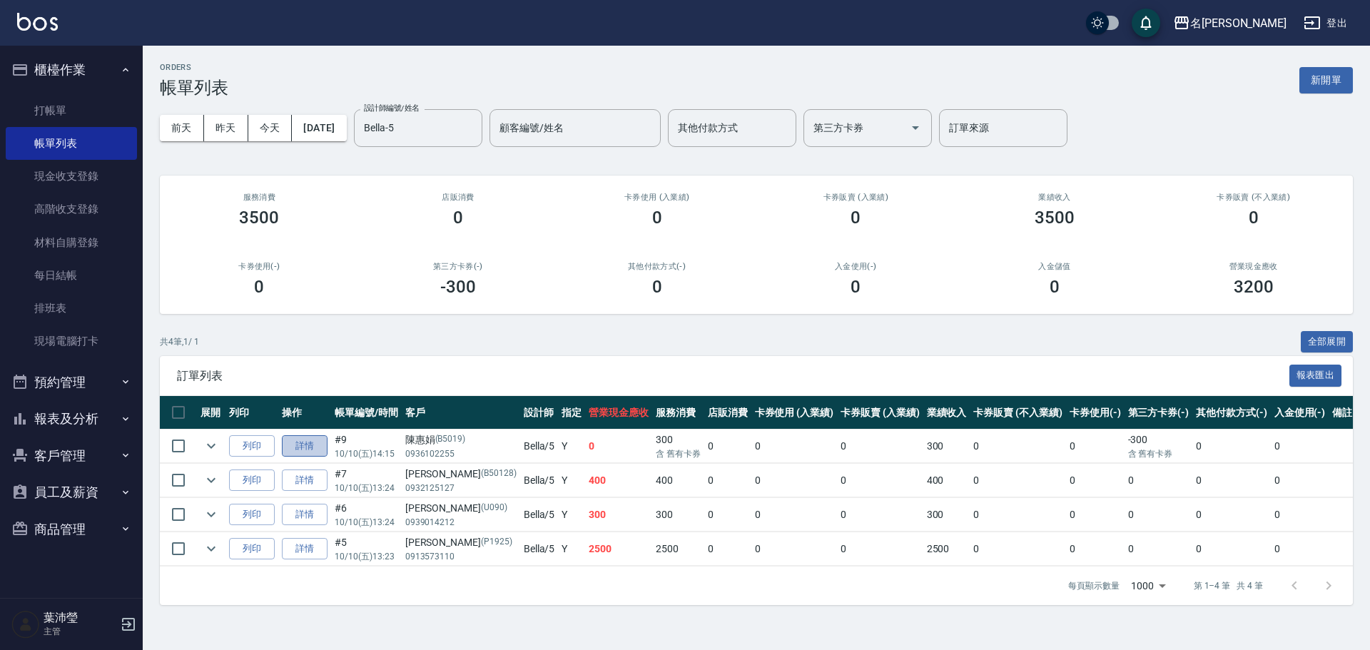
click at [310, 451] on link "詳情" at bounding box center [305, 446] width 46 height 22
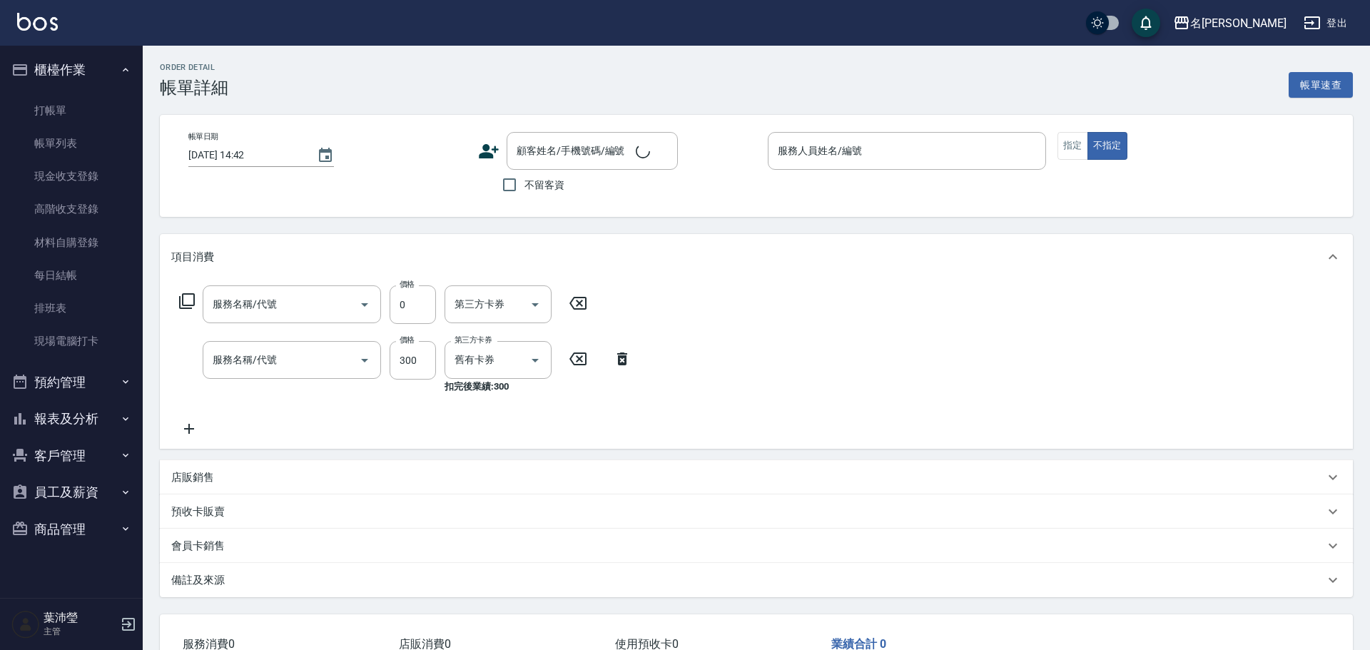
type input "[DATE] 14:15"
type input "Bella-5"
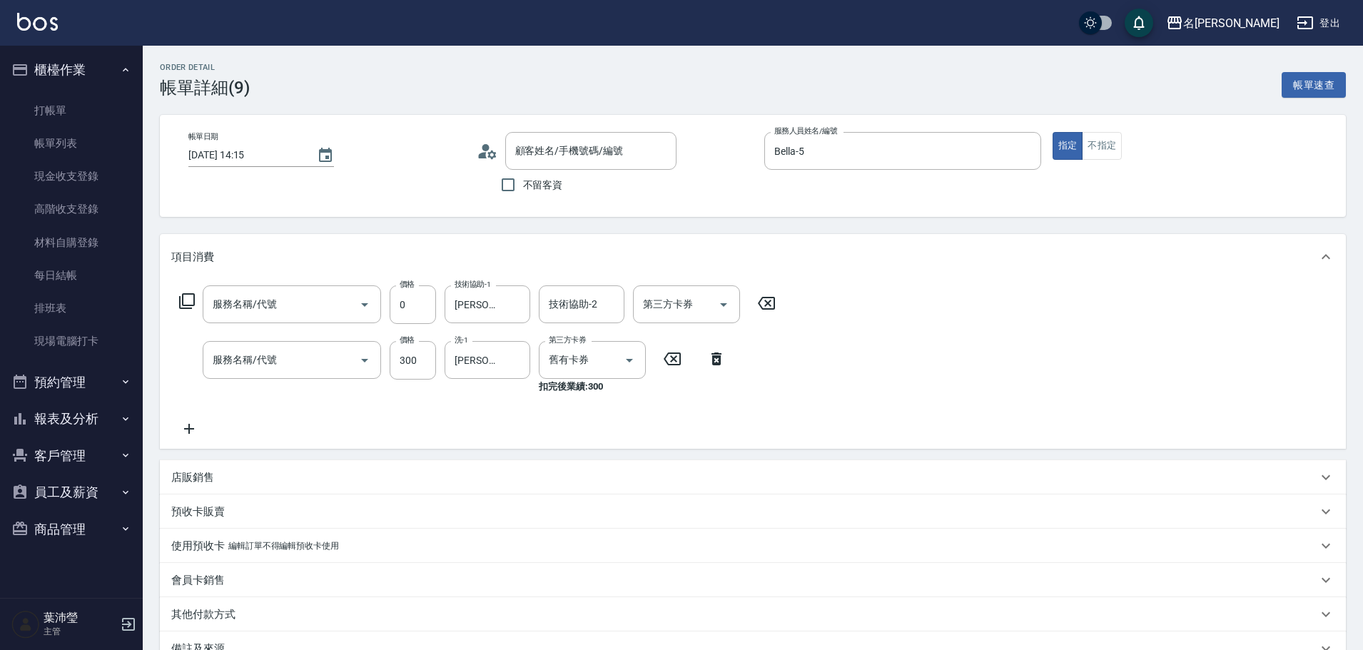
type input "蠟菊.魚子.磷脂.花儷.鑽石護髮(套餐)(606)"
type input "洗髮卡300(505)"
type input "[PERSON_NAME]/0936102255/B5019"
click at [211, 475] on p "店販銷售" at bounding box center [192, 477] width 43 height 15
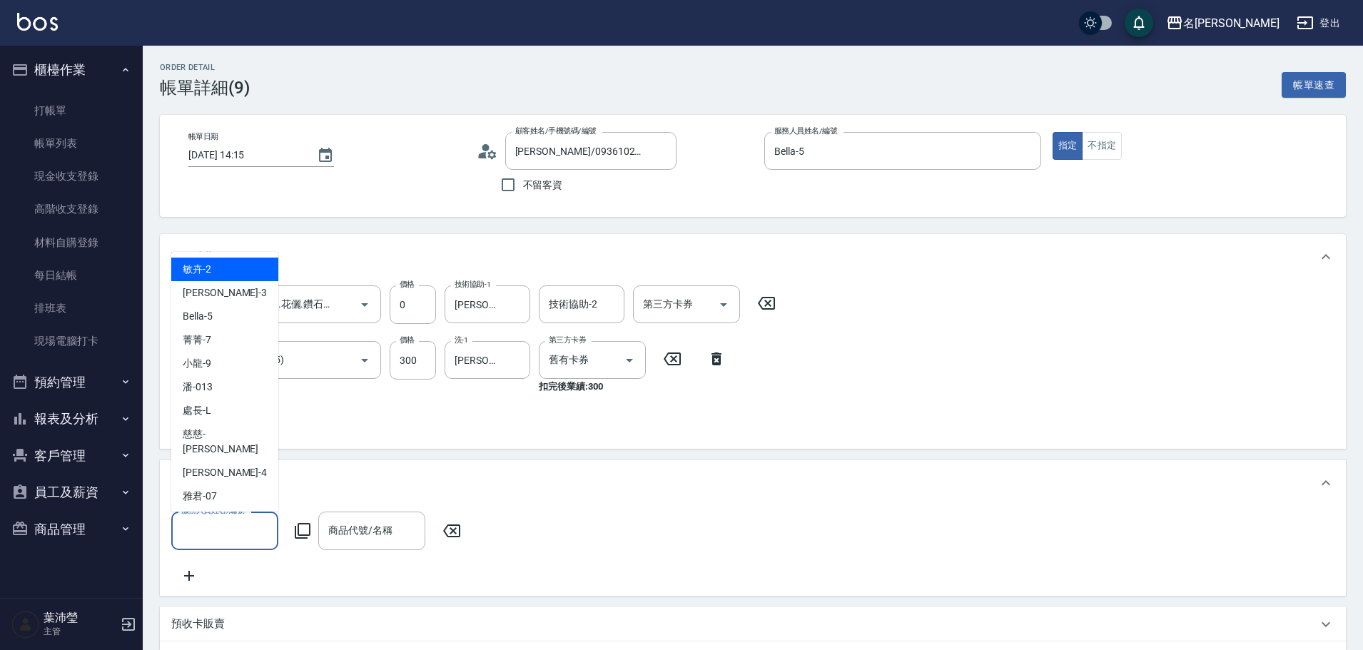
click at [215, 524] on input "服務人員姓名/編號" at bounding box center [225, 530] width 94 height 25
click at [239, 321] on div "Bella -5" at bounding box center [224, 317] width 107 height 24
type input "Bella-5"
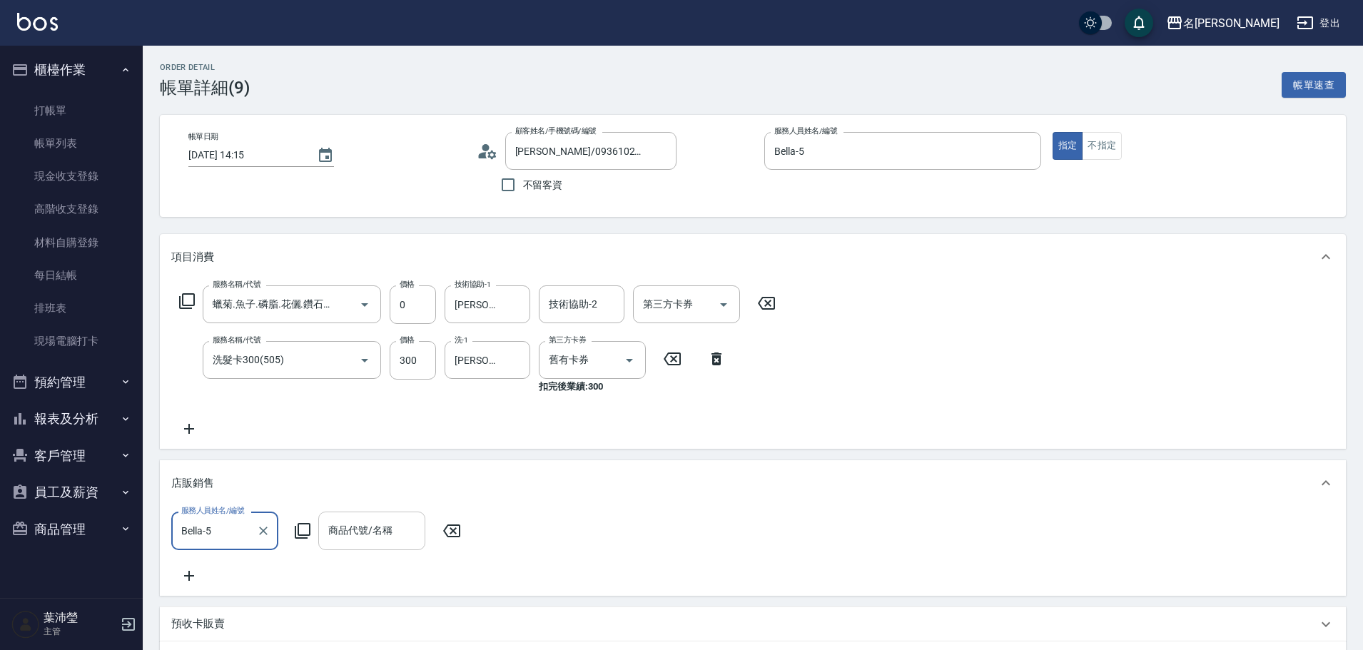
click at [330, 544] on div "商品代號/名稱" at bounding box center [371, 531] width 107 height 38
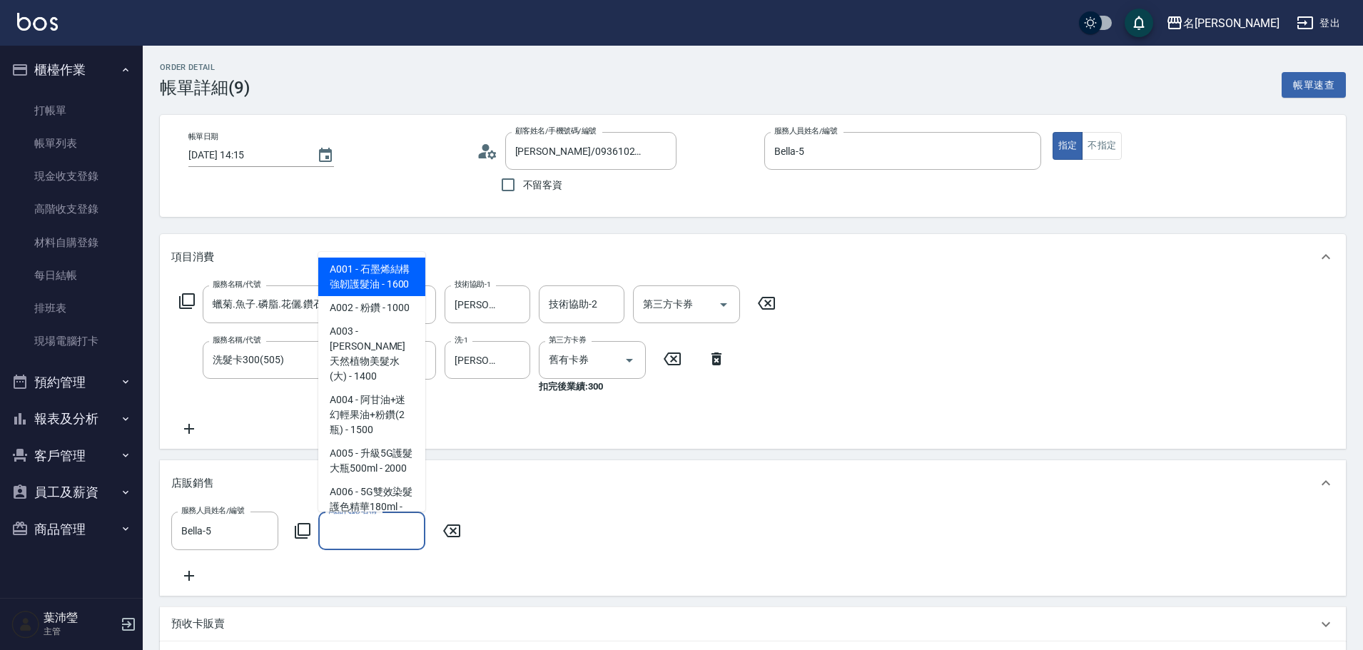
drag, startPoint x: 293, startPoint y: 530, endPoint x: 307, endPoint y: 524, distance: 14.7
click at [294, 529] on div "服務人員姓名/編號 Bella-5 服務人員姓名/編號 商品代號/名稱 商品代號/名稱" at bounding box center [320, 531] width 298 height 38
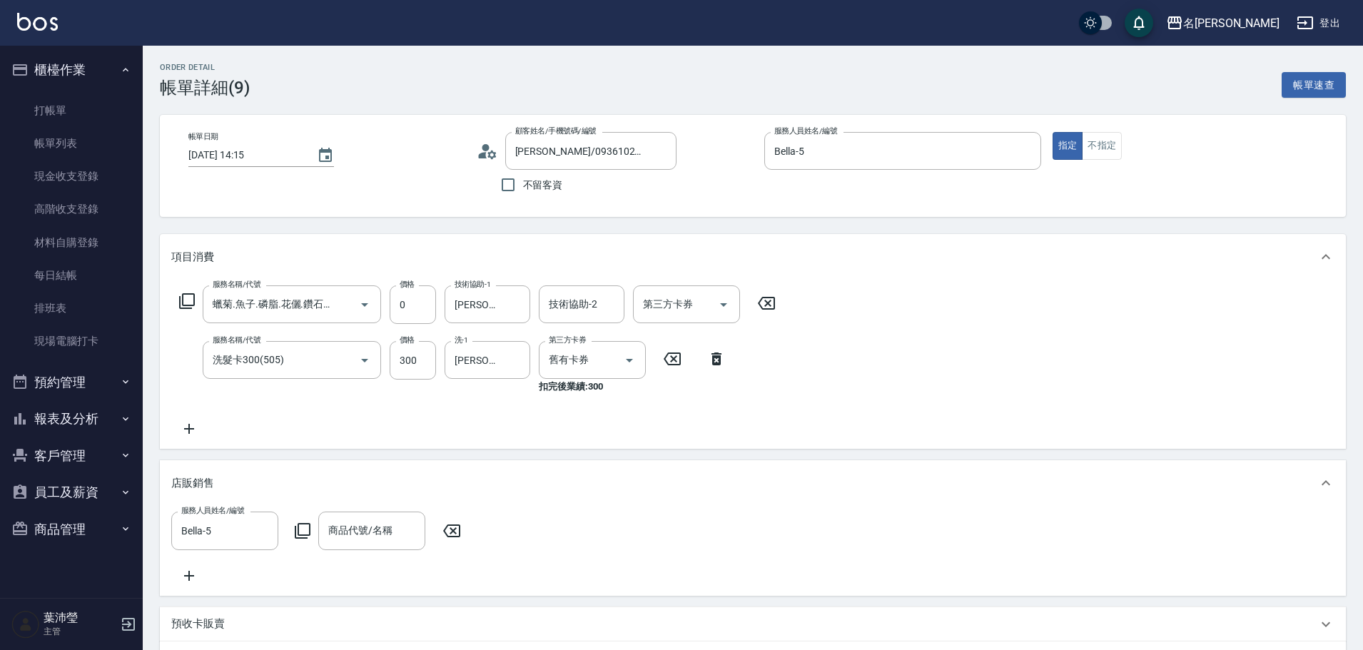
click at [302, 532] on icon at bounding box center [302, 530] width 17 height 17
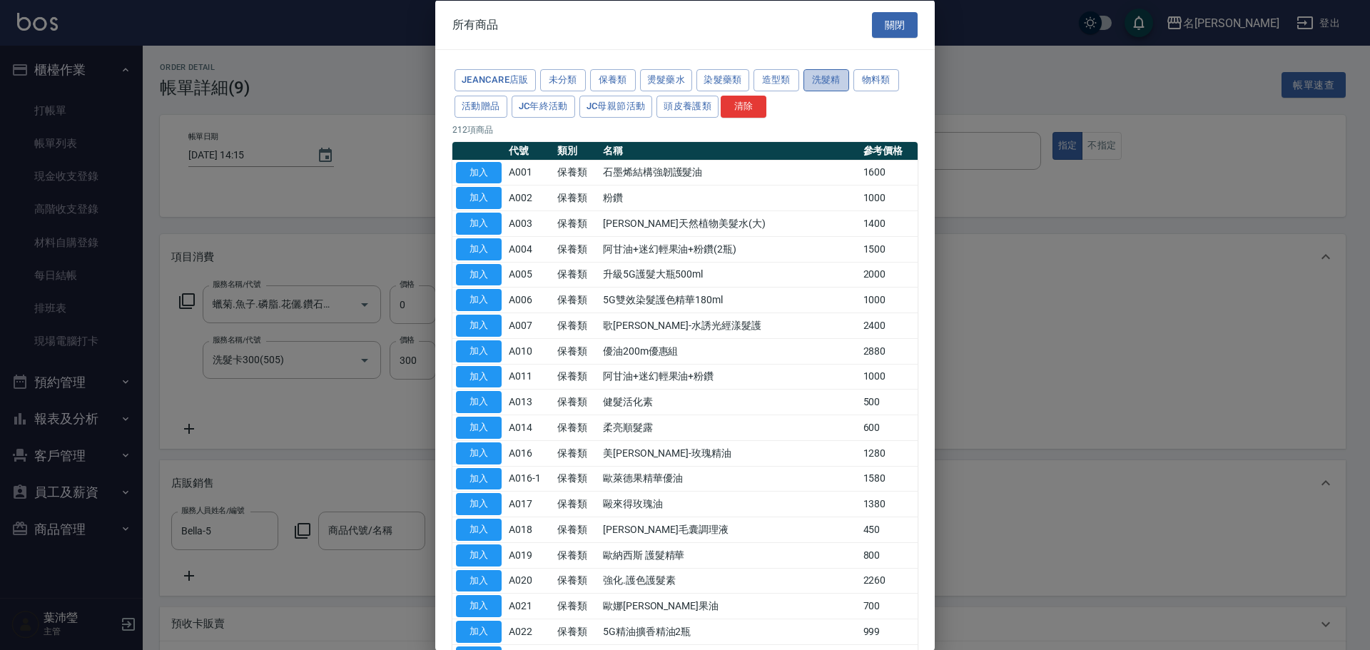
click at [842, 76] on button "洗髮精" at bounding box center [827, 80] width 46 height 22
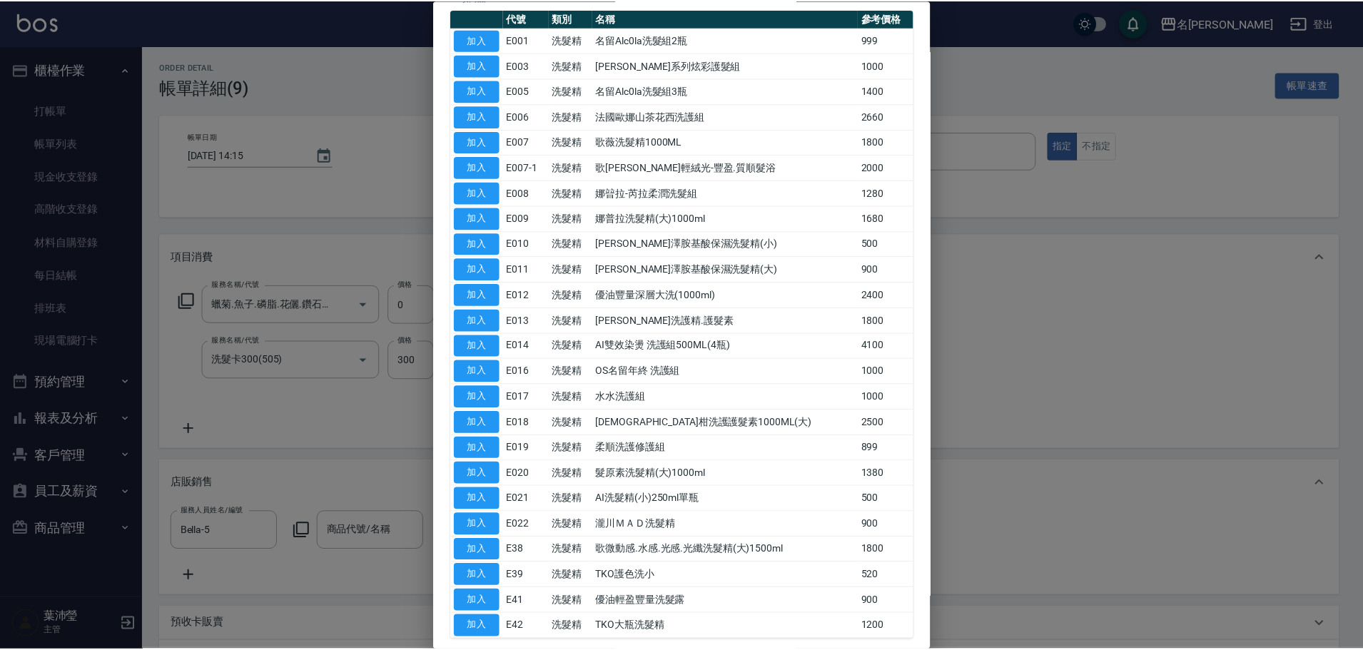
scroll to position [143, 0]
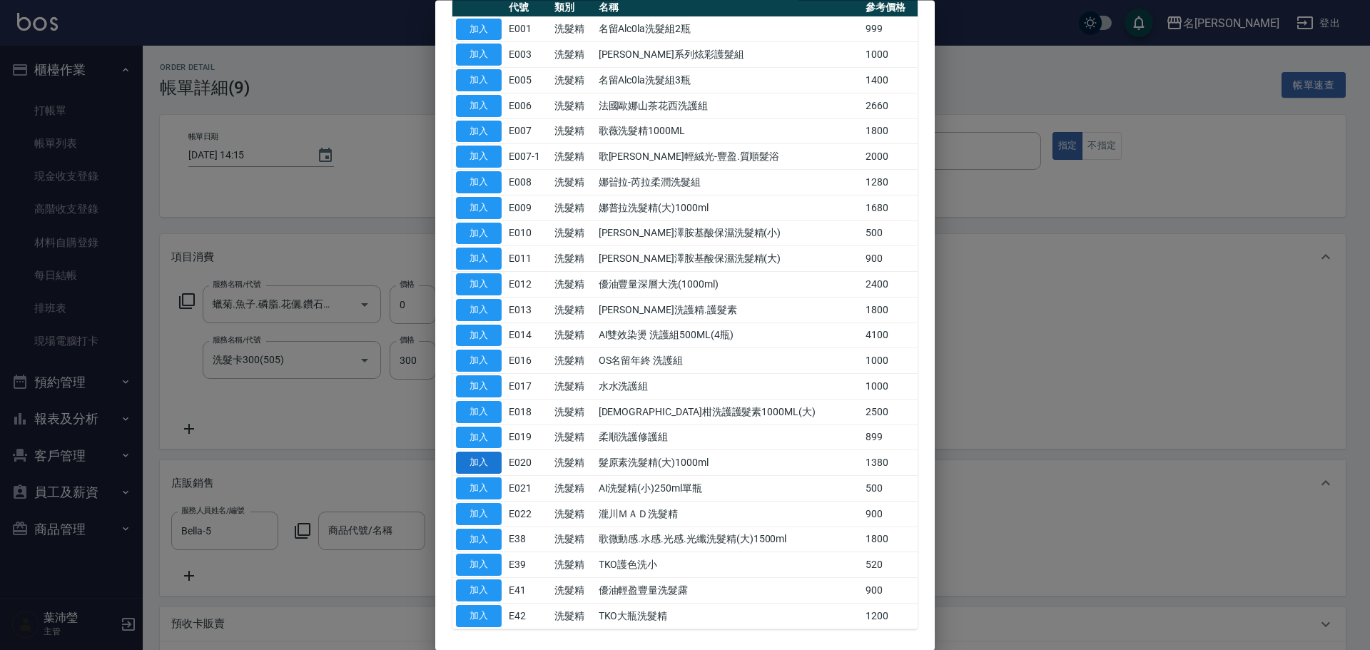
click at [497, 457] on button "加入" at bounding box center [479, 463] width 46 height 22
type input "髮原素洗髮精(大)1000ml"
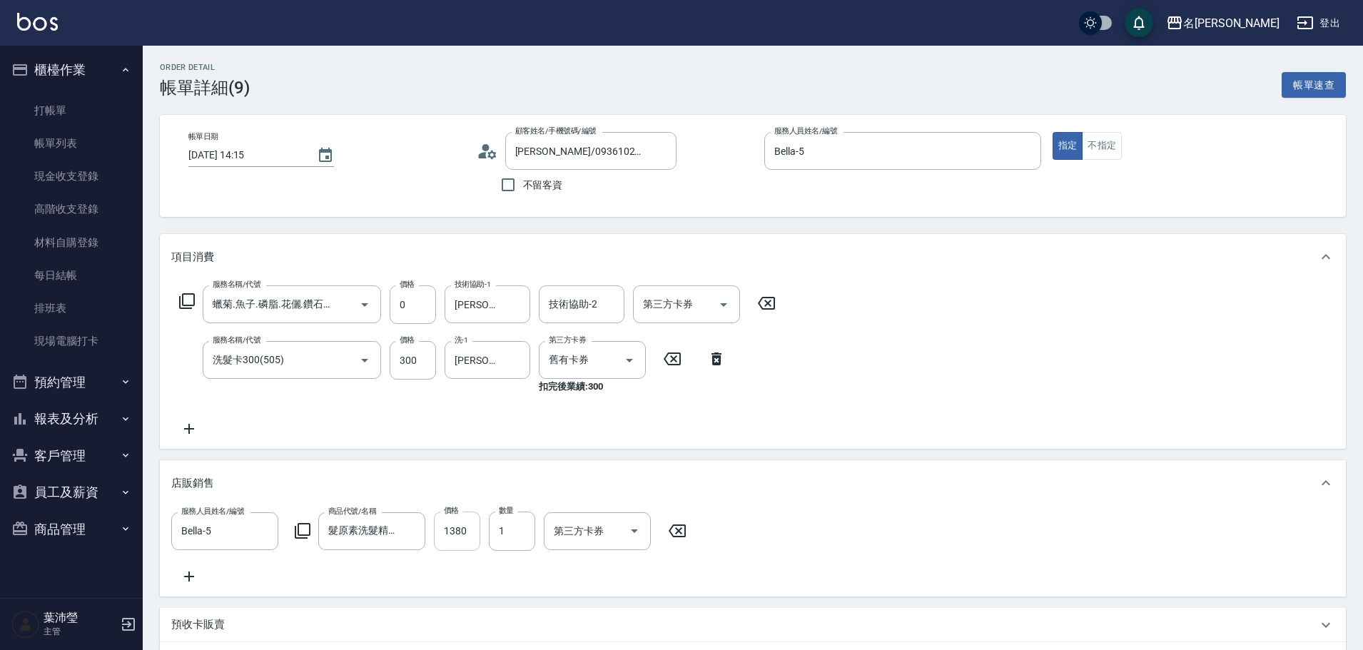
click at [451, 540] on input "1380" at bounding box center [457, 531] width 46 height 39
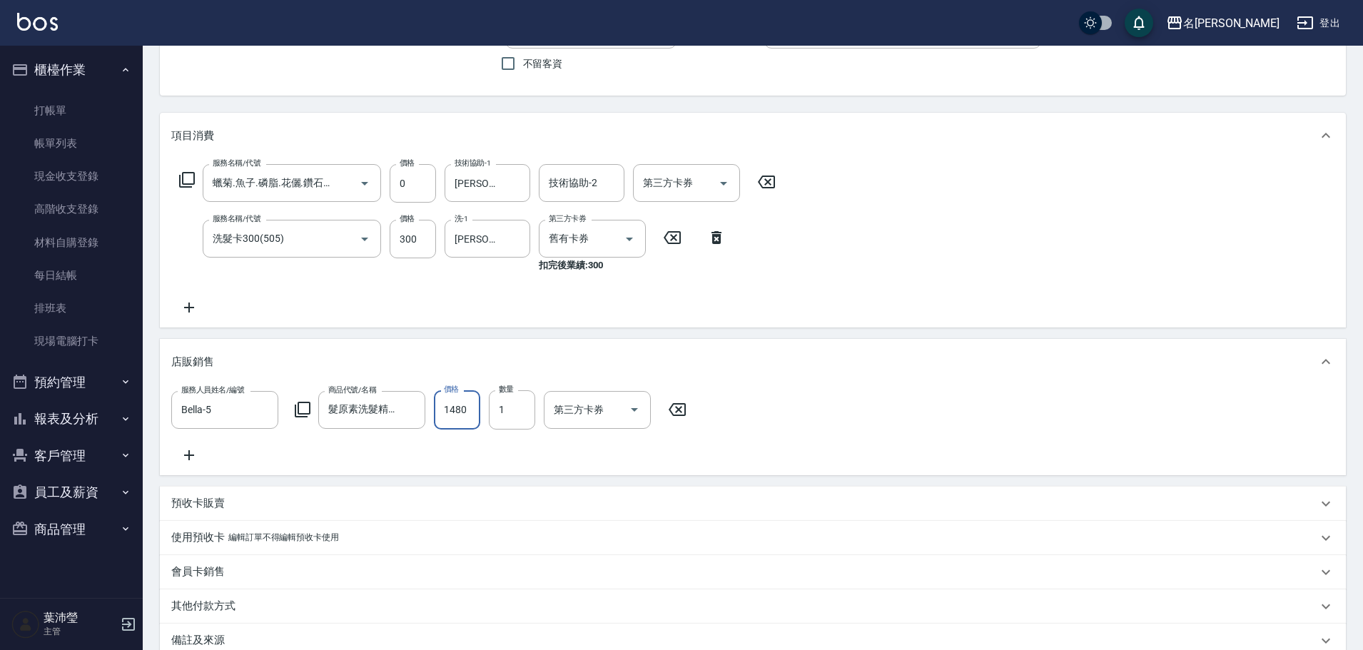
scroll to position [294, 0]
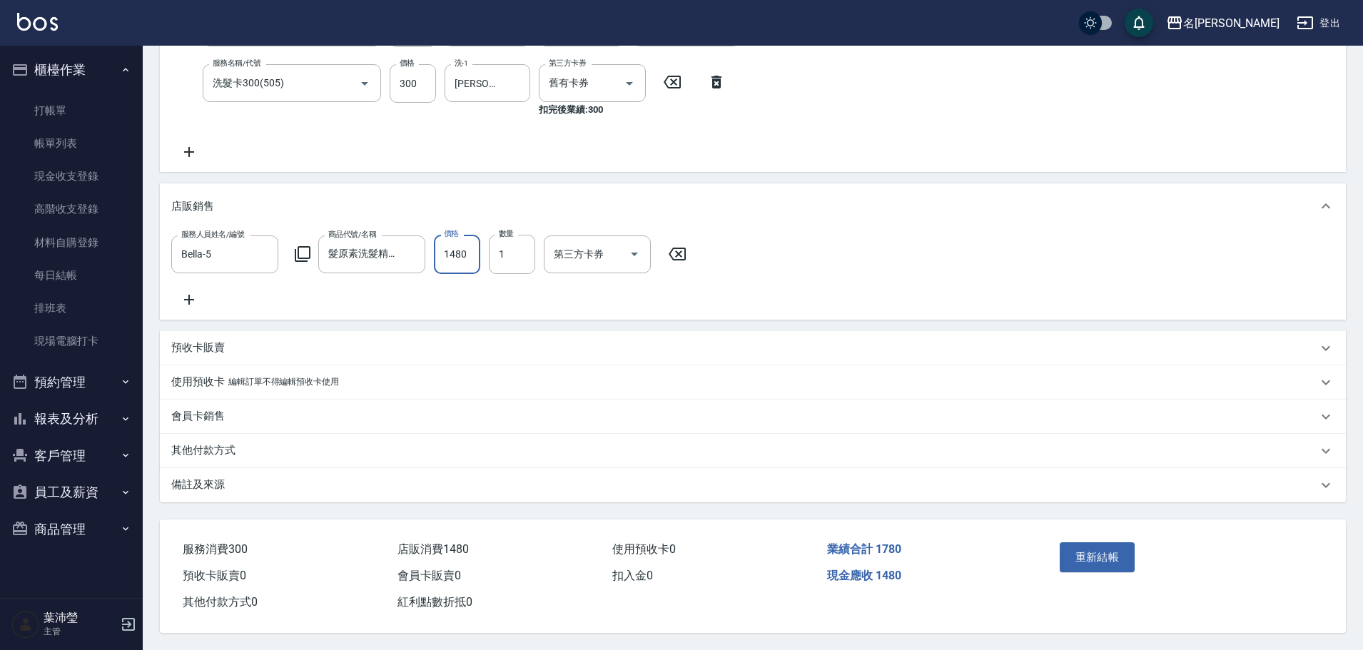
type input "1480"
click at [1136, 542] on div "重新結帳" at bounding box center [1118, 568] width 129 height 62
click at [1135, 543] on div "重新結帳" at bounding box center [1118, 568] width 129 height 62
click at [1090, 554] on button "重新結帳" at bounding box center [1098, 557] width 76 height 30
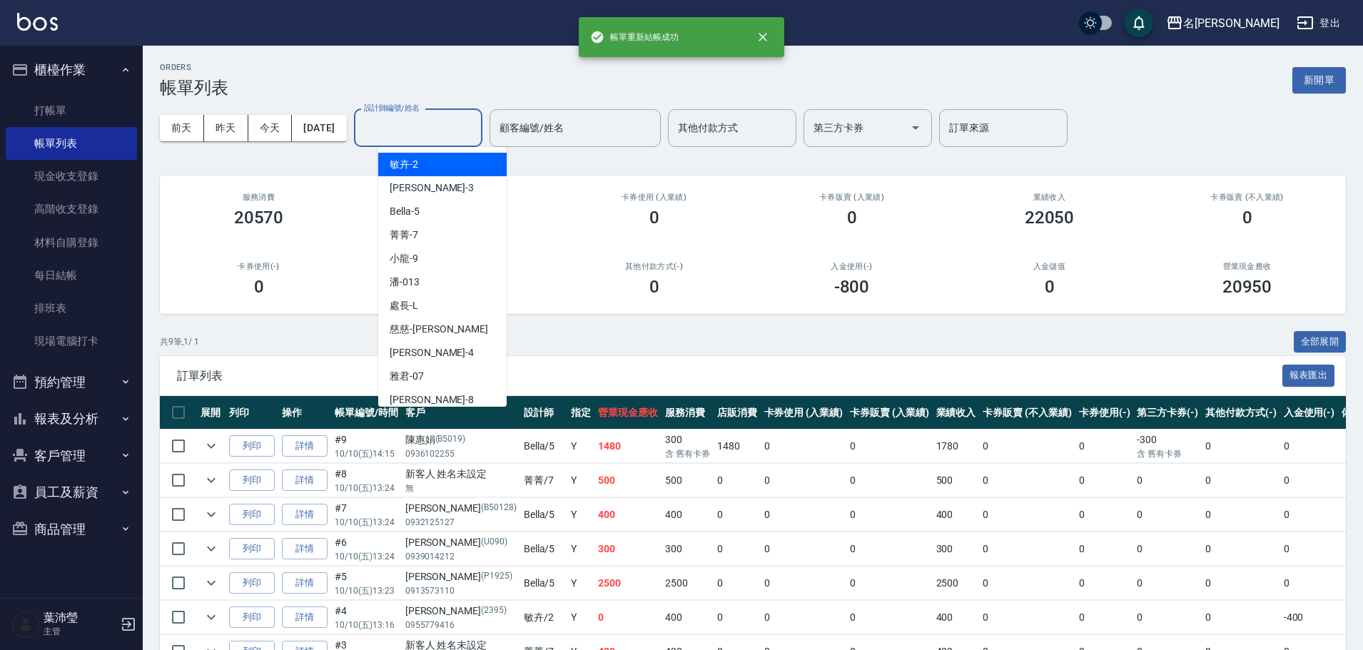
click at [476, 126] on input "設計師編號/姓名" at bounding box center [418, 128] width 116 height 25
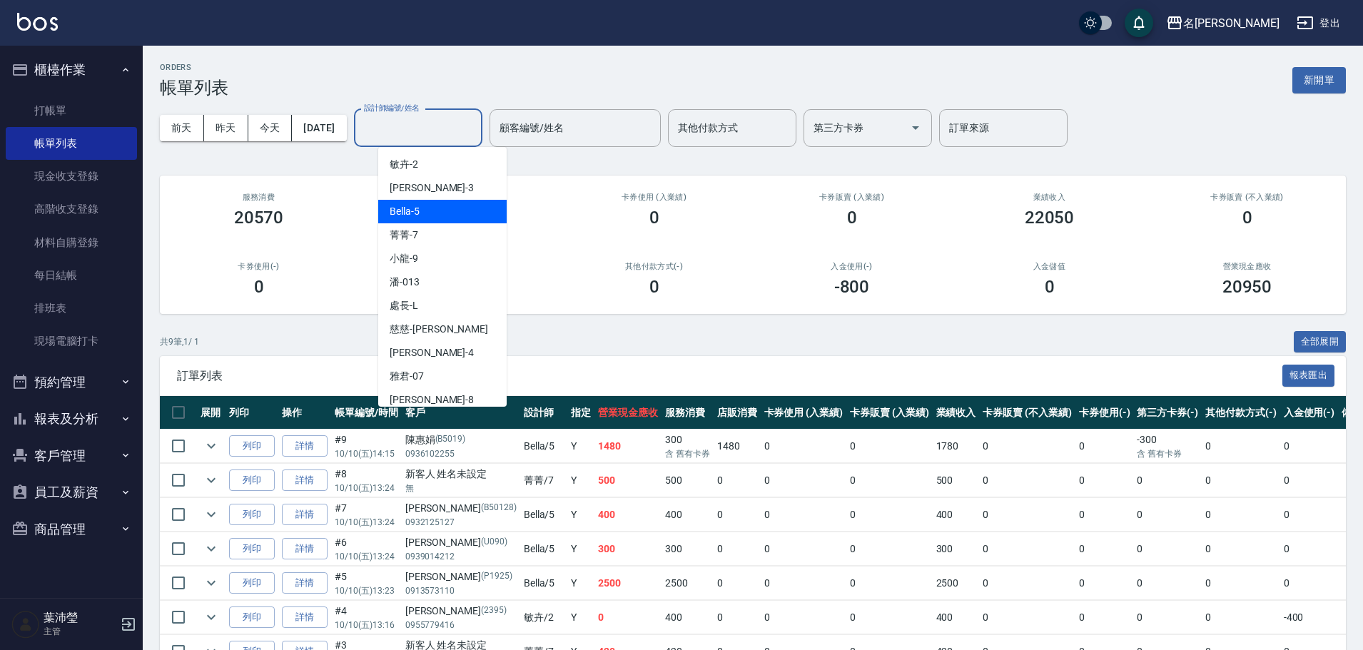
click at [451, 213] on div "Bella -5" at bounding box center [442, 212] width 128 height 24
type input "Bella-5"
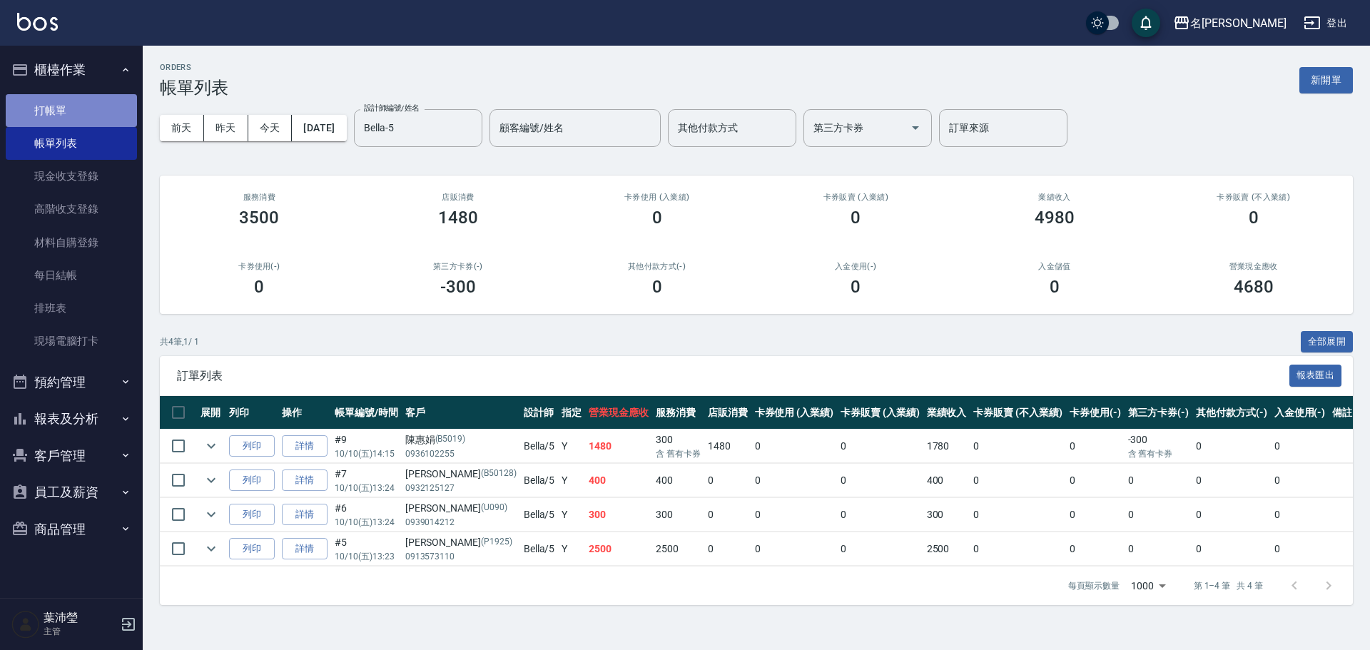
click at [105, 110] on link "打帳單" at bounding box center [71, 110] width 131 height 33
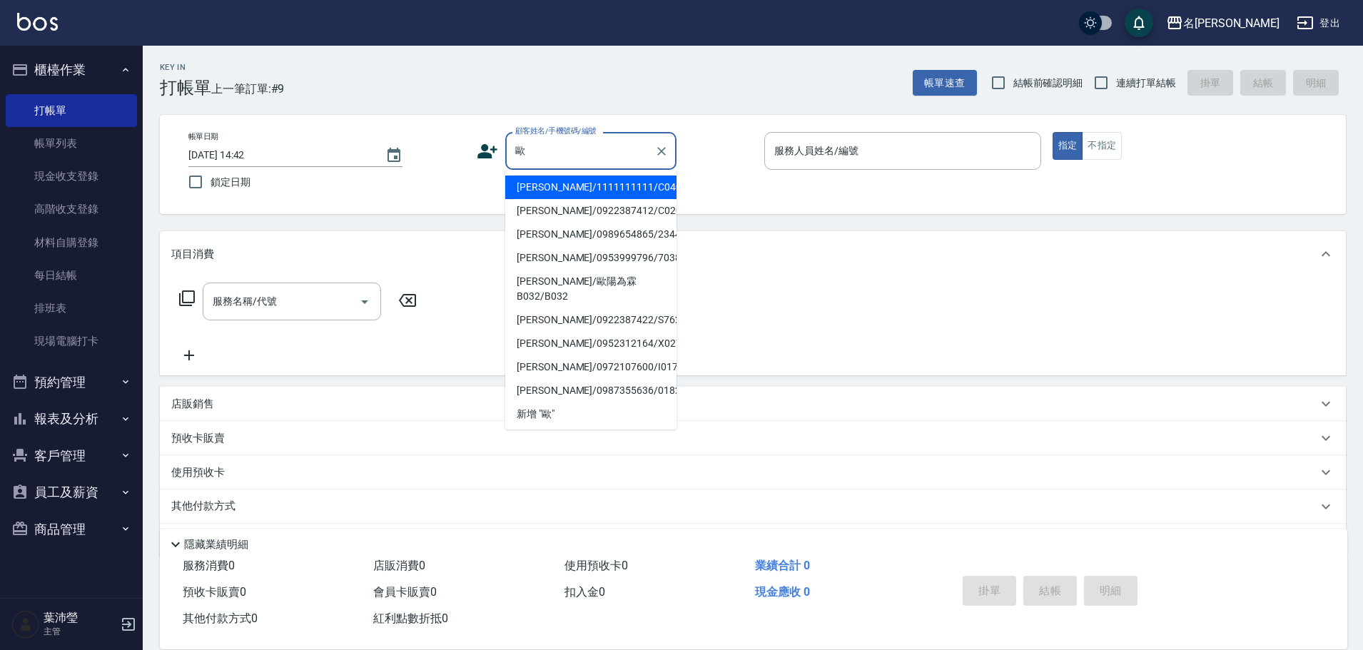
click at [541, 193] on li "[PERSON_NAME]/1111111111/C0403" at bounding box center [590, 188] width 171 height 24
type input "[PERSON_NAME]/1111111111/C0403"
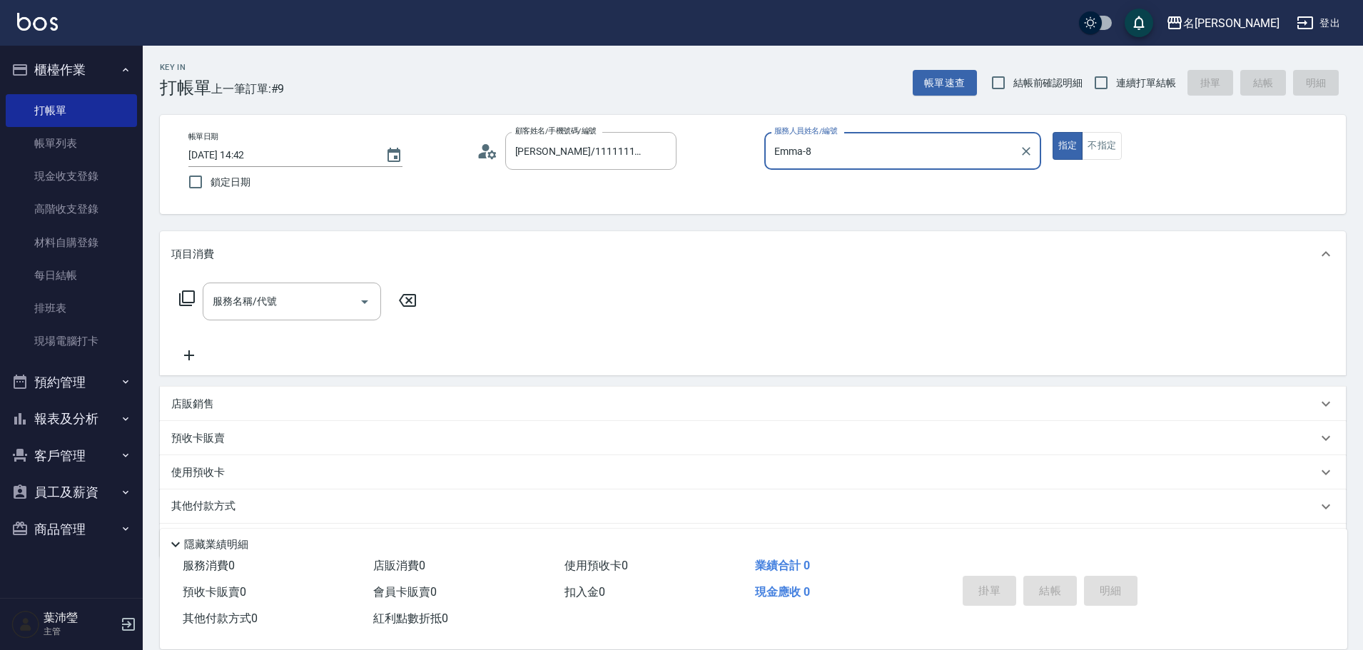
type input "Emma-8"
click at [332, 308] on input "服務名稱/代號" at bounding box center [281, 301] width 144 height 25
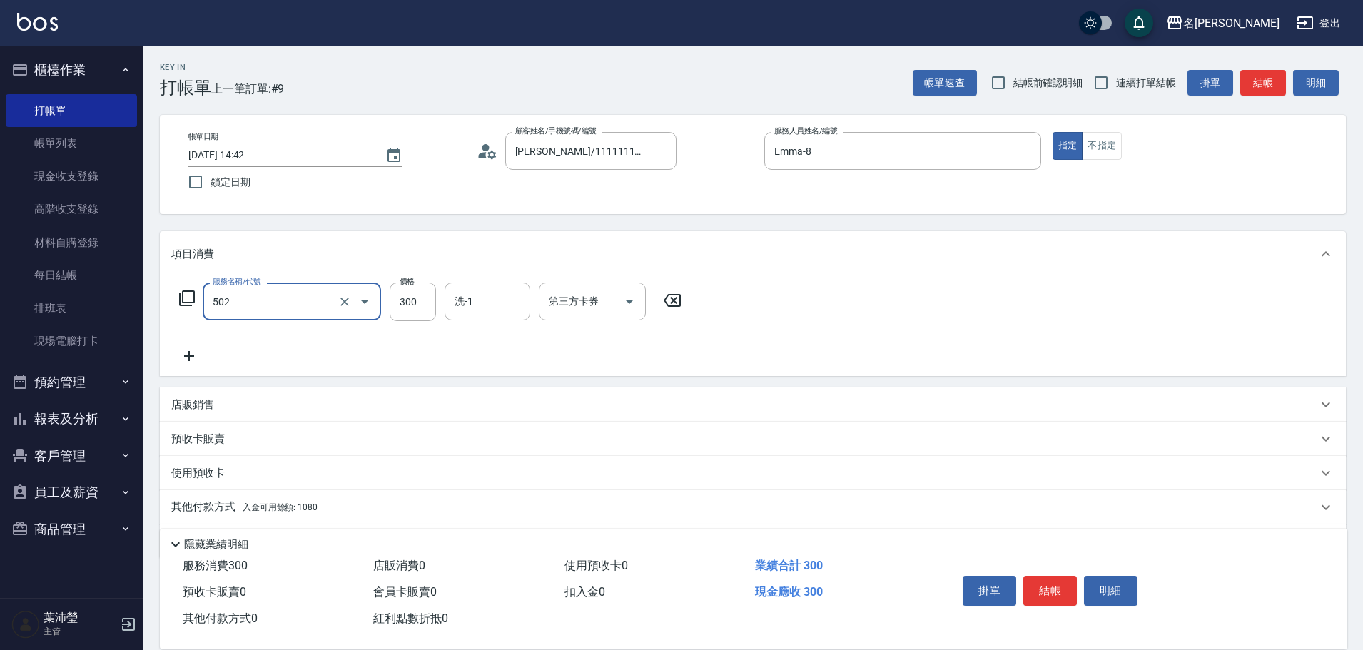
type input "洗髮(502)"
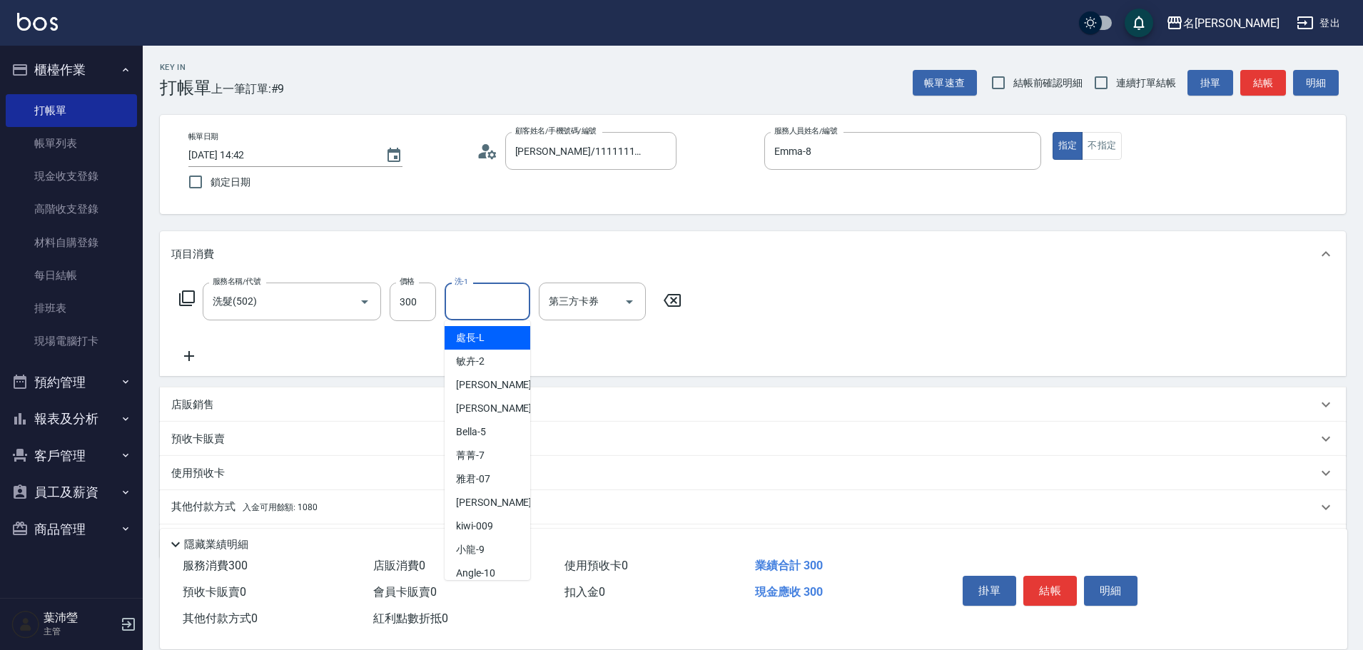
click at [477, 305] on input "洗-1" at bounding box center [487, 301] width 73 height 25
type input "[PERSON_NAME]-12"
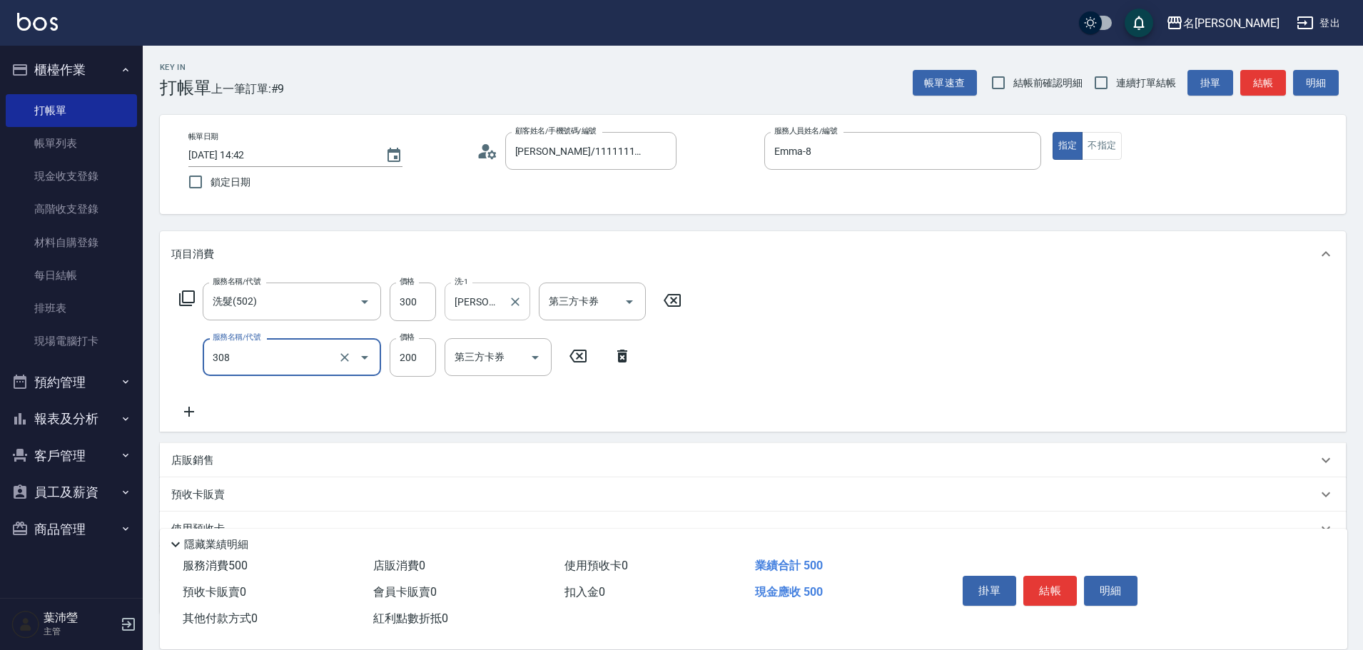
type input "2"
type input "學生剪髮(UP)(308)"
type input "250"
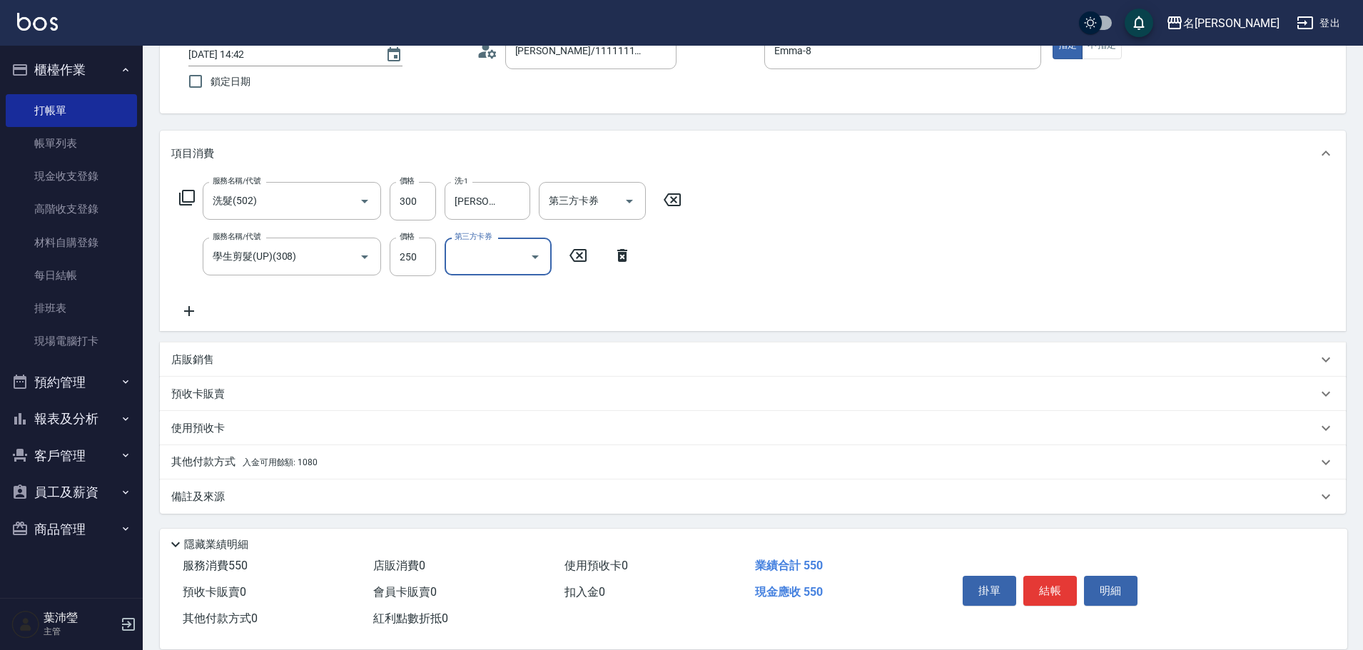
scroll to position [101, 0]
click at [346, 458] on div "其他付款方式 入金可用餘額: 1080" at bounding box center [744, 462] width 1146 height 16
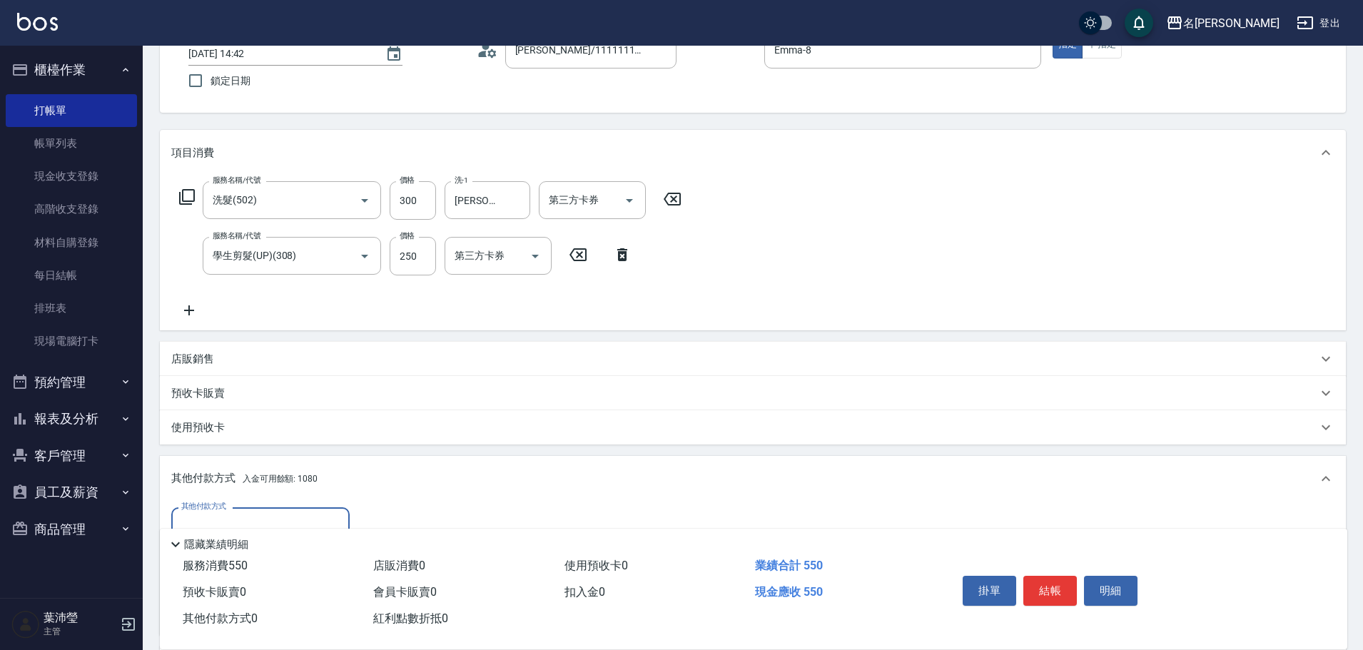
scroll to position [0, 0]
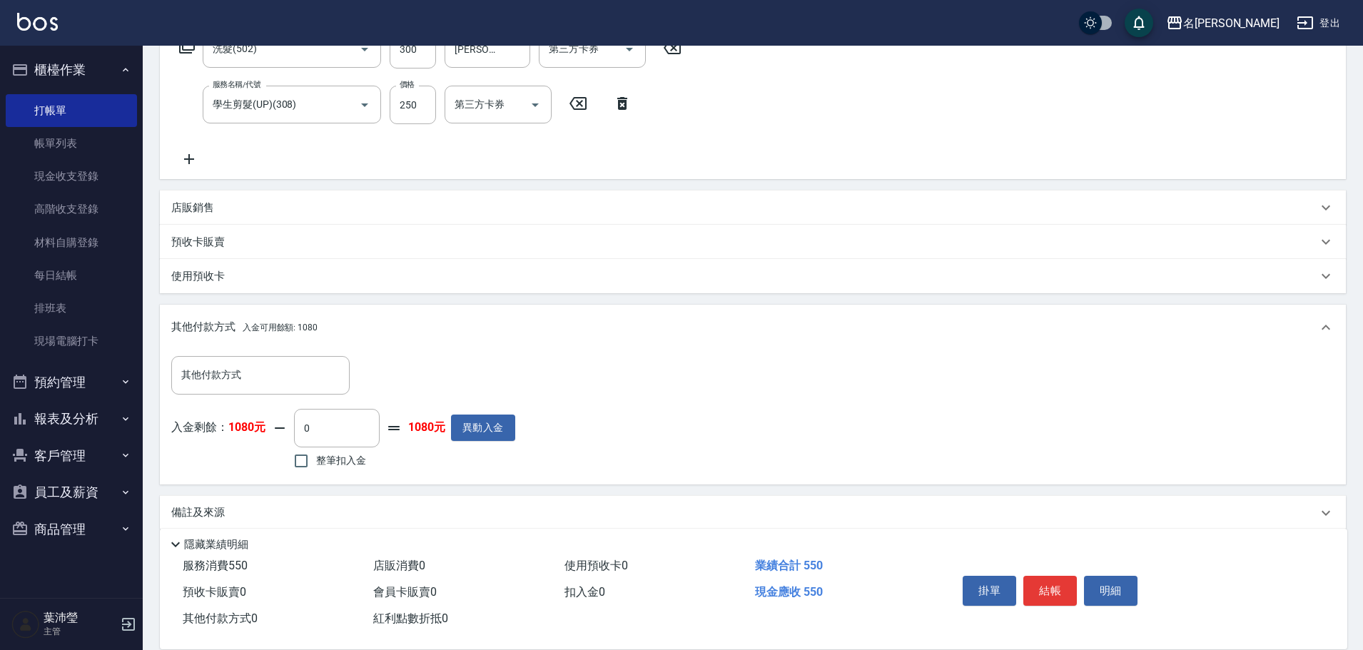
drag, startPoint x: 334, startPoint y: 459, endPoint x: 343, endPoint y: 457, distance: 9.5
click at [335, 458] on span "整筆扣入金" at bounding box center [341, 460] width 50 height 15
click at [316, 458] on input "整筆扣入金" at bounding box center [301, 461] width 30 height 30
checkbox input "true"
type input "550"
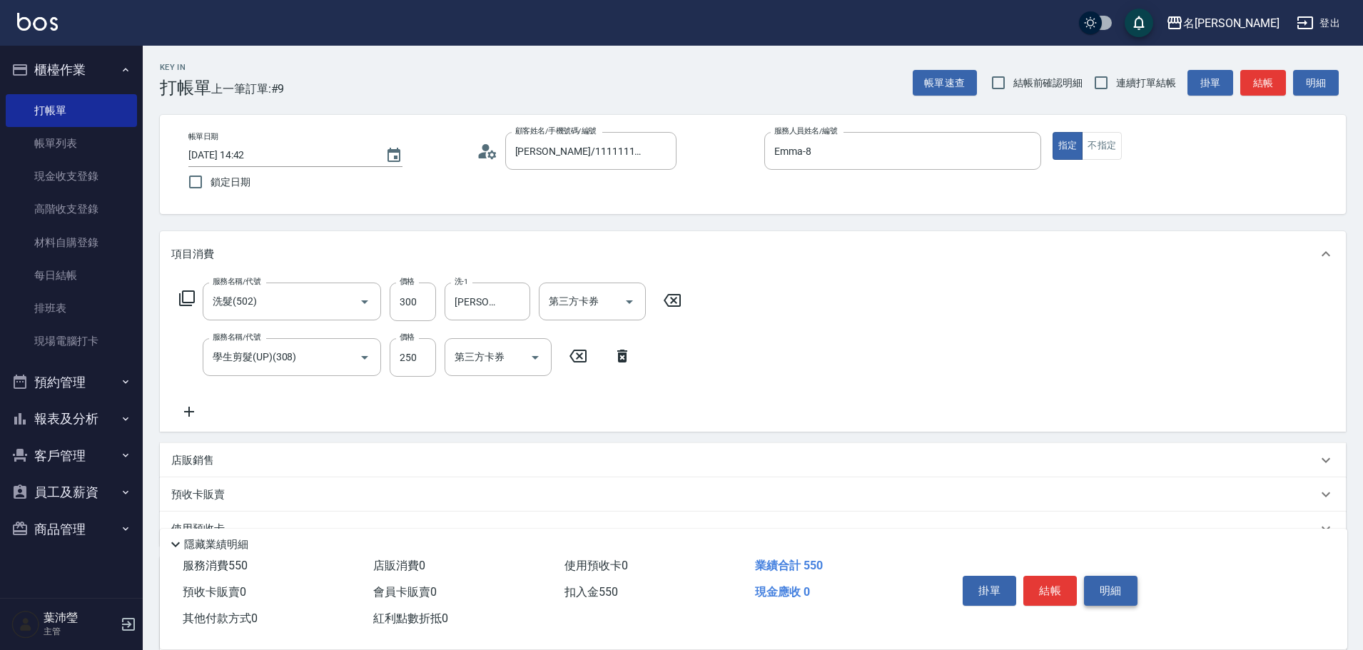
click at [1108, 577] on button "明細" at bounding box center [1111, 591] width 54 height 30
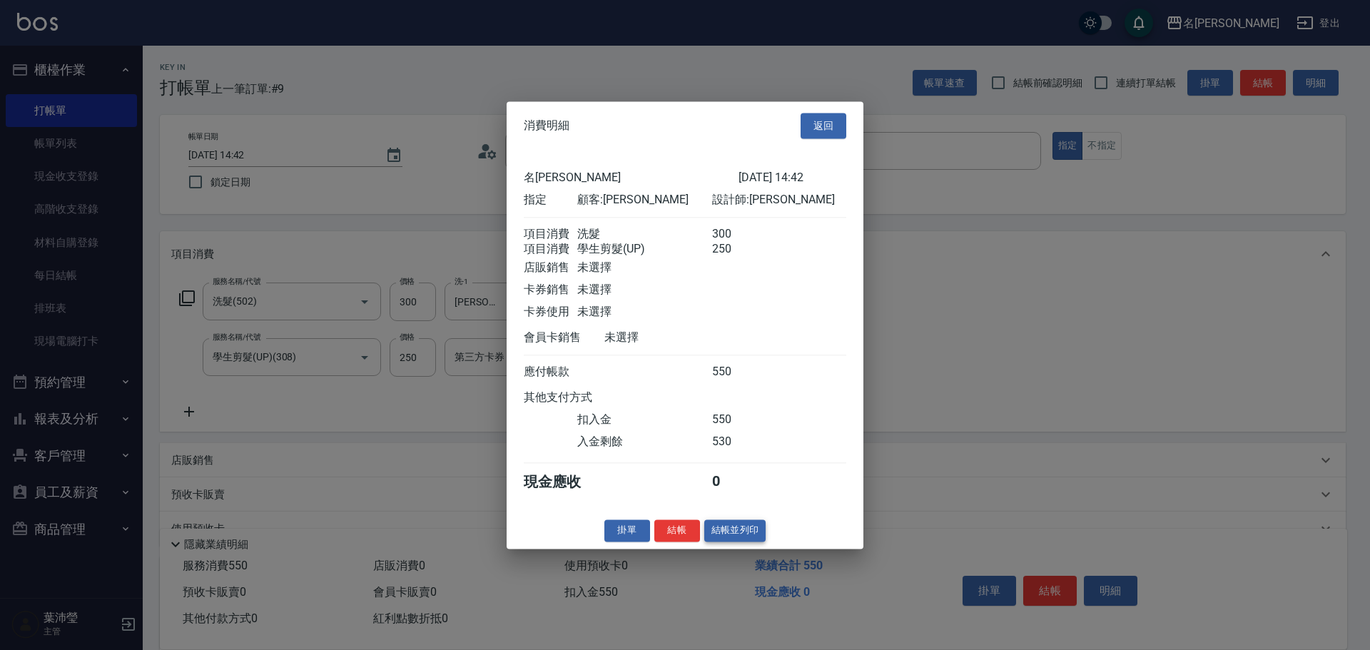
click at [720, 534] on button "結帳並列印" at bounding box center [735, 531] width 62 height 22
